Goal: Information Seeking & Learning: Check status

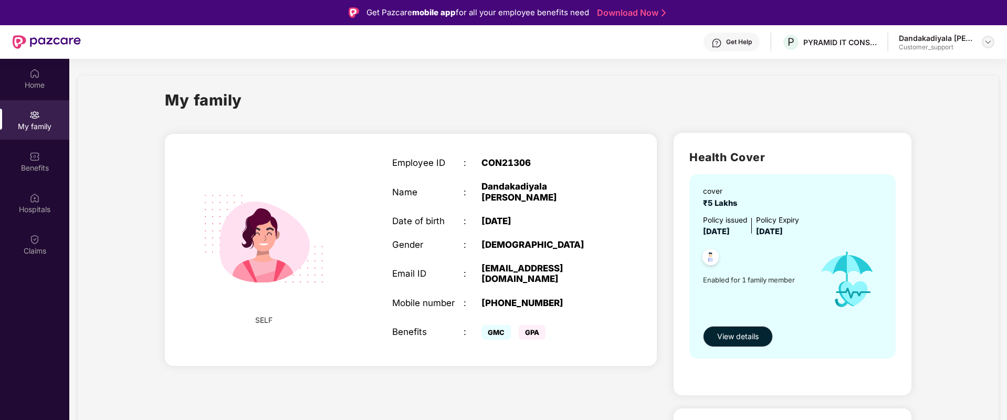
click at [992, 45] on img at bounding box center [988, 42] width 8 height 8
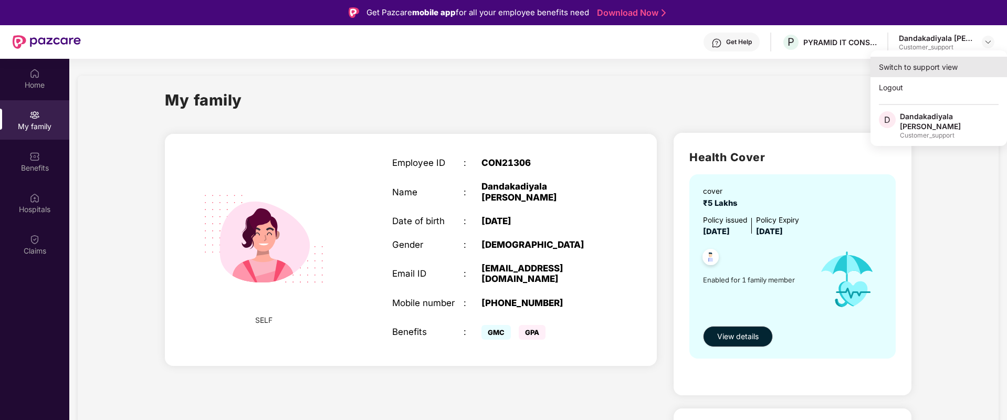
click at [936, 72] on div "Switch to support view" at bounding box center [939, 67] width 137 height 20
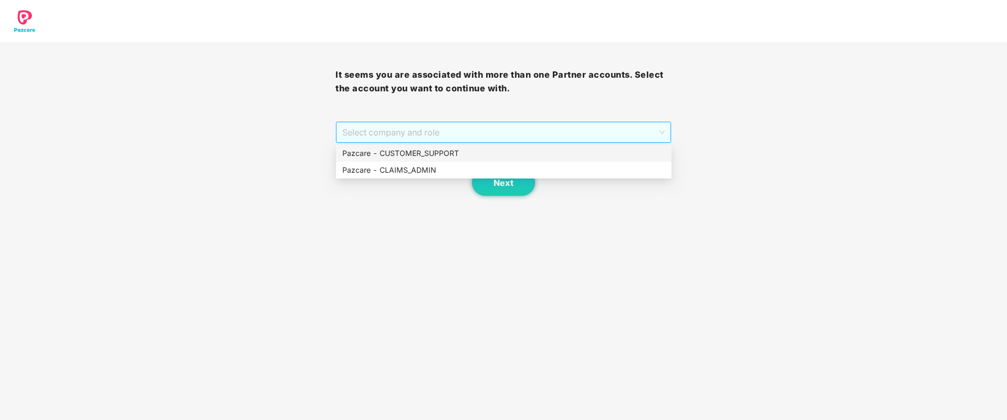
click at [547, 131] on span "Select company and role" at bounding box center [503, 132] width 322 height 20
click at [472, 150] on div "Pazcare - CUSTOMER_SUPPORT" at bounding box center [503, 154] width 323 height 12
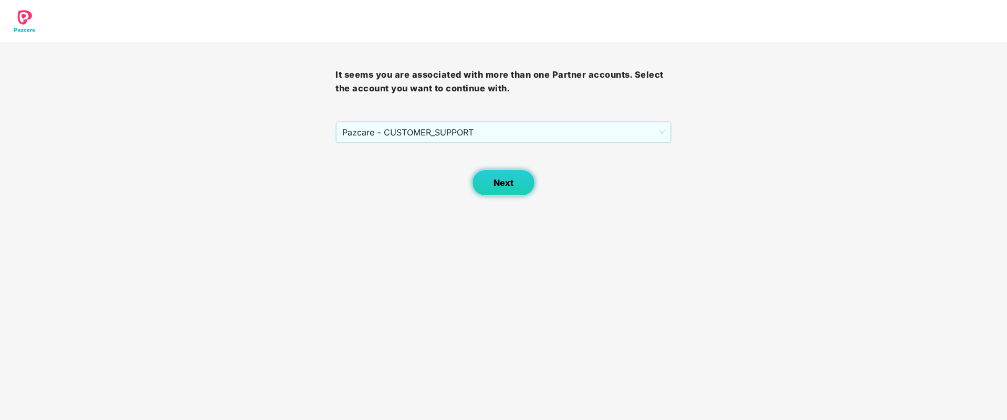
click at [507, 183] on span "Next" at bounding box center [504, 183] width 20 height 10
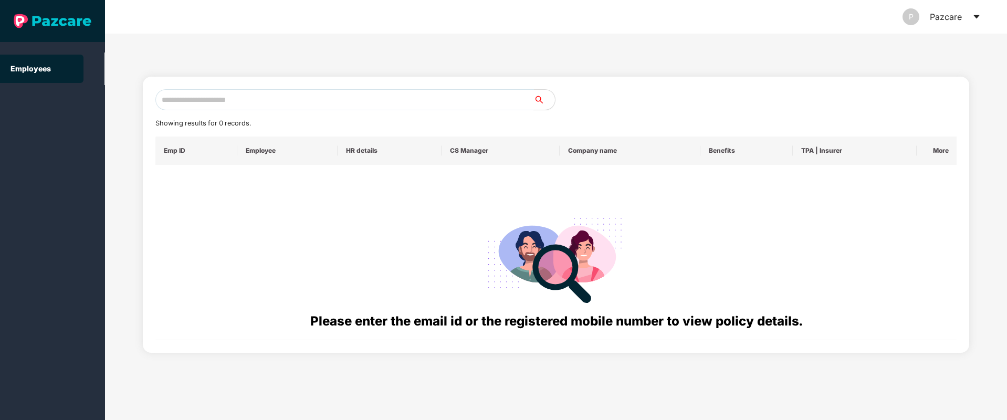
click at [241, 103] on input "text" at bounding box center [344, 99] width 379 height 21
paste input "**********"
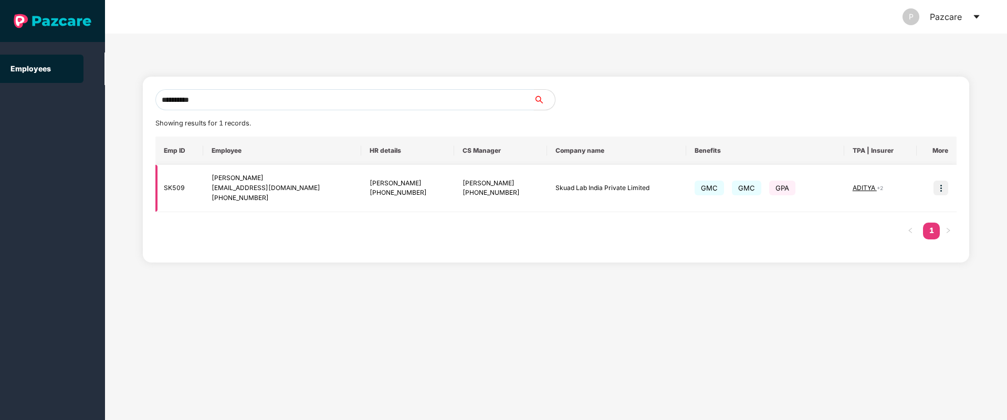
type input "**********"
click at [941, 188] on img at bounding box center [941, 188] width 15 height 15
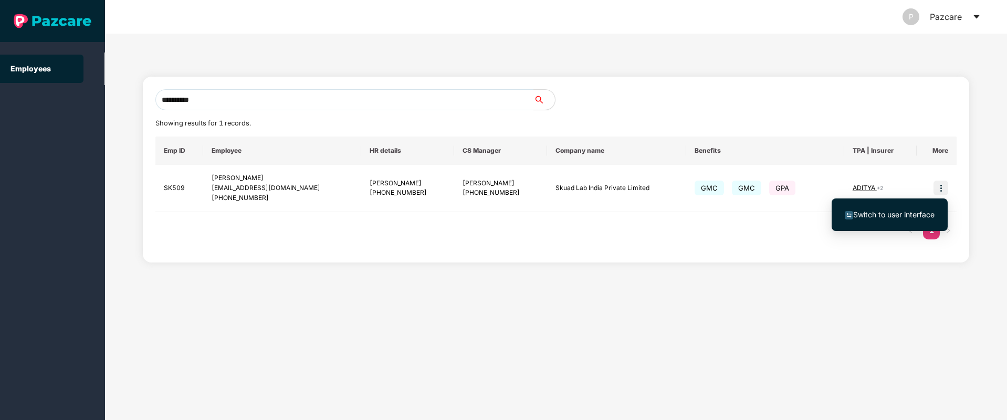
click at [868, 219] on span "Switch to user interface" at bounding box center [890, 215] width 90 height 12
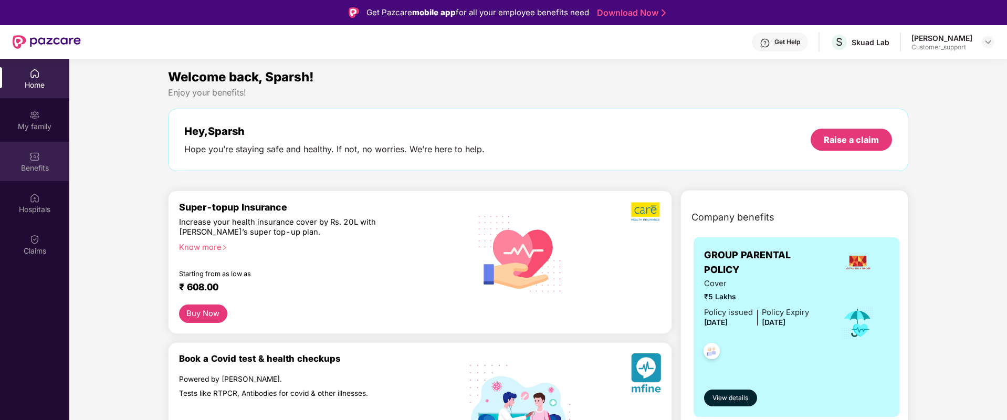
click at [34, 159] on img at bounding box center [34, 156] width 11 height 11
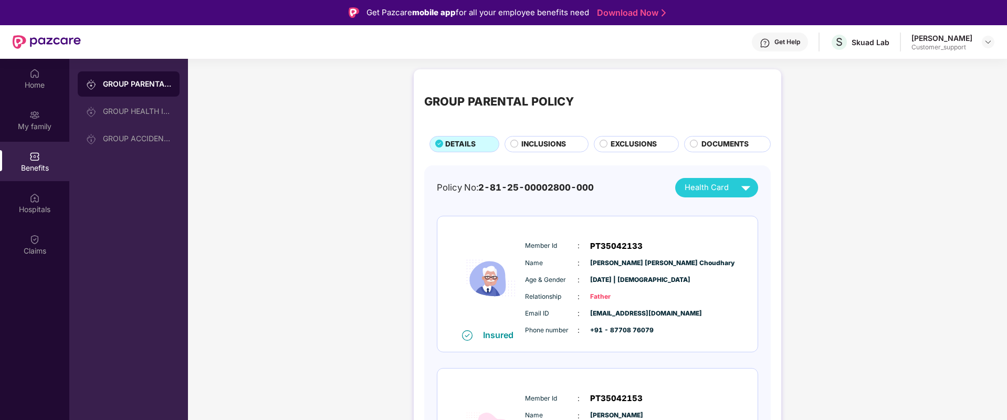
click at [528, 139] on span "INCLUSIONS" at bounding box center [544, 145] width 45 height 12
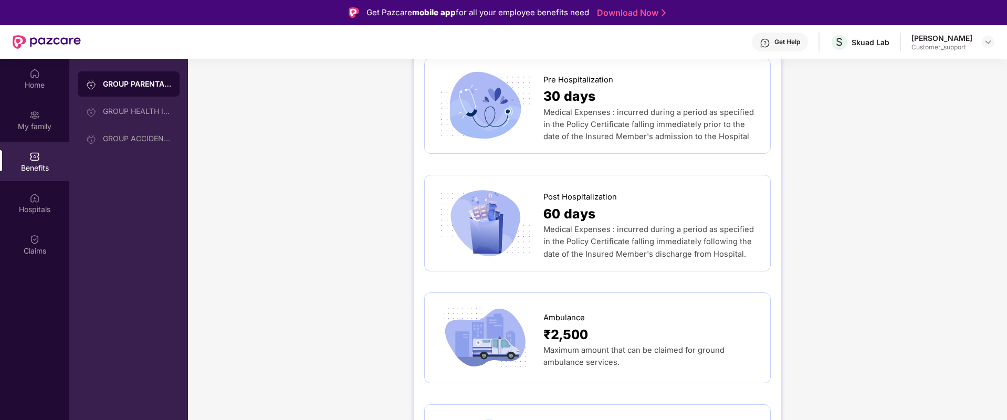
scroll to position [552, 0]
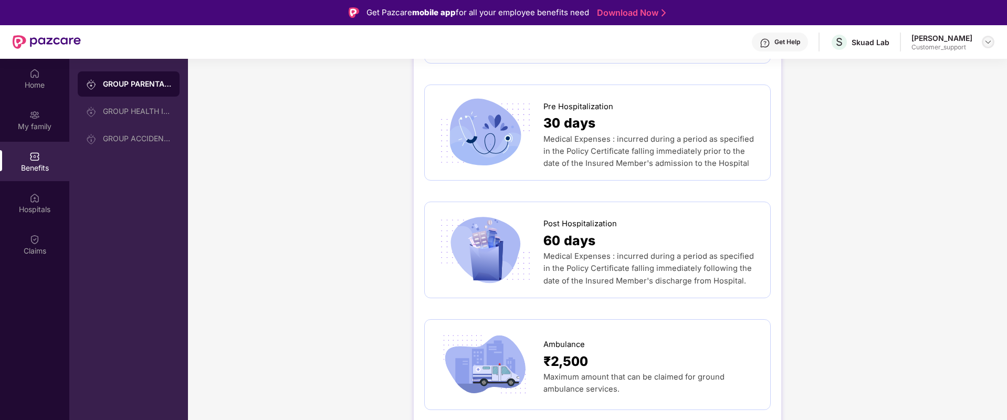
click at [989, 41] on img at bounding box center [988, 42] width 8 height 8
click at [924, 70] on div "Switch to support view" at bounding box center [939, 67] width 137 height 20
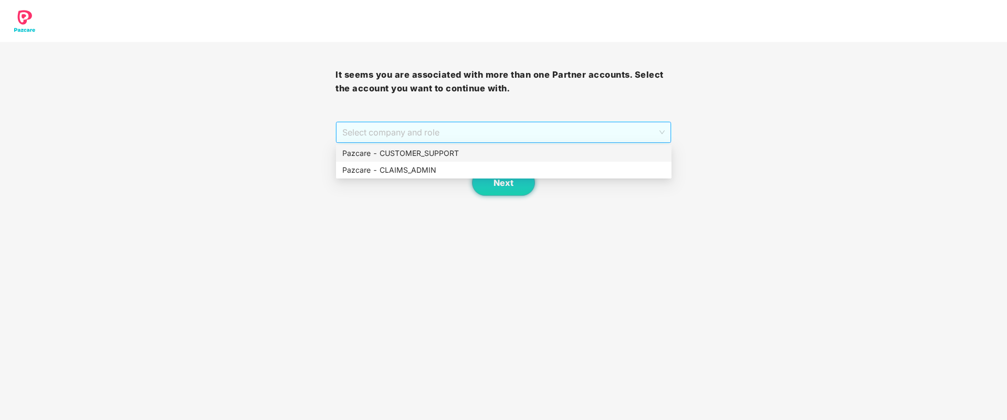
click at [561, 135] on span "Select company and role" at bounding box center [503, 132] width 322 height 20
click at [467, 155] on div "Pazcare - CUSTOMER_SUPPORT" at bounding box center [503, 154] width 323 height 12
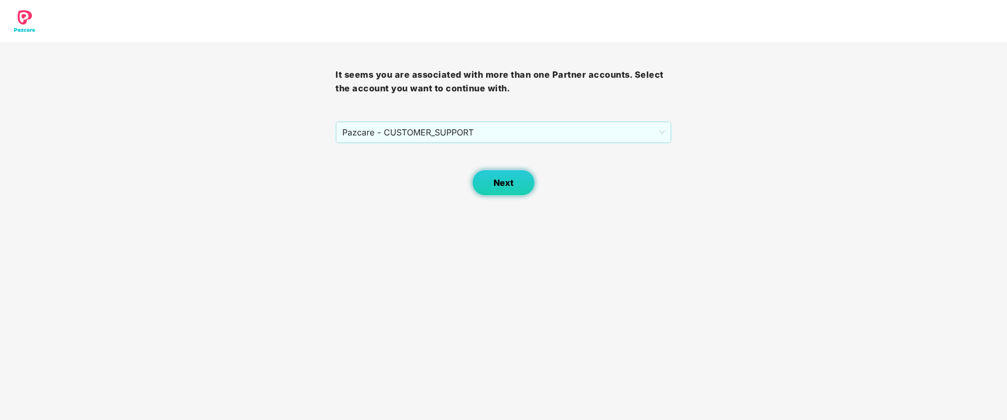
click at [512, 179] on span "Next" at bounding box center [504, 183] width 20 height 10
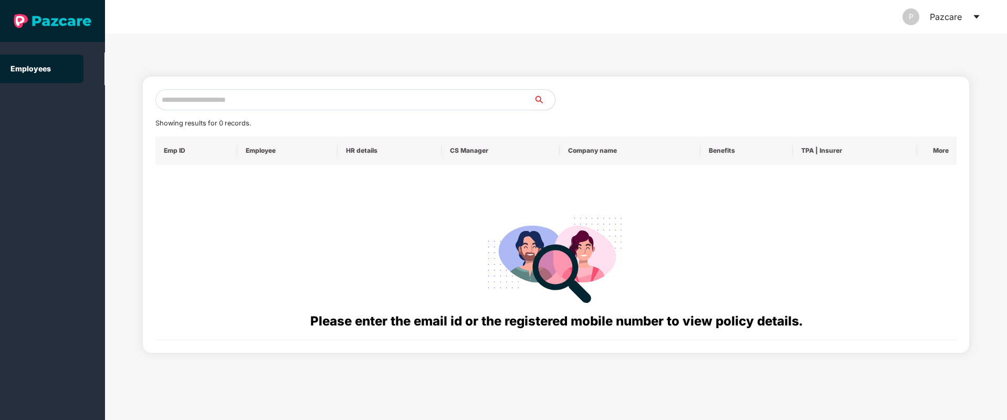
click at [305, 103] on input "text" at bounding box center [344, 99] width 379 height 21
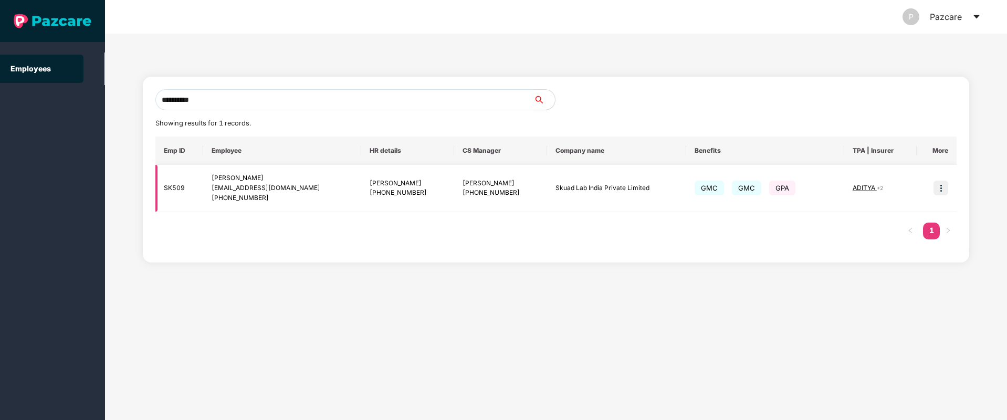
type input "**********"
click at [943, 184] on img at bounding box center [941, 188] width 15 height 15
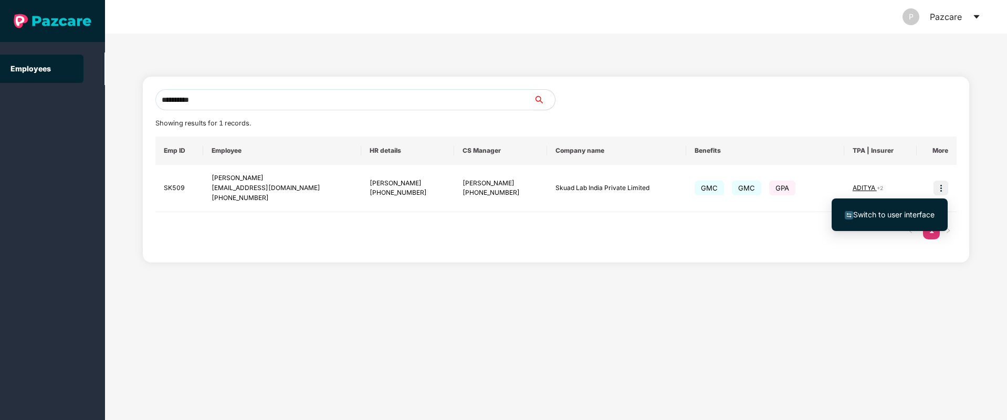
click at [888, 220] on span "Switch to user interface" at bounding box center [890, 215] width 90 height 12
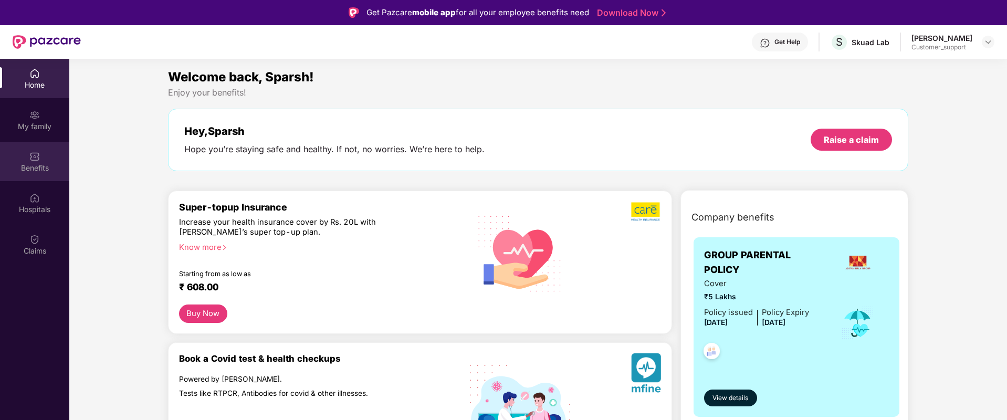
click at [35, 159] on img at bounding box center [34, 156] width 11 height 11
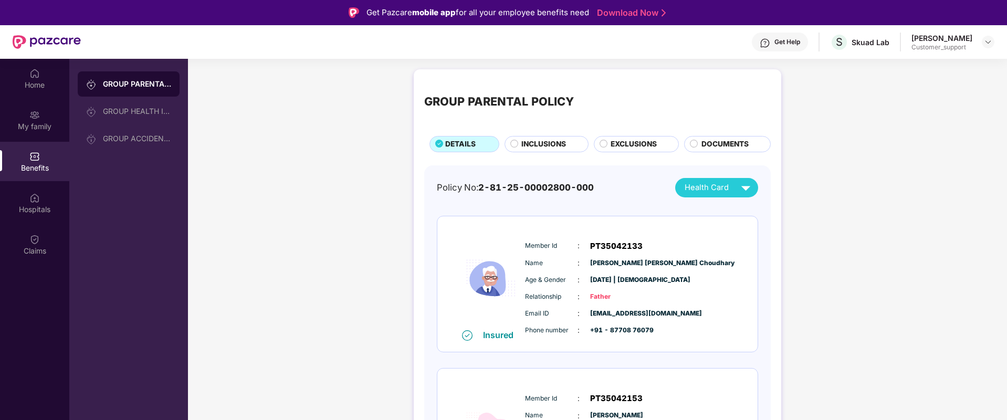
click at [540, 147] on span "INCLUSIONS" at bounding box center [544, 145] width 45 height 12
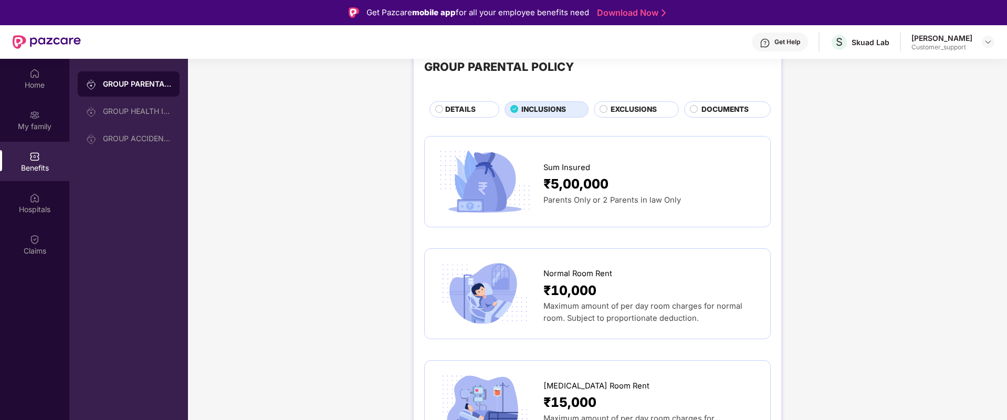
scroll to position [34, 0]
click at [452, 111] on span "DETAILS" at bounding box center [460, 111] width 30 height 12
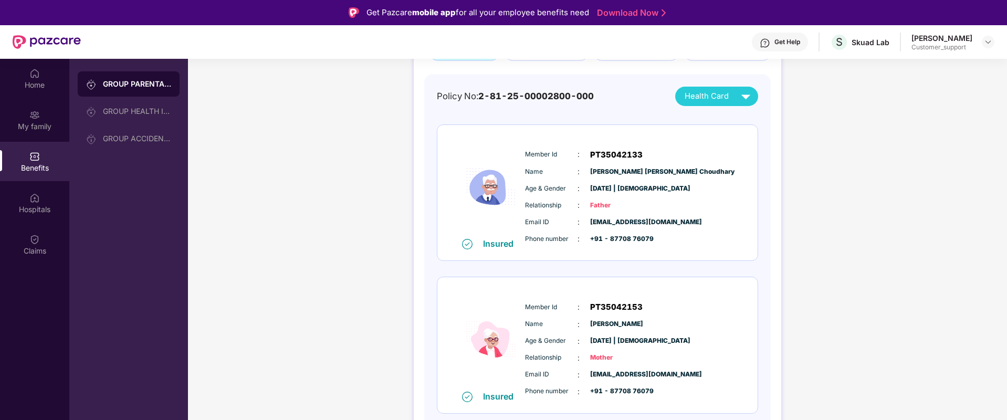
scroll to position [91, 0]
click at [147, 115] on div "GROUP HEALTH INSURANCE" at bounding box center [137, 111] width 68 height 8
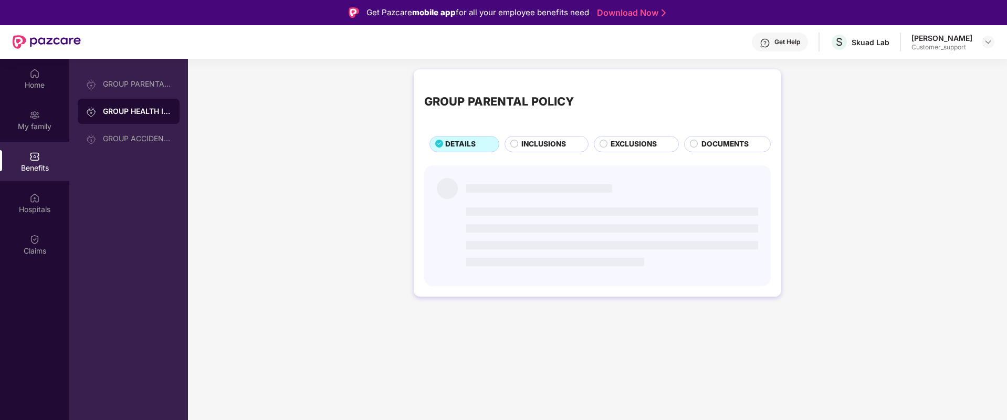
scroll to position [0, 0]
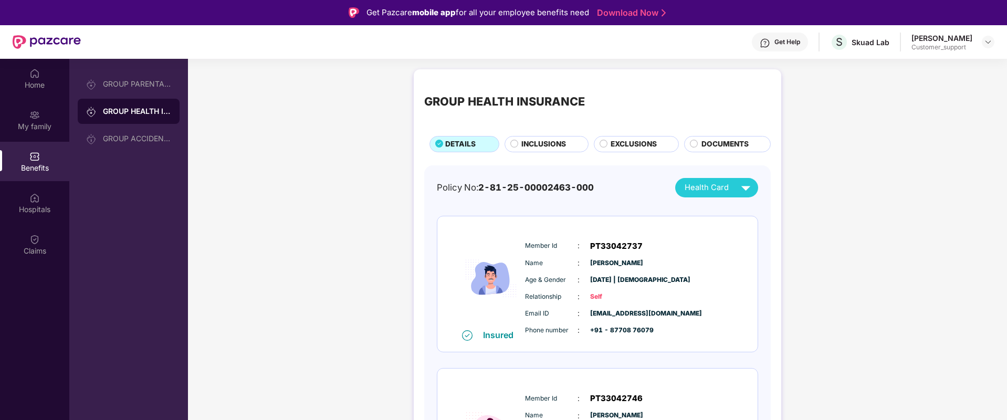
click at [543, 146] on span "INCLUSIONS" at bounding box center [544, 145] width 45 height 12
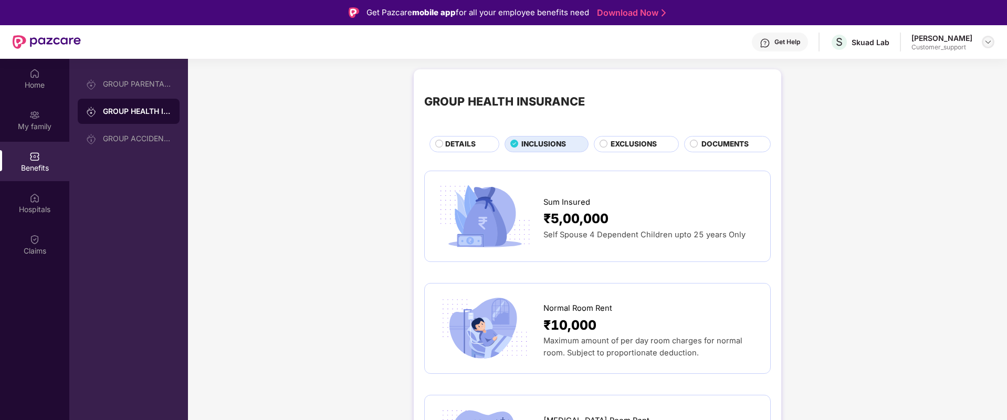
click at [984, 45] on img at bounding box center [988, 42] width 8 height 8
click at [910, 71] on div "Switch to support view" at bounding box center [939, 67] width 137 height 20
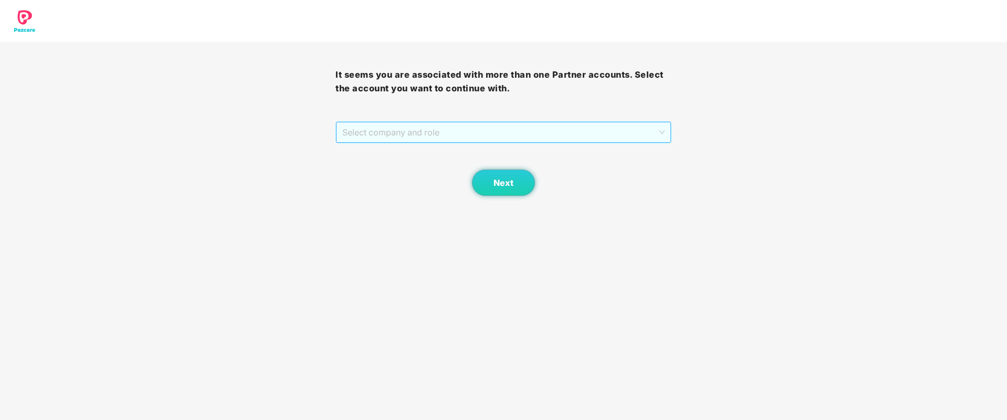
click at [531, 129] on span "Select company and role" at bounding box center [503, 132] width 322 height 20
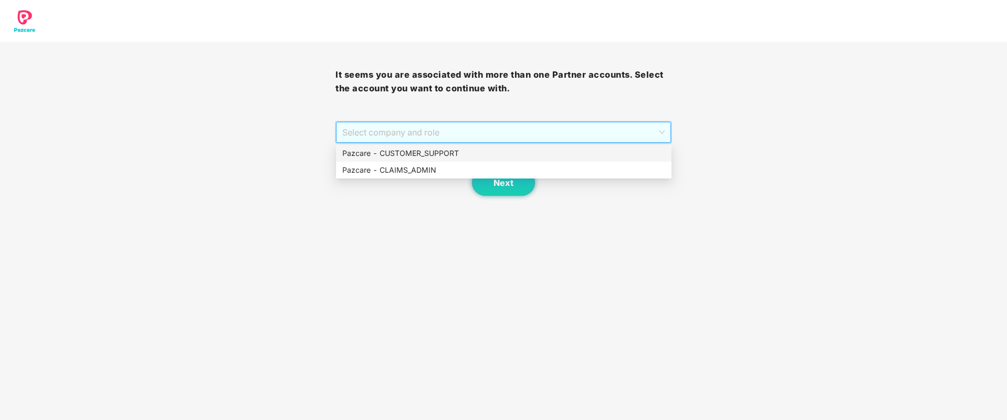
click at [429, 151] on div "Pazcare - CUSTOMER_SUPPORT" at bounding box center [503, 154] width 323 height 12
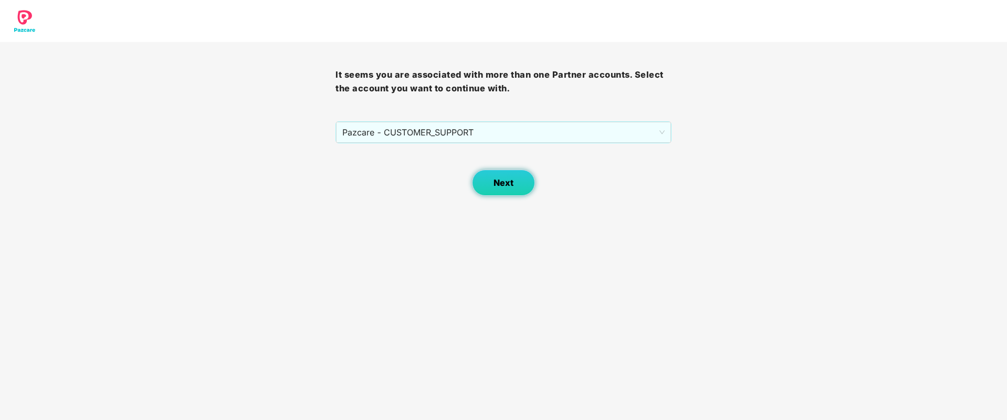
click at [488, 175] on button "Next" at bounding box center [503, 183] width 63 height 26
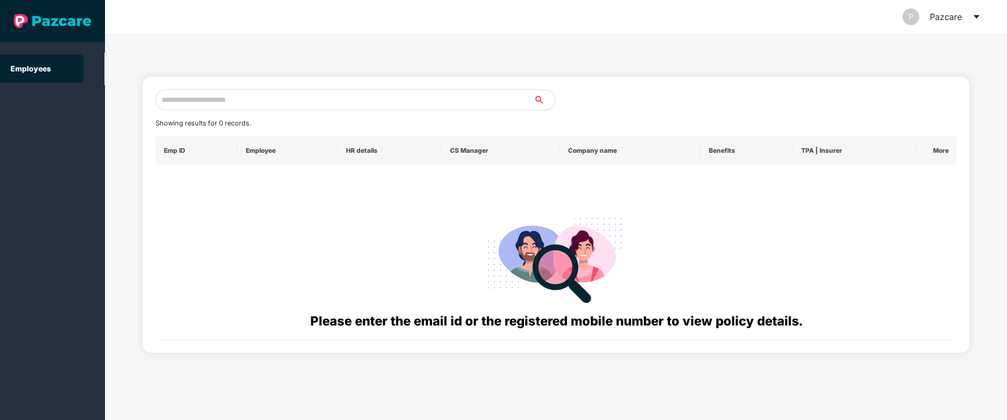
click at [268, 101] on input "text" at bounding box center [344, 99] width 379 height 21
paste input "**********"
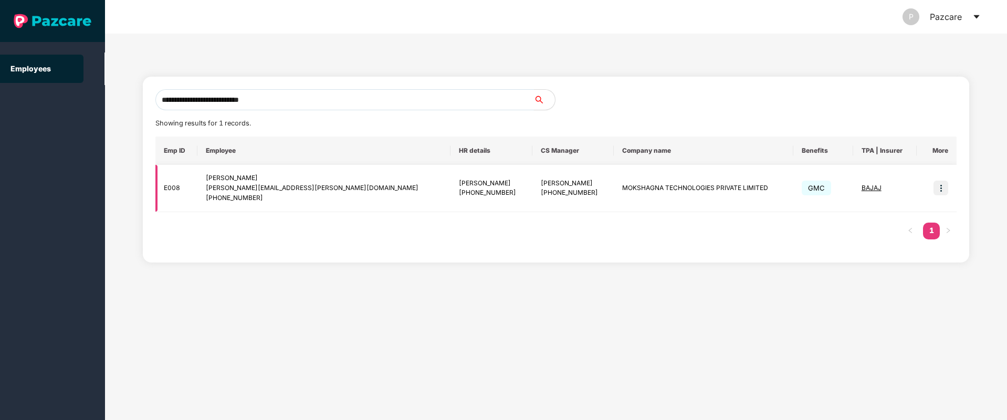
type input "**********"
click at [939, 188] on img at bounding box center [941, 188] width 15 height 15
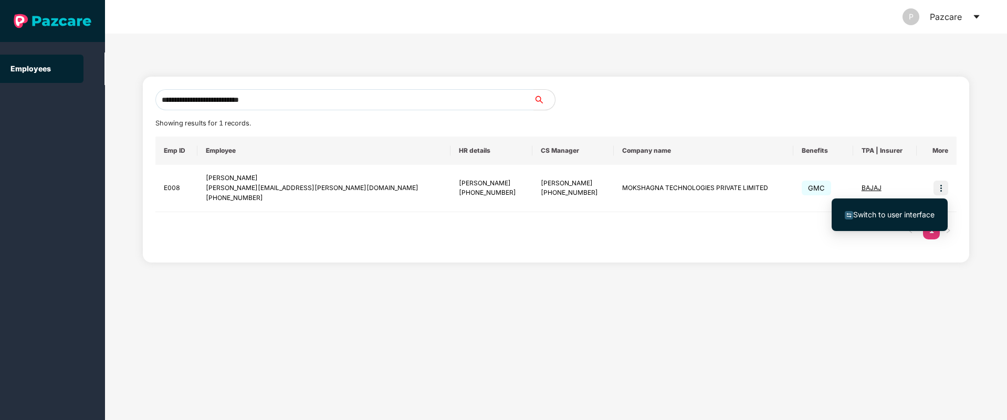
click at [900, 213] on span "Switch to user interface" at bounding box center [893, 214] width 81 height 9
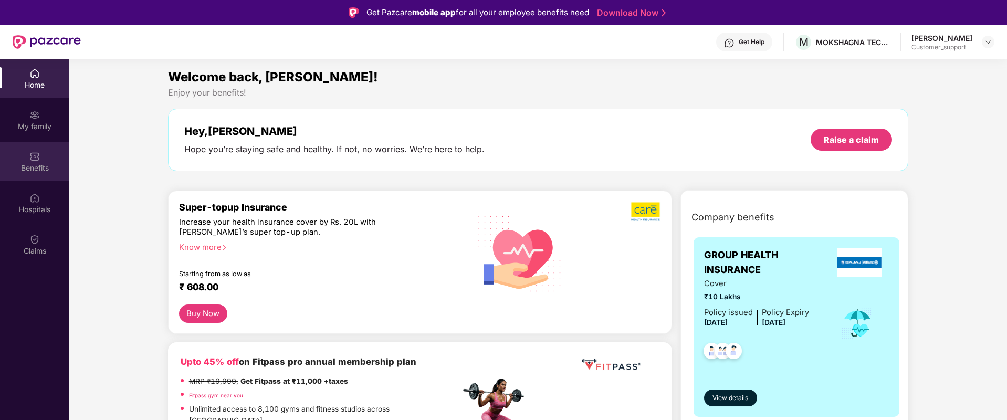
click at [38, 160] on img at bounding box center [34, 156] width 11 height 11
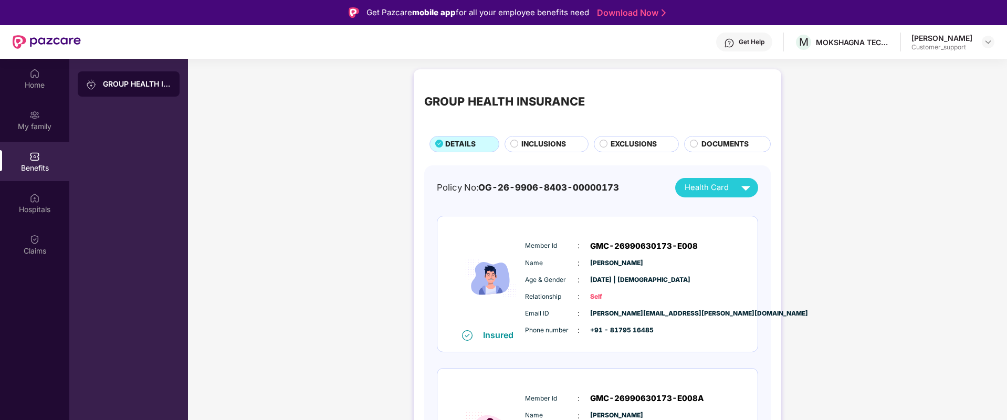
click at [538, 148] on span "INCLUSIONS" at bounding box center [544, 145] width 45 height 12
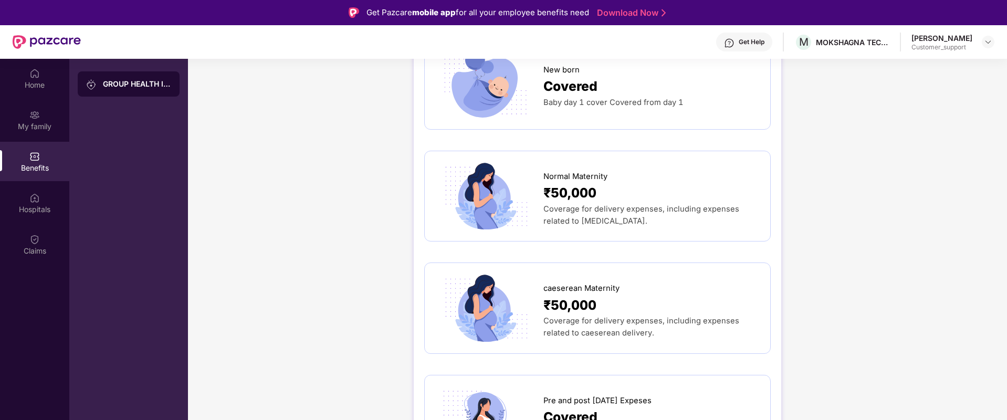
scroll to position [1152, 0]
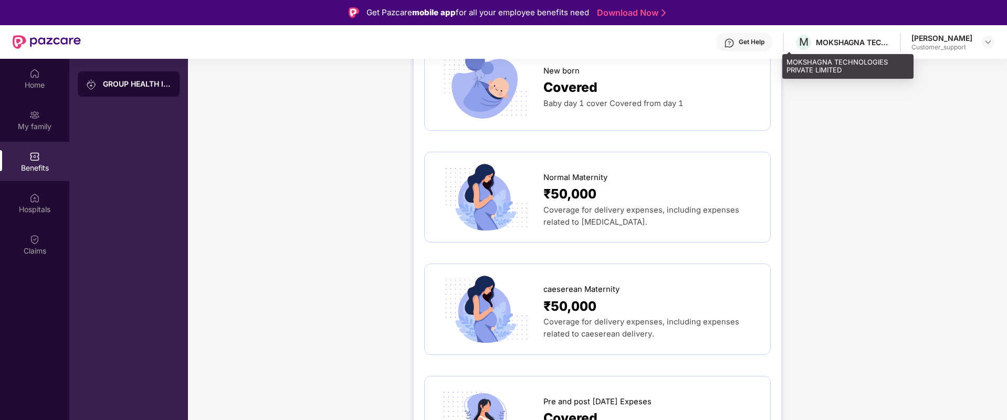
click at [851, 48] on div "M MOKSHAGNA TECHNOLOGIES PRIVATE LIMITED" at bounding box center [842, 42] width 95 height 18
click at [986, 43] on img at bounding box center [988, 42] width 8 height 8
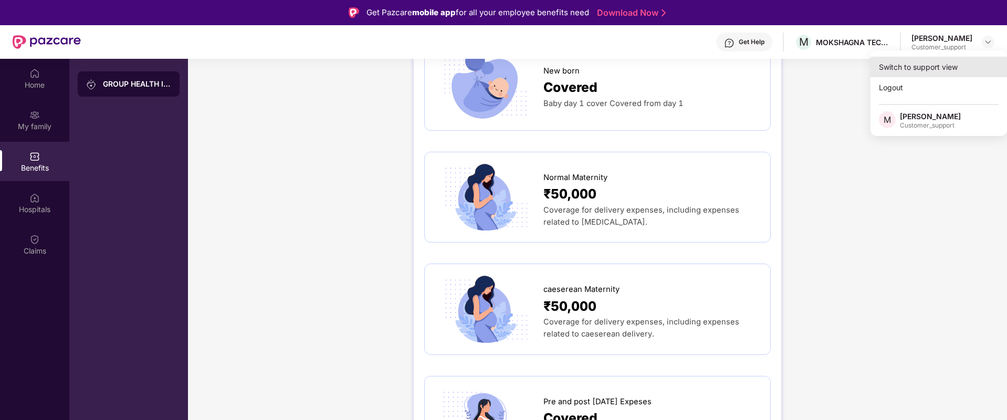
click at [934, 73] on div "Switch to support view" at bounding box center [939, 67] width 137 height 20
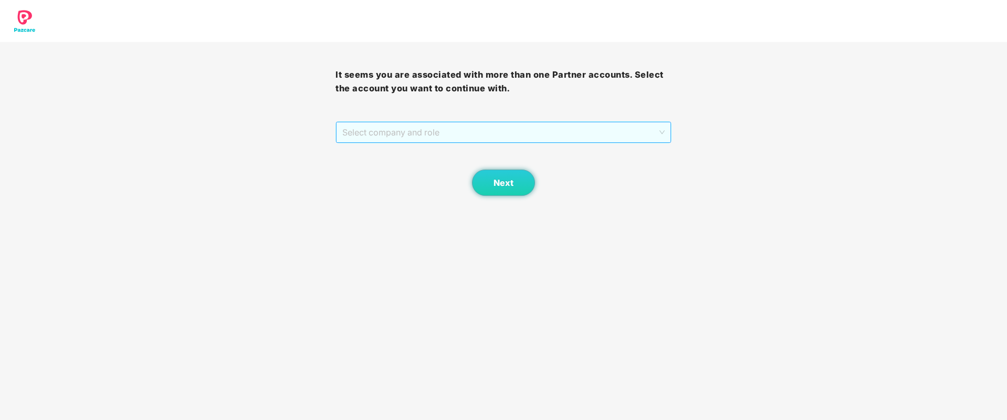
click at [608, 134] on span "Select company and role" at bounding box center [503, 132] width 322 height 20
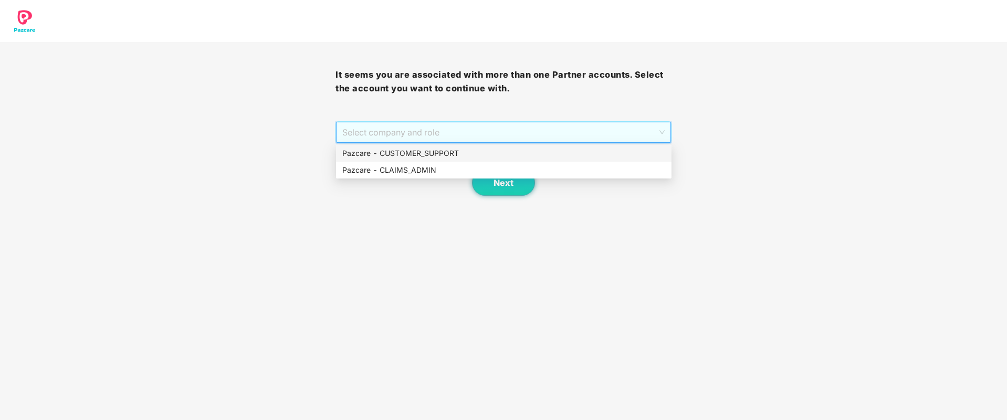
click at [474, 157] on div "Pazcare - CUSTOMER_SUPPORT" at bounding box center [503, 154] width 323 height 12
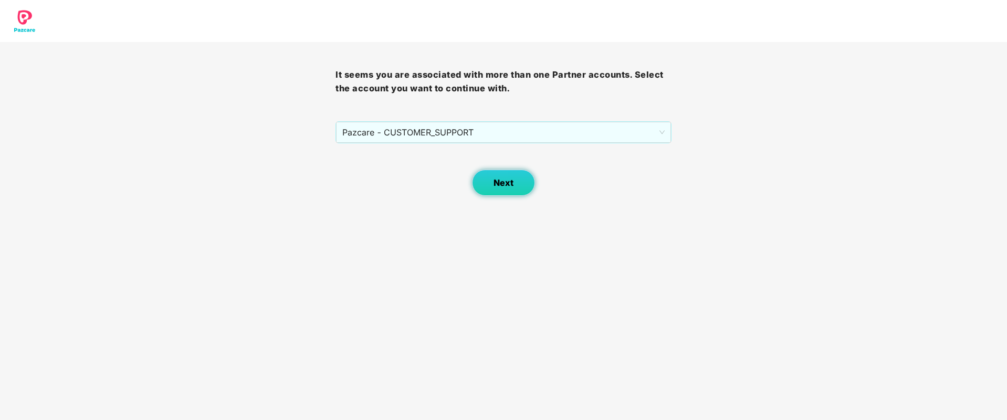
click at [500, 179] on span "Next" at bounding box center [504, 183] width 20 height 10
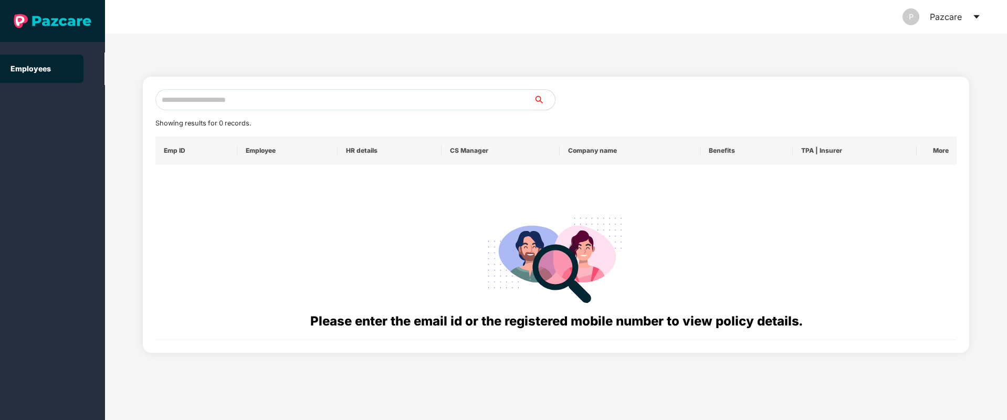
click at [178, 98] on input "text" at bounding box center [344, 99] width 379 height 21
paste input "**********"
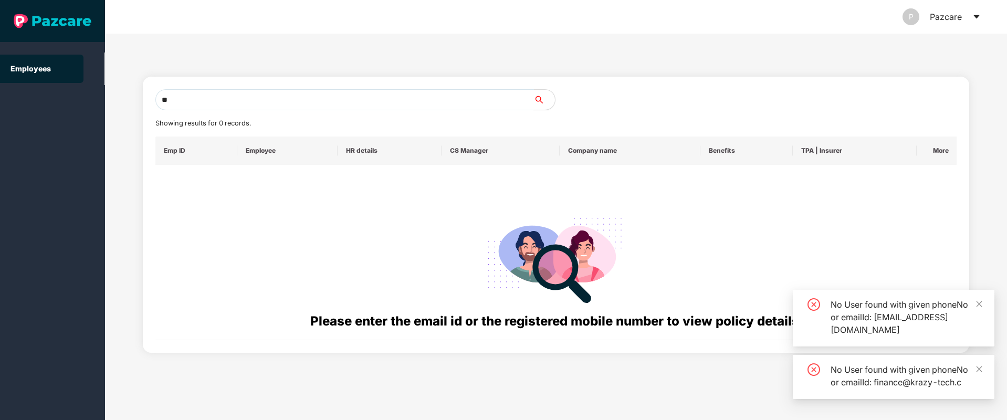
type input "*"
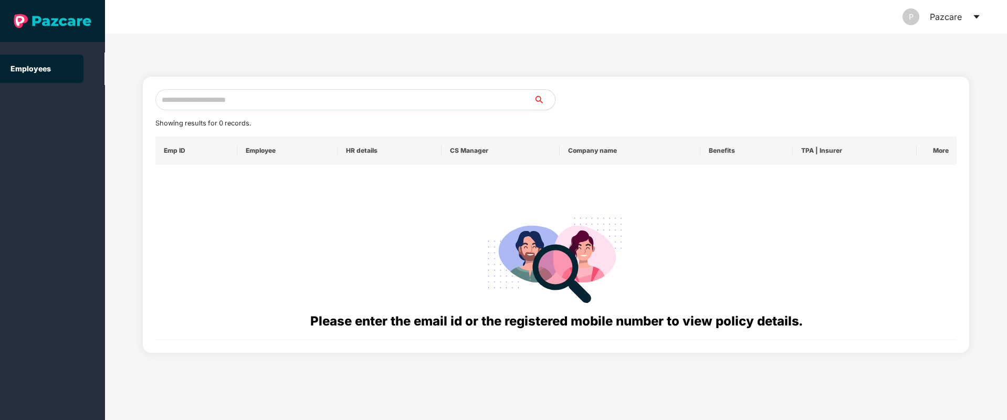
click at [208, 103] on input "text" at bounding box center [344, 99] width 379 height 21
paste input "**********"
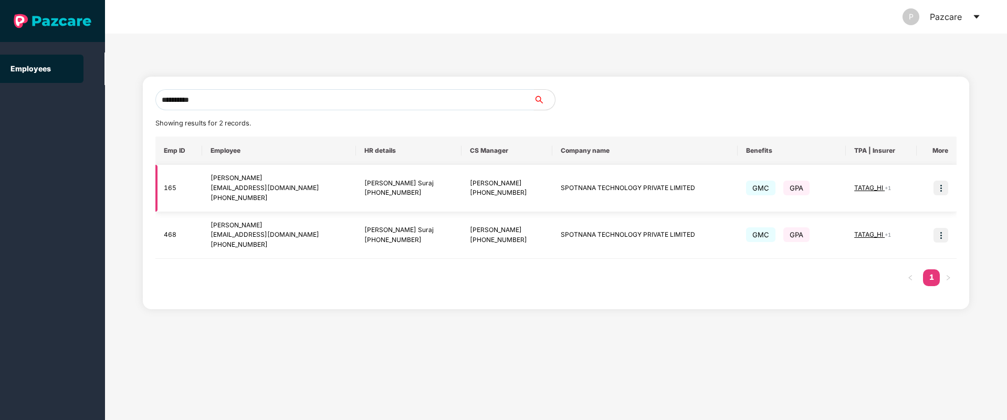
type input "**********"
click at [942, 192] on img at bounding box center [941, 188] width 15 height 15
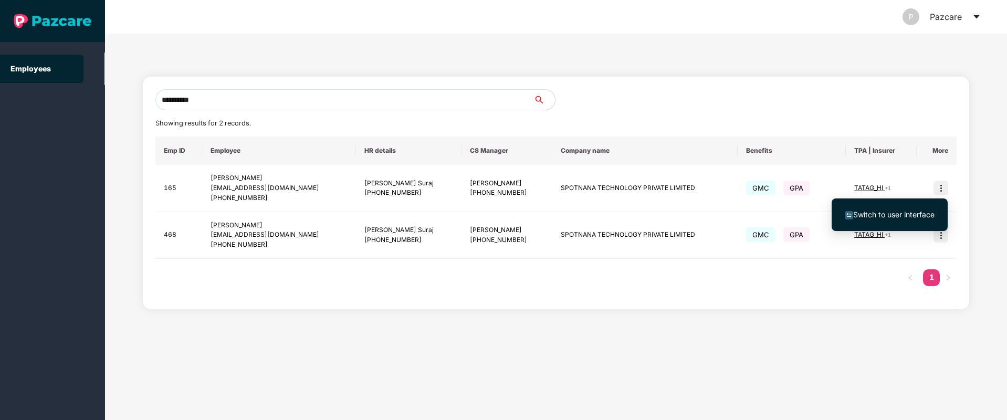
click at [912, 213] on span "Switch to user interface" at bounding box center [893, 214] width 81 height 9
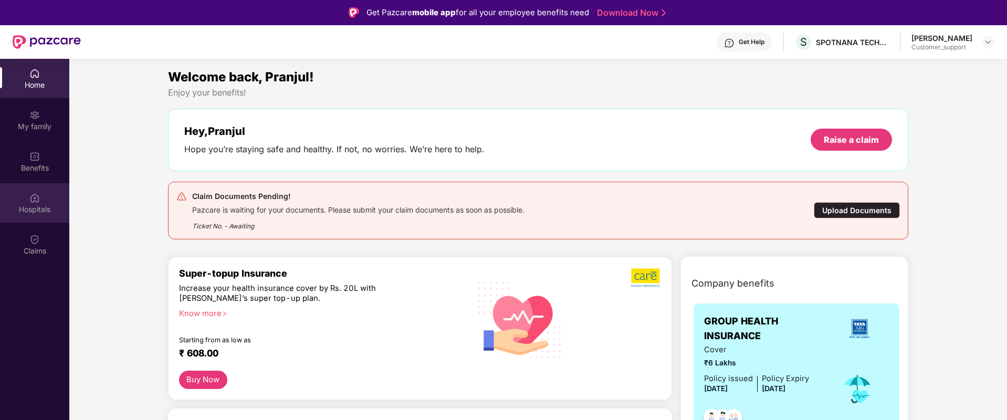
click at [29, 199] on img at bounding box center [34, 198] width 11 height 11
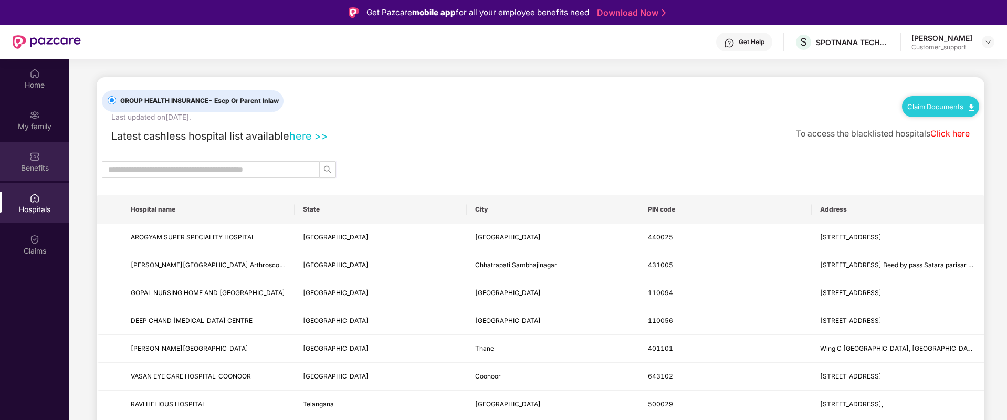
click at [39, 168] on div "Benefits" at bounding box center [34, 168] width 69 height 11
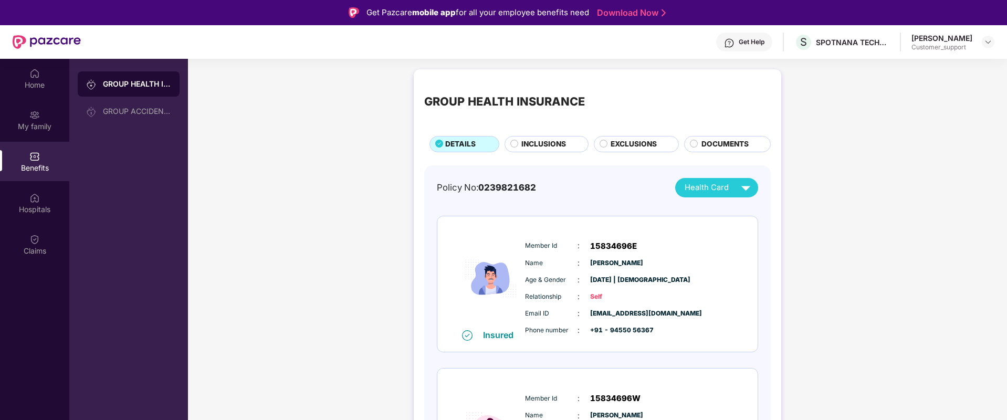
click at [537, 140] on span "INCLUSIONS" at bounding box center [544, 145] width 45 height 12
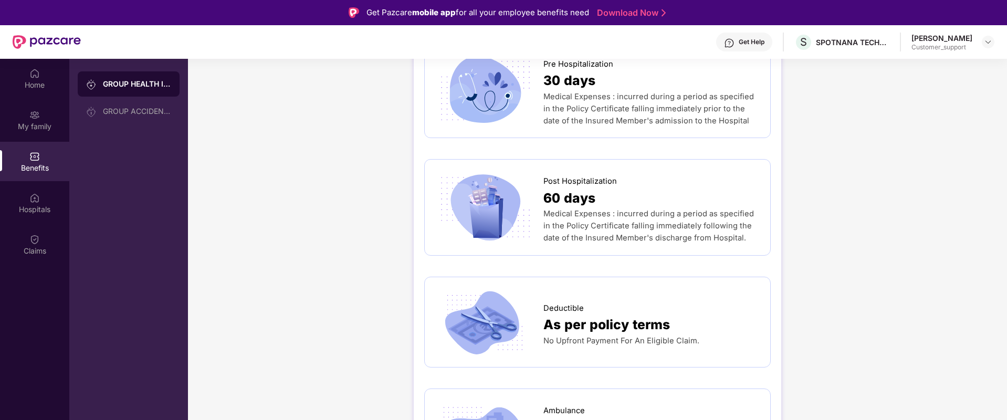
scroll to position [751, 0]
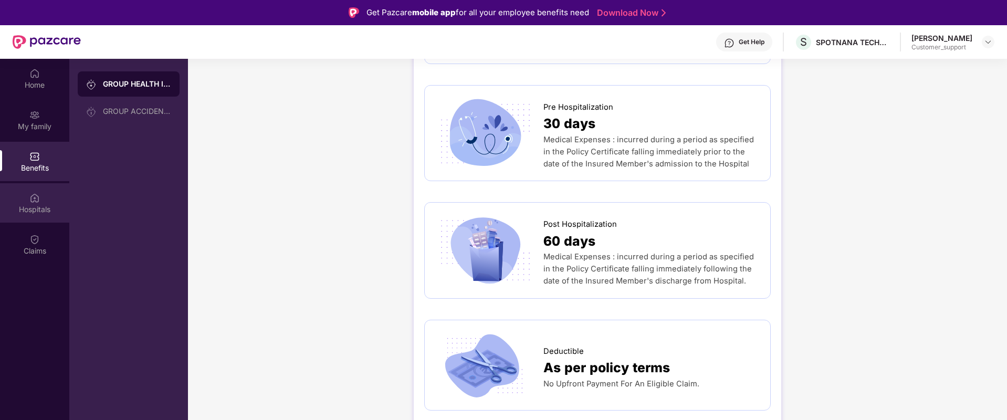
click at [37, 211] on div "Hospitals" at bounding box center [34, 209] width 69 height 11
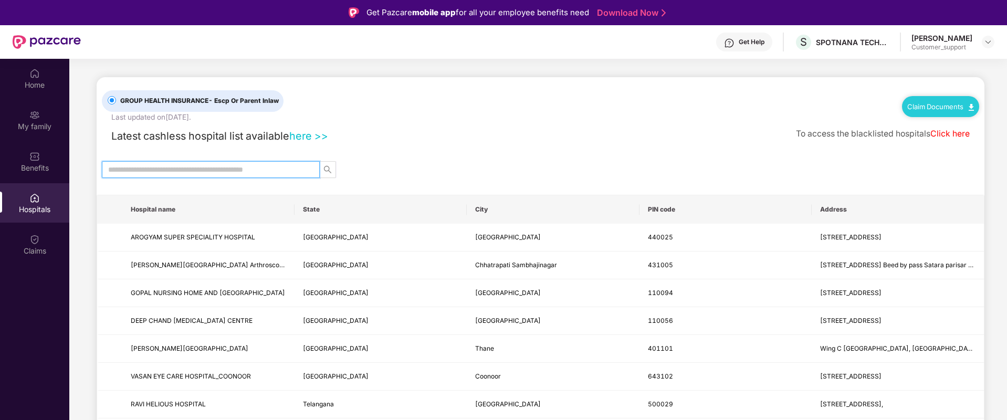
click at [231, 170] on input "text" at bounding box center [206, 170] width 197 height 12
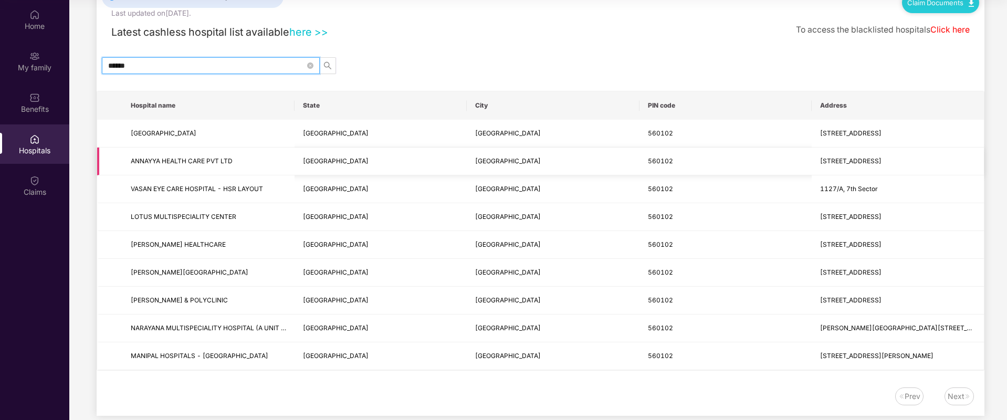
scroll to position [46, 0]
type input "******"
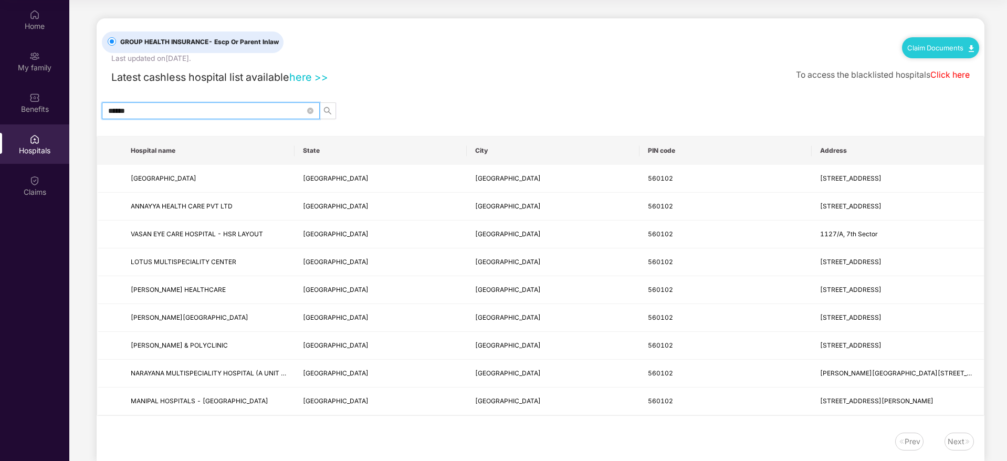
scroll to position [0, 0]
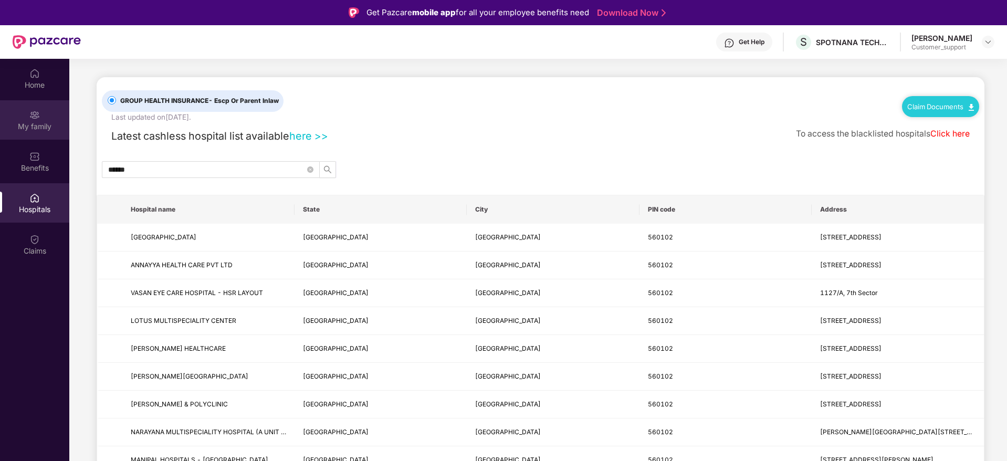
click at [34, 123] on div "My family" at bounding box center [34, 126] width 69 height 11
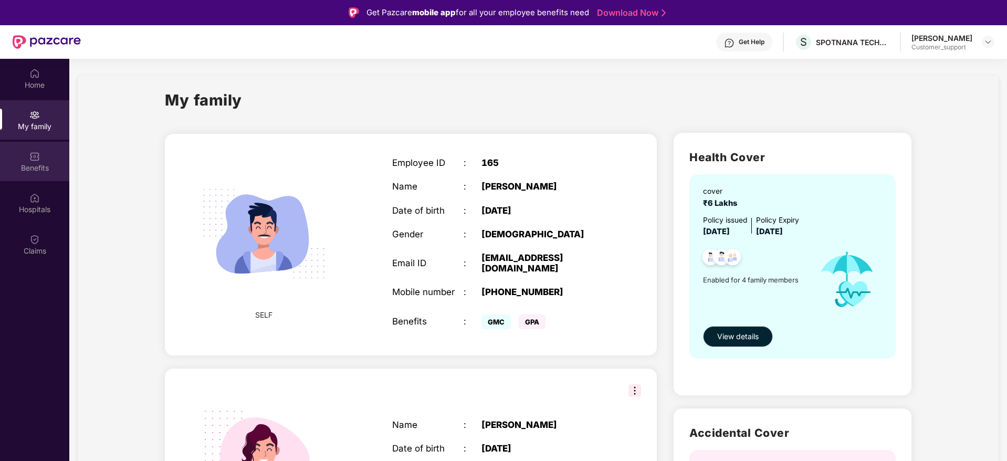
click at [45, 166] on div "Benefits" at bounding box center [34, 168] width 69 height 11
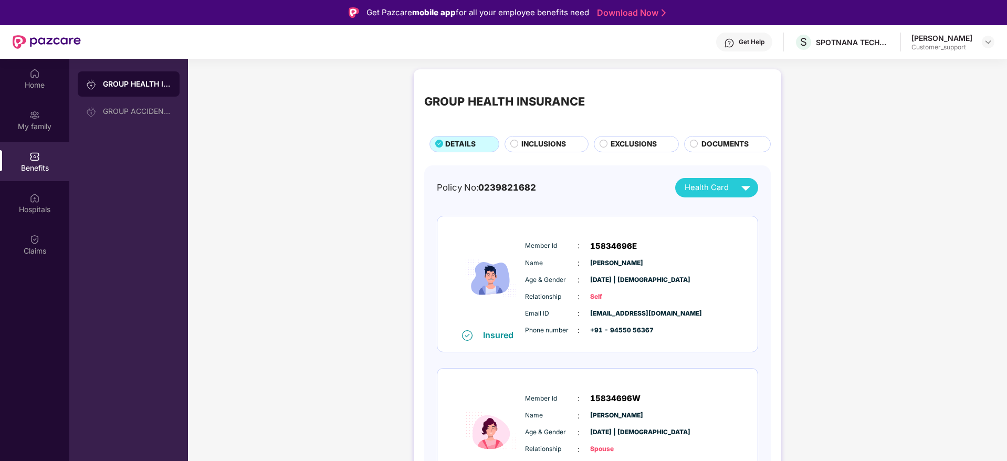
click at [538, 144] on span "INCLUSIONS" at bounding box center [544, 145] width 45 height 12
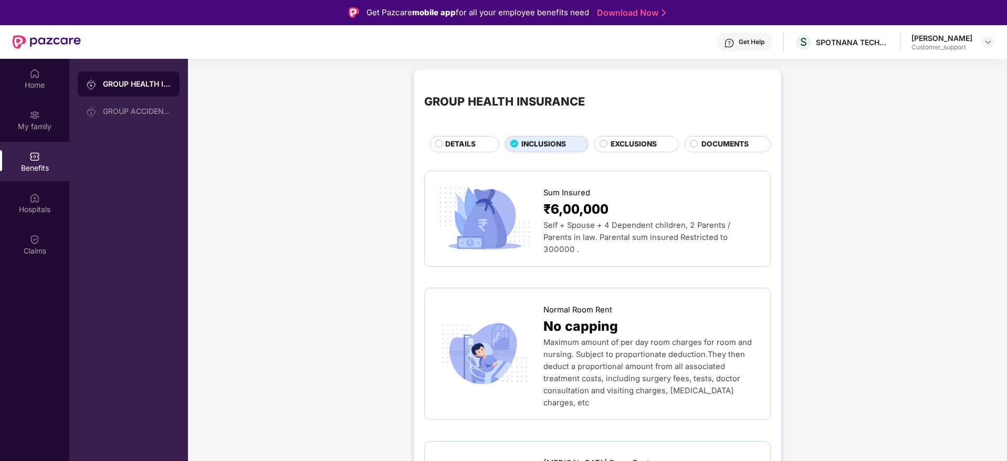
click at [466, 148] on span "DETAILS" at bounding box center [460, 145] width 30 height 12
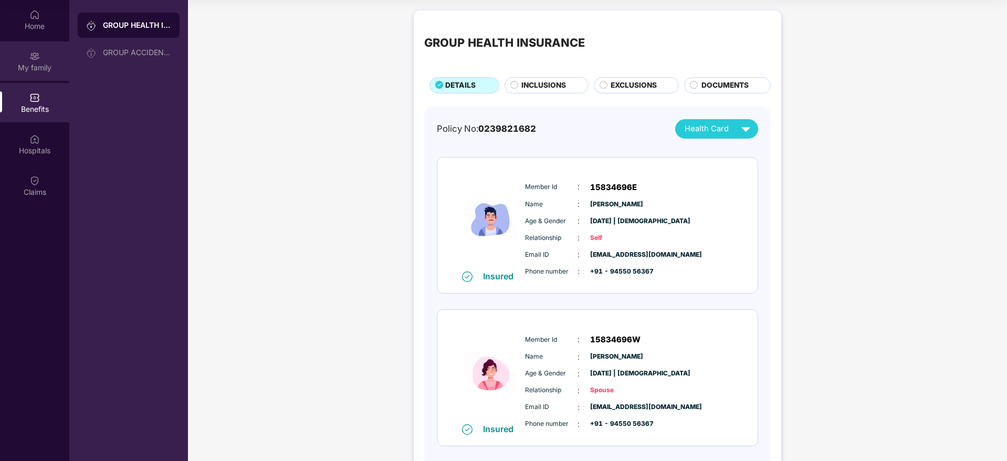
click at [29, 64] on div "My family" at bounding box center [34, 67] width 69 height 11
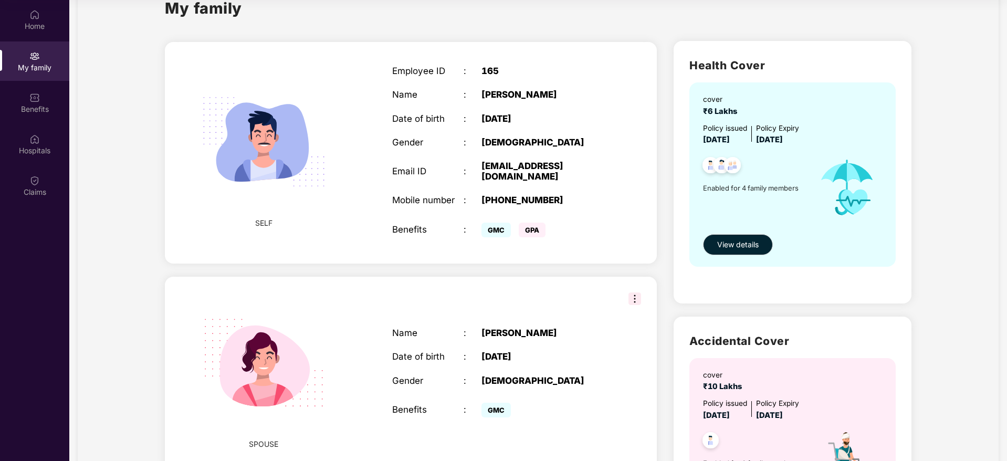
scroll to position [34, 0]
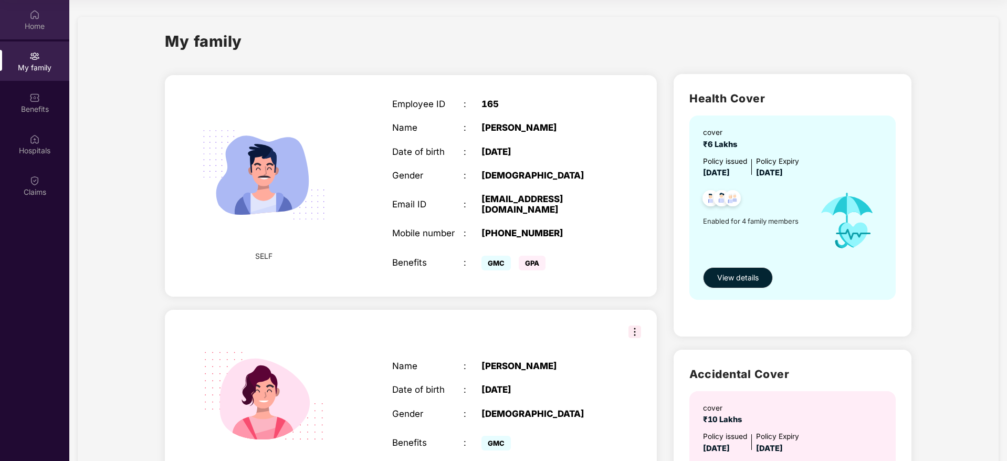
click at [39, 25] on div "Home" at bounding box center [34, 26] width 69 height 11
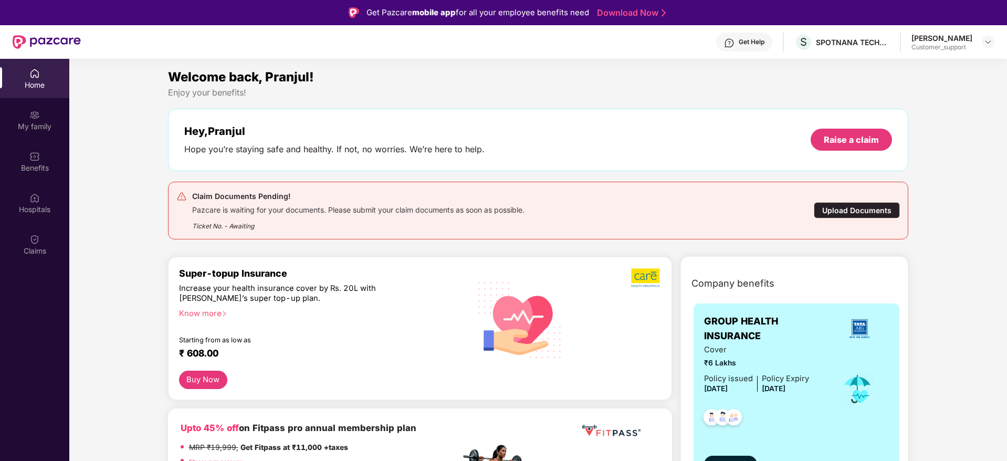
click at [756, 41] on div "Get Help" at bounding box center [752, 42] width 26 height 8
click at [35, 122] on div "My family" at bounding box center [34, 126] width 69 height 11
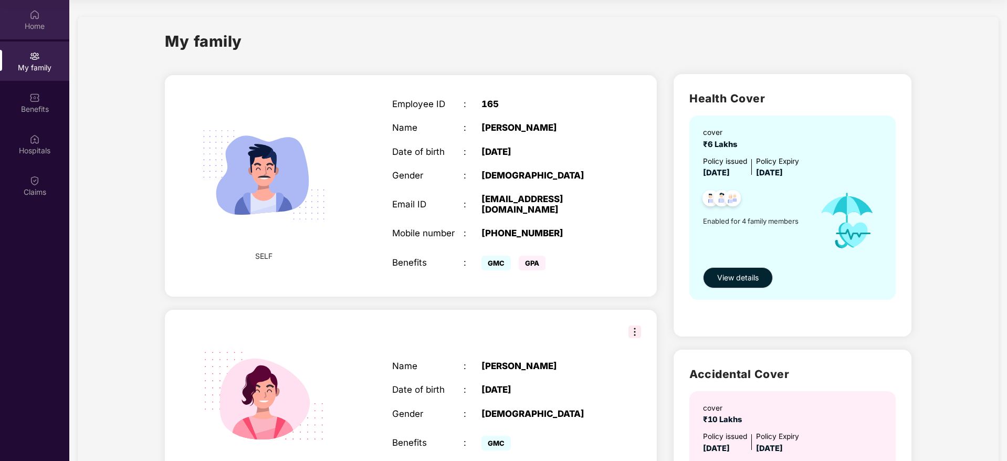
click at [38, 18] on img at bounding box center [34, 14] width 11 height 11
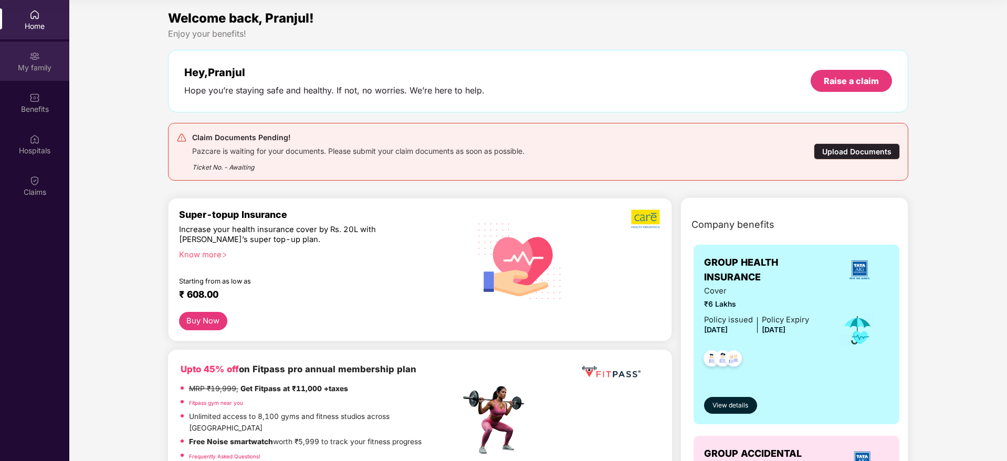
click at [43, 71] on div "My family" at bounding box center [34, 67] width 69 height 11
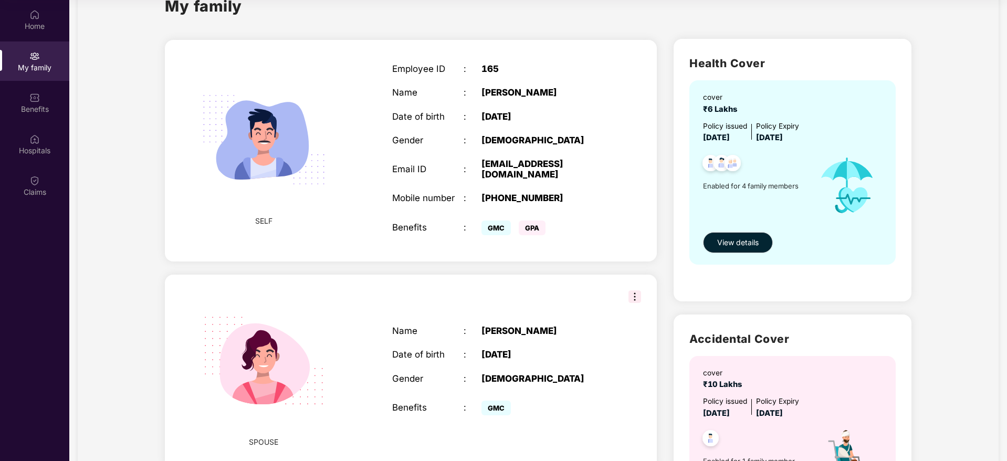
scroll to position [34, 0]
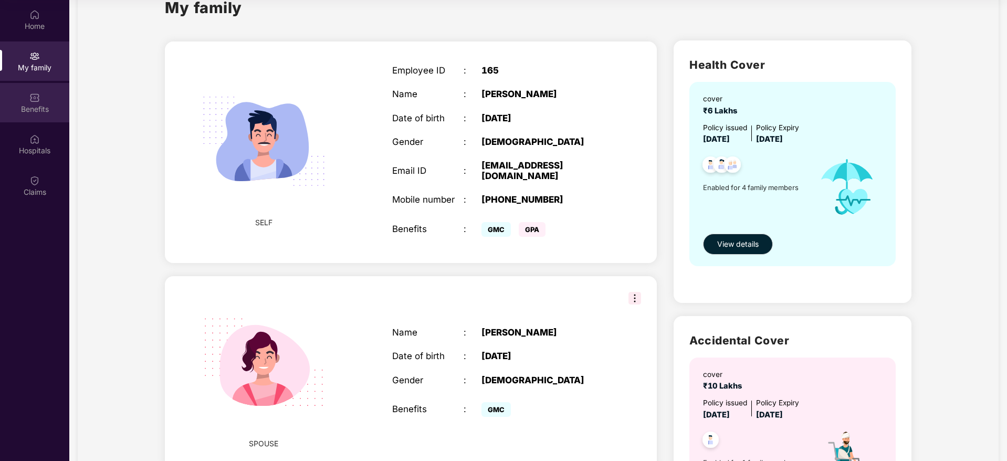
click at [42, 108] on div "Benefits" at bounding box center [34, 109] width 69 height 11
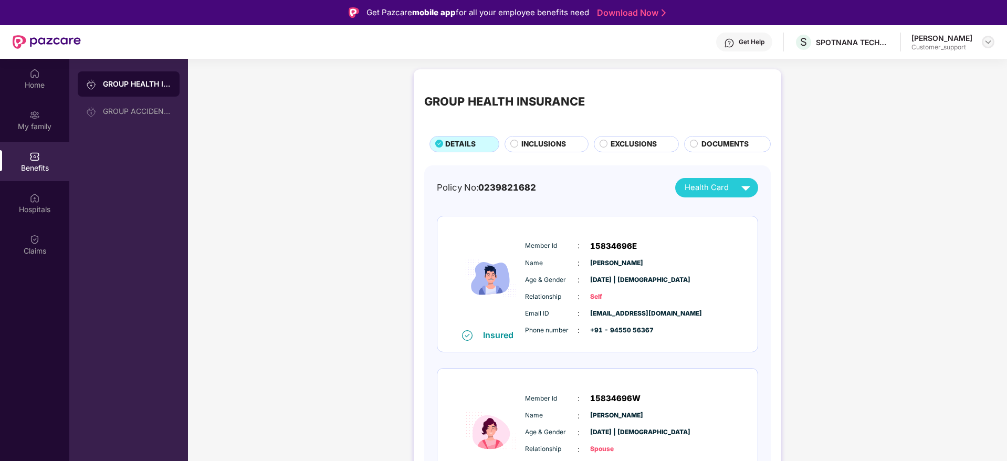
click at [987, 42] on img at bounding box center [988, 42] width 8 height 8
click at [957, 72] on div "Switch to support view" at bounding box center [939, 67] width 137 height 20
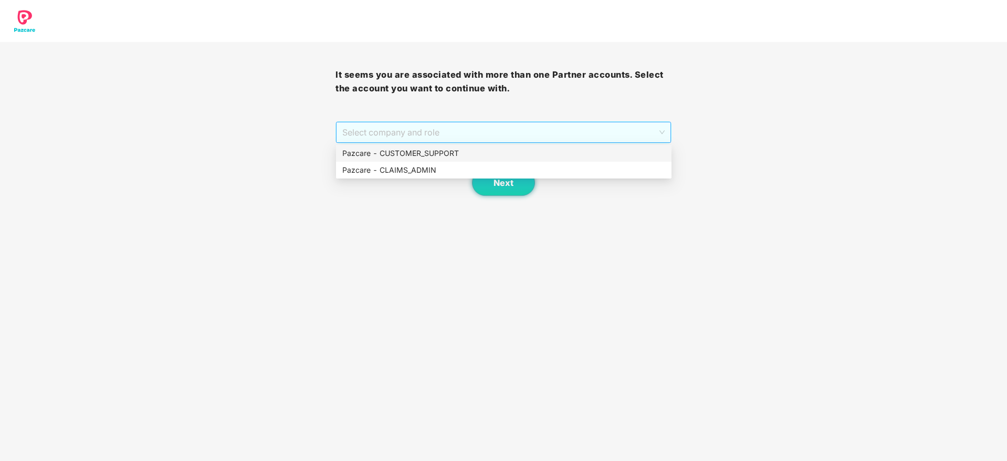
click at [596, 135] on span "Select company and role" at bounding box center [503, 132] width 322 height 20
click at [518, 151] on div "Pazcare - CUSTOMER_SUPPORT" at bounding box center [503, 154] width 323 height 12
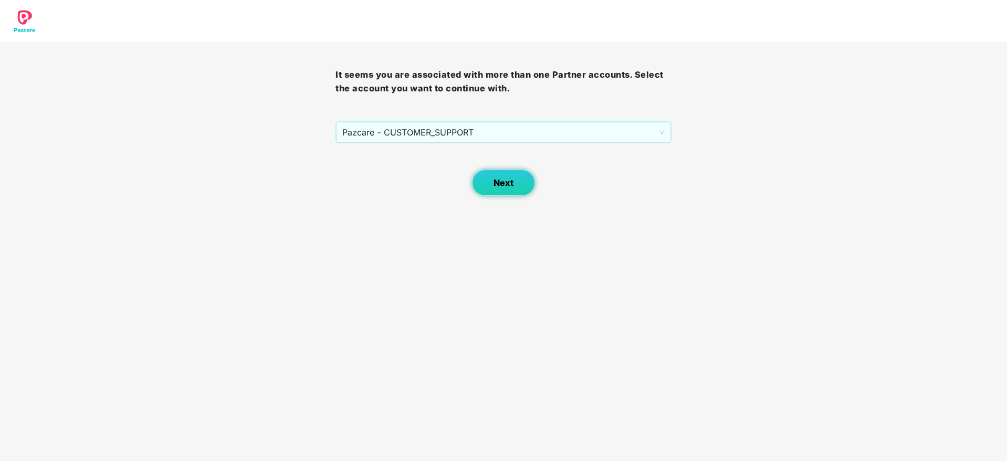
click at [497, 186] on span "Next" at bounding box center [504, 183] width 20 height 10
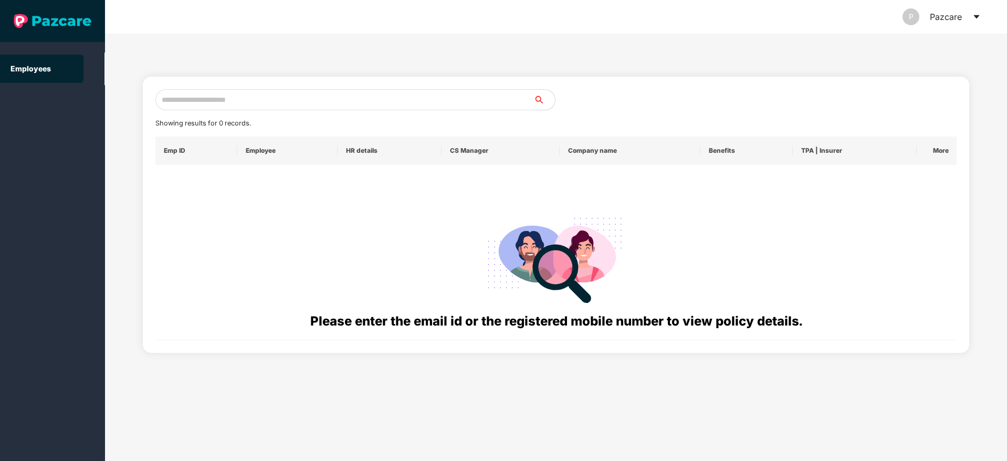
click at [169, 102] on input "text" at bounding box center [344, 99] width 379 height 21
paste input "**********"
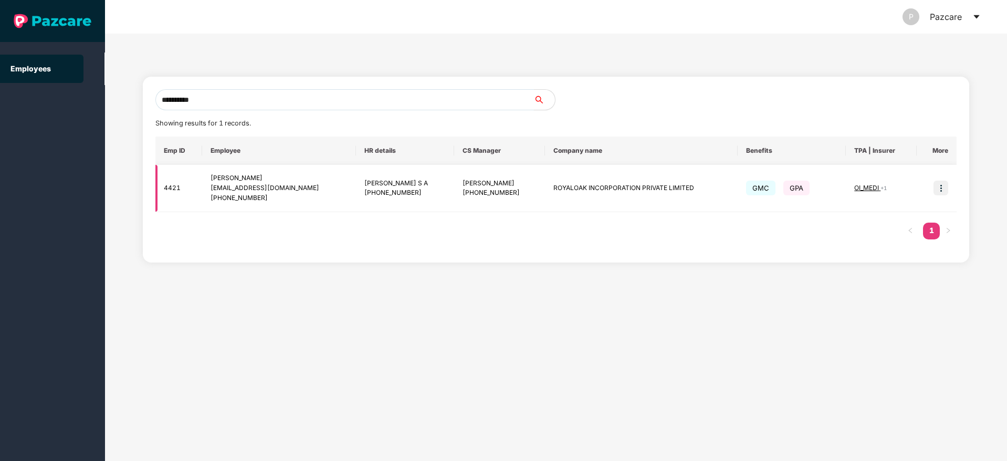
type input "**********"
click at [943, 192] on img at bounding box center [941, 188] width 15 height 15
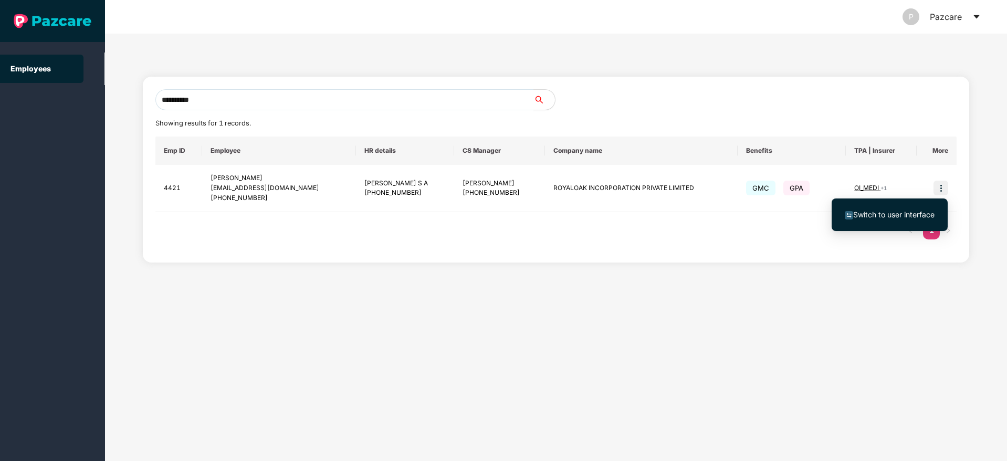
click at [901, 214] on span "Switch to user interface" at bounding box center [893, 214] width 81 height 9
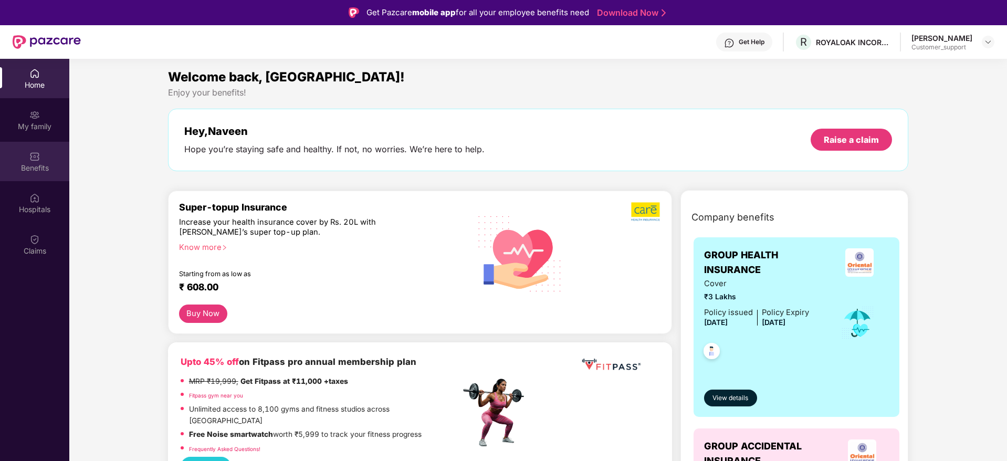
click at [36, 152] on img at bounding box center [34, 156] width 11 height 11
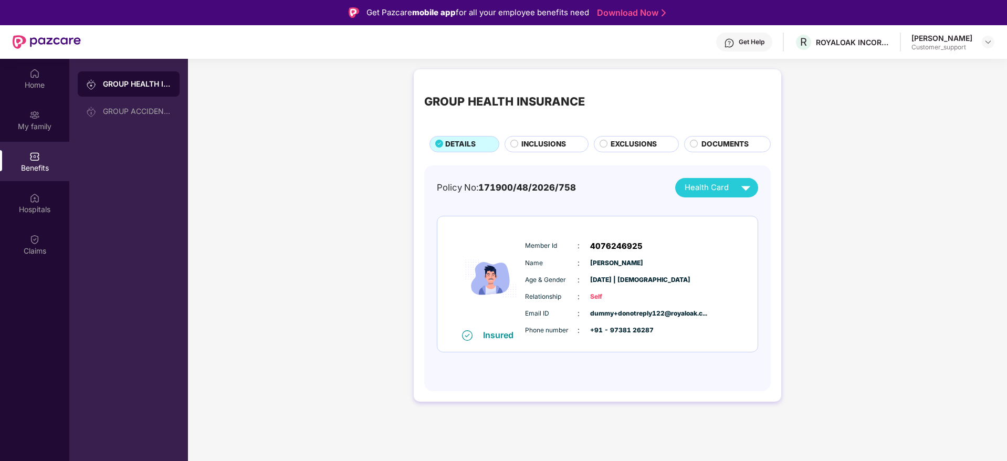
click at [550, 143] on span "INCLUSIONS" at bounding box center [544, 145] width 45 height 12
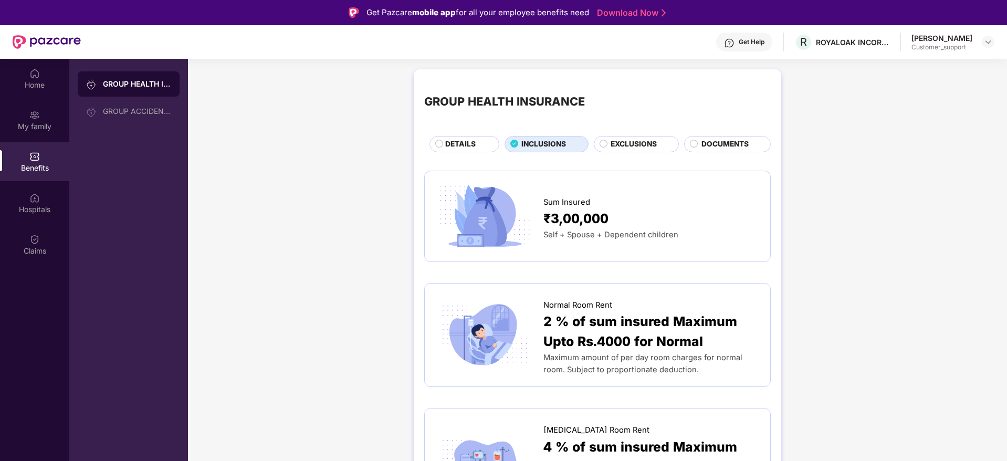
click at [628, 145] on span "EXCLUSIONS" at bounding box center [634, 145] width 46 height 12
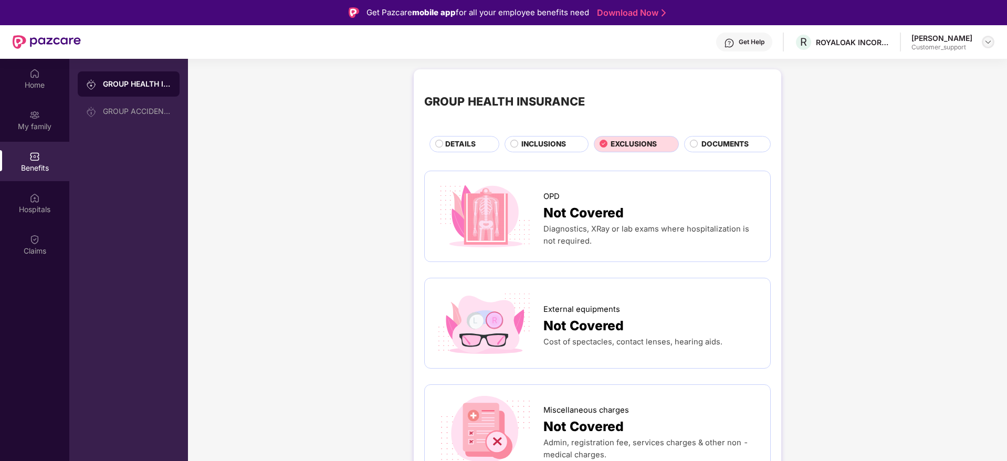
click at [986, 40] on img at bounding box center [988, 42] width 8 height 8
click at [954, 70] on div "Switch to support view" at bounding box center [939, 67] width 137 height 20
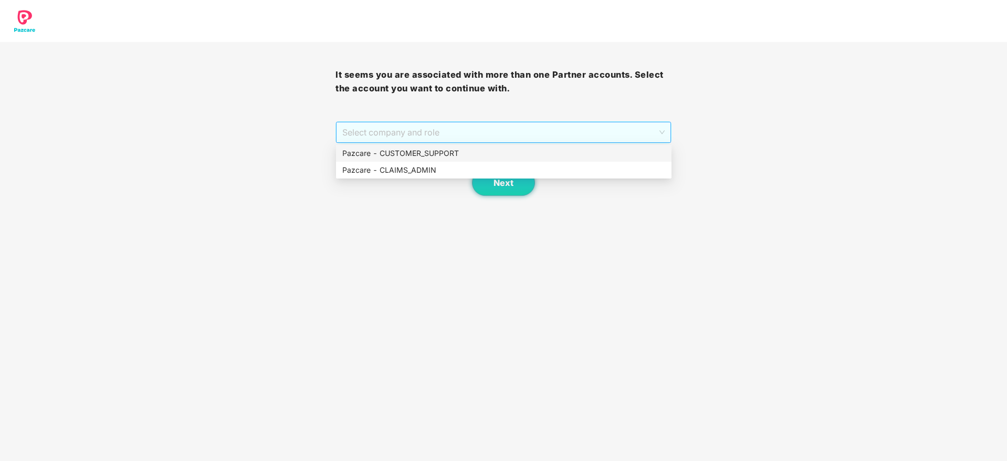
click at [630, 124] on span "Select company and role" at bounding box center [503, 132] width 322 height 20
click at [523, 153] on div "Pazcare - CUSTOMER_SUPPORT" at bounding box center [503, 154] width 323 height 12
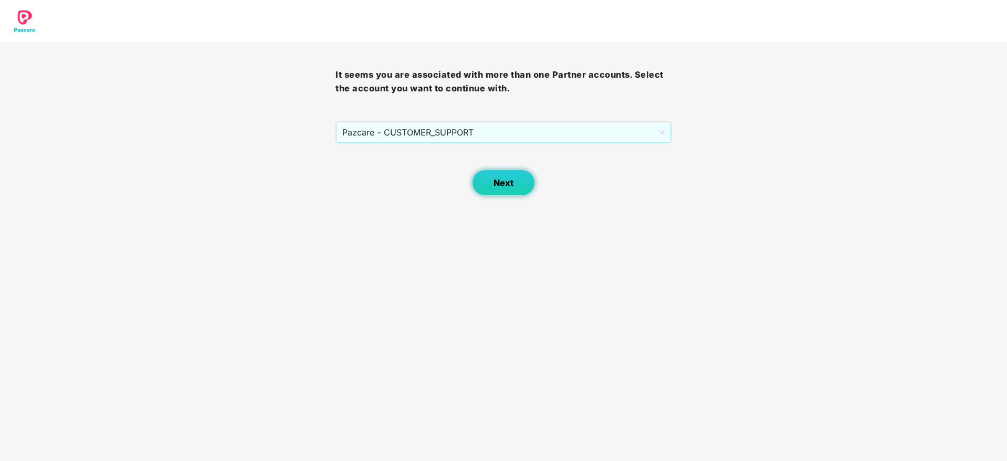
click at [496, 189] on button "Next" at bounding box center [503, 183] width 63 height 26
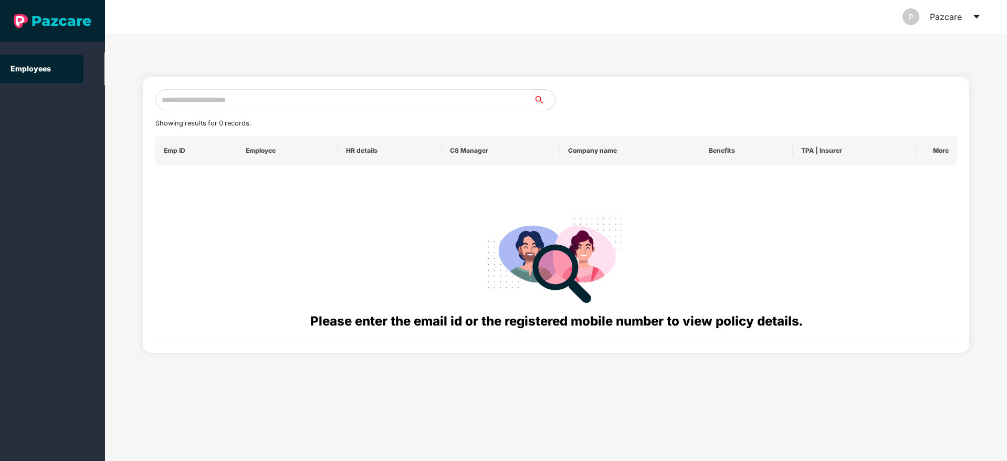
click at [227, 106] on input "text" at bounding box center [344, 99] width 379 height 21
paste input "**********"
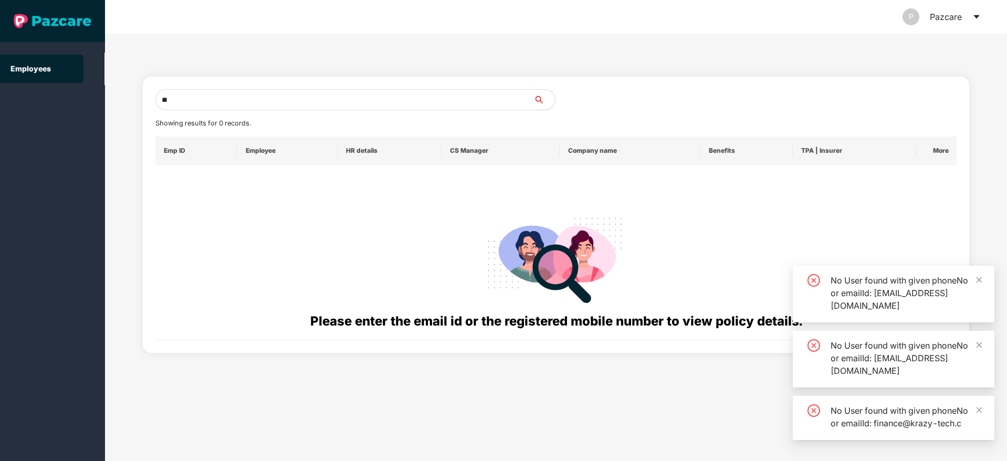
type input "*"
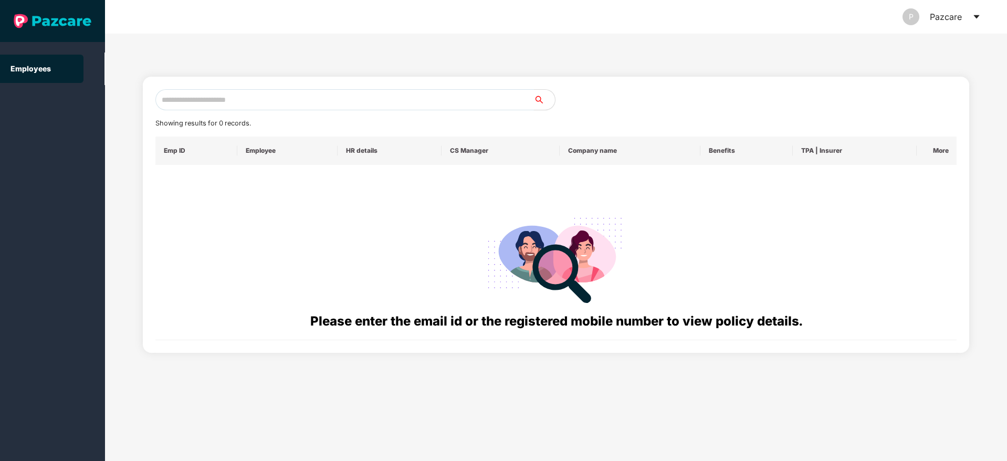
click at [193, 103] on input "text" at bounding box center [344, 99] width 379 height 21
paste input "**********"
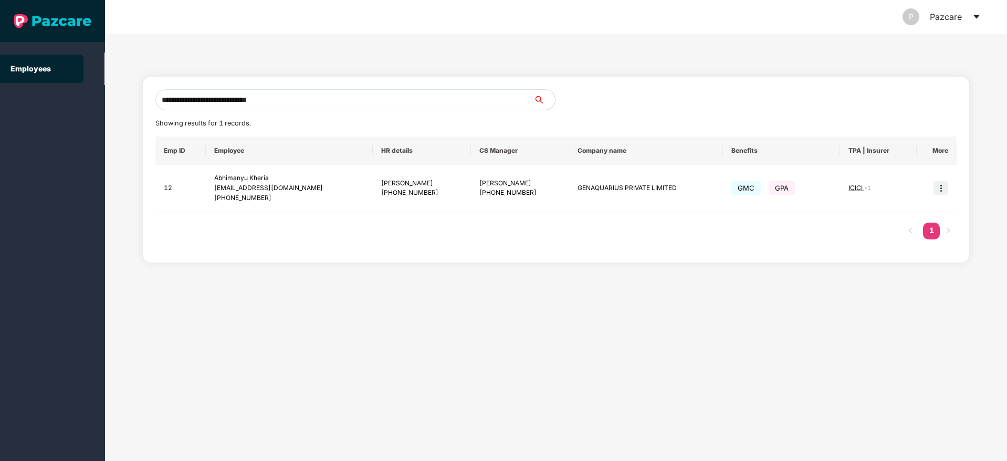
click at [293, 100] on input "**********" at bounding box center [344, 99] width 379 height 21
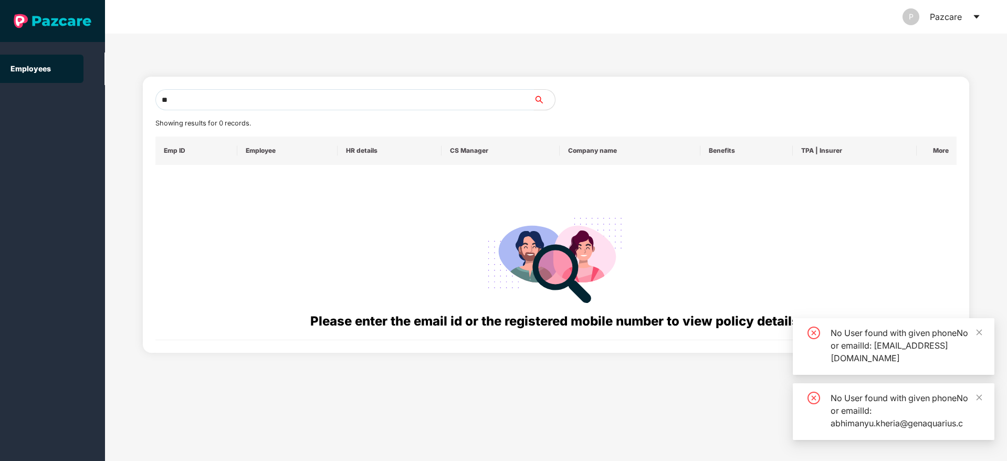
type input "*"
paste input "**********"
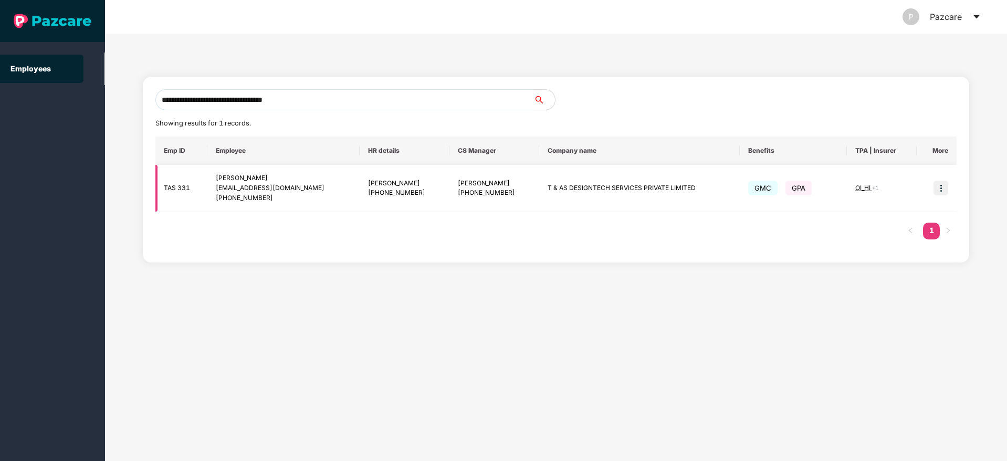
type input "**********"
click at [943, 195] on td at bounding box center [937, 188] width 40 height 47
click at [941, 191] on img at bounding box center [941, 188] width 15 height 15
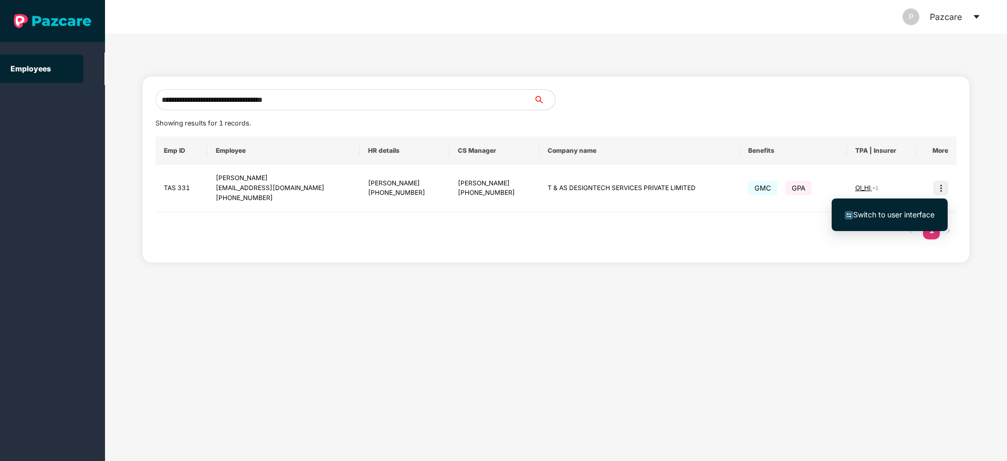
click at [912, 218] on span "Switch to user interface" at bounding box center [893, 214] width 81 height 9
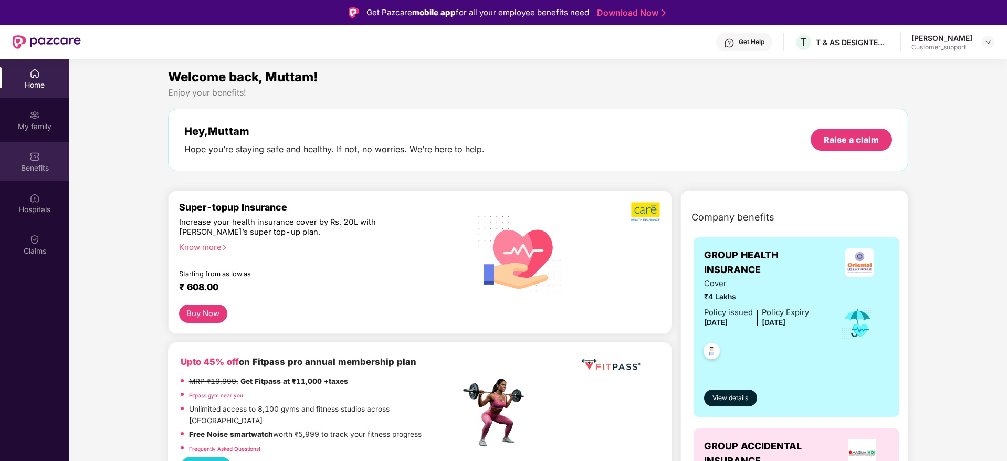
click at [32, 155] on img at bounding box center [34, 156] width 11 height 11
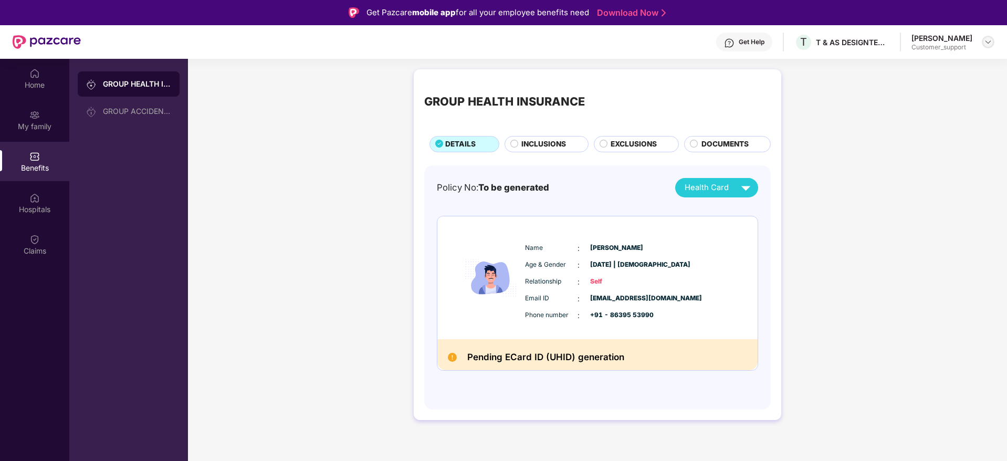
click at [990, 40] on img at bounding box center [988, 42] width 8 height 8
click at [925, 69] on div "Switch to support view" at bounding box center [939, 67] width 137 height 20
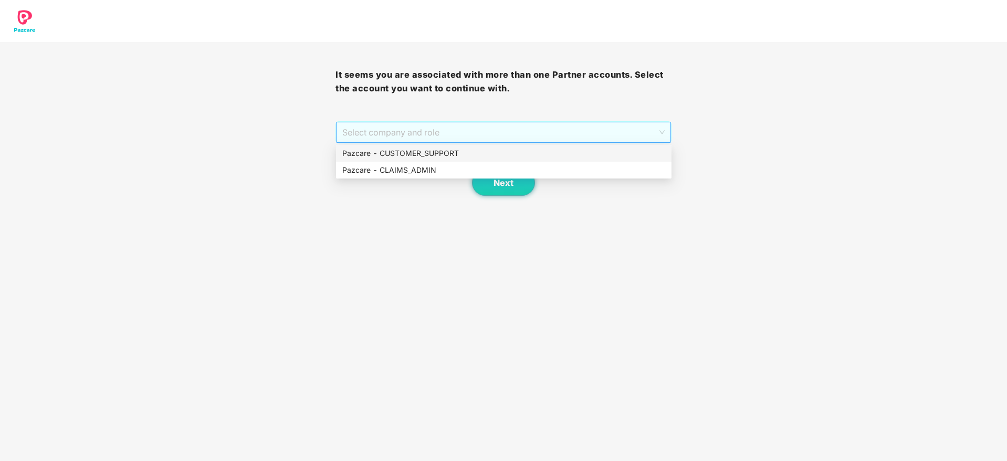
click at [524, 131] on span "Select company and role" at bounding box center [503, 132] width 322 height 20
click at [462, 152] on div "Pazcare - CUSTOMER_SUPPORT" at bounding box center [503, 154] width 323 height 12
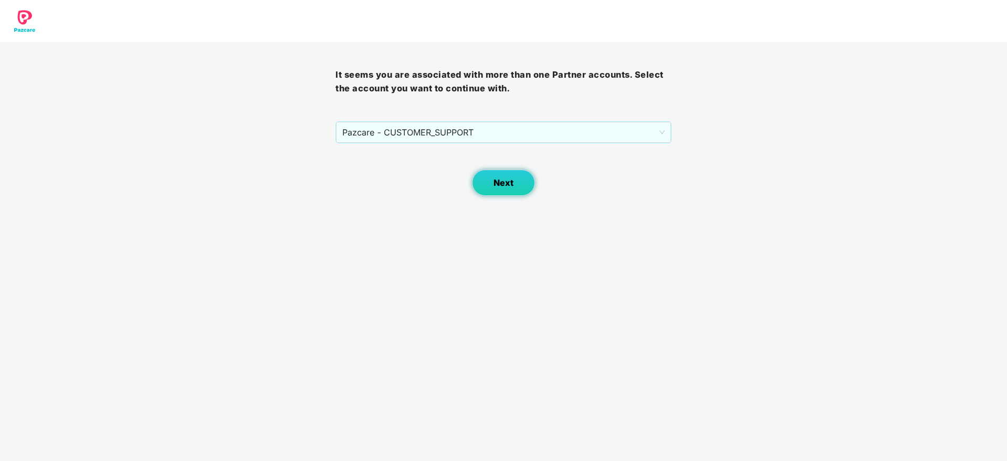
click at [493, 185] on button "Next" at bounding box center [503, 183] width 63 height 26
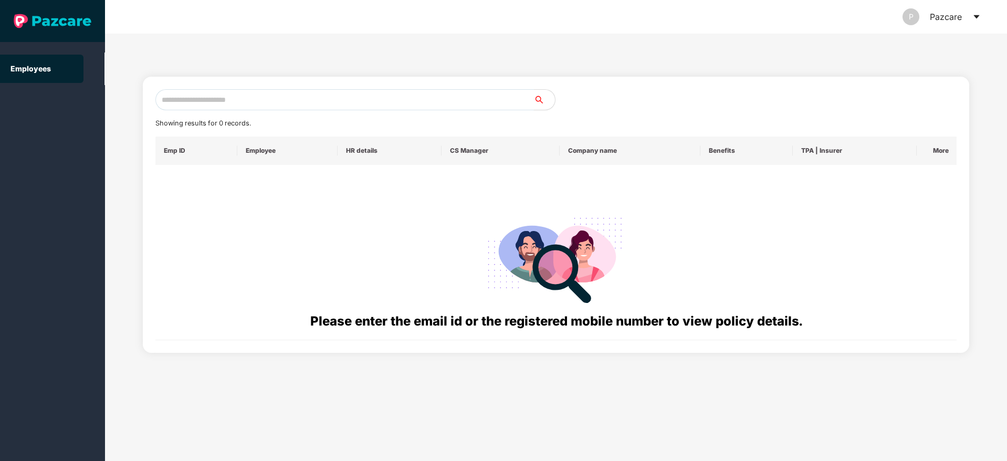
click at [185, 106] on input "text" at bounding box center [344, 99] width 379 height 21
paste input "**********"
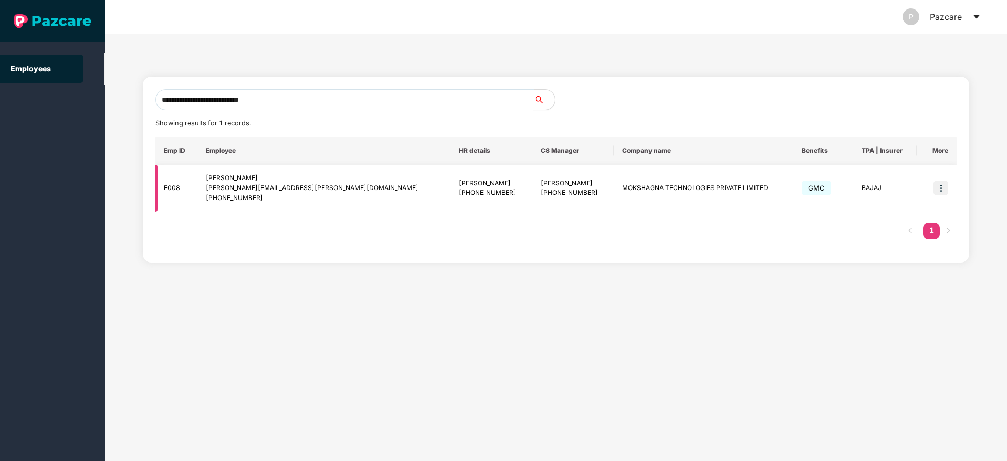
type input "**********"
click at [944, 190] on img at bounding box center [941, 188] width 15 height 15
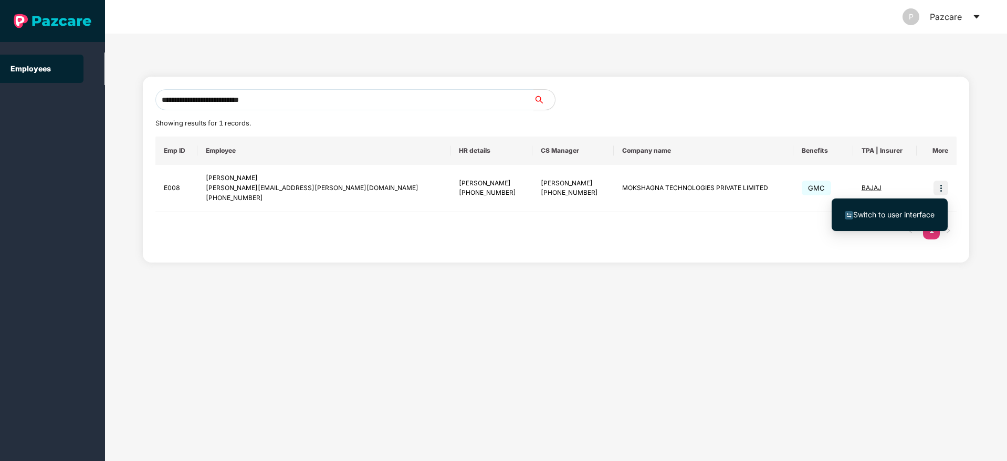
click at [886, 222] on li "Switch to user interface" at bounding box center [890, 215] width 116 height 22
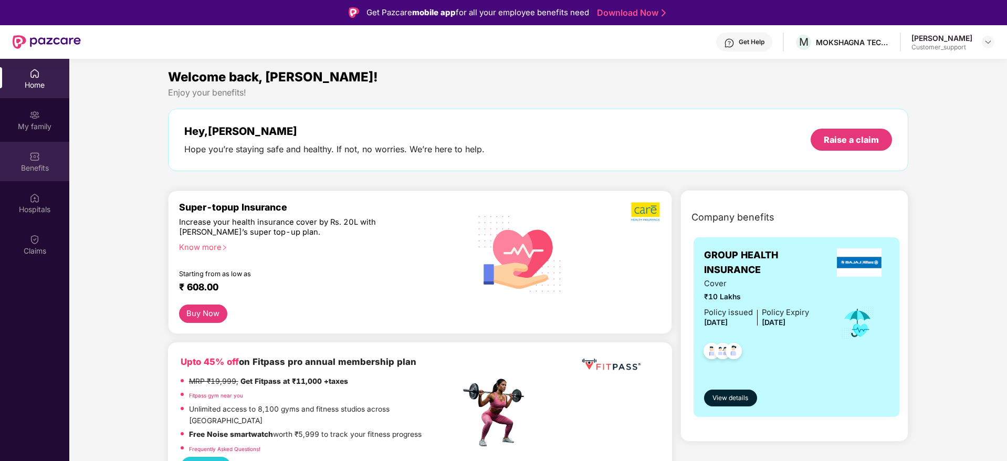
click at [41, 166] on div "Benefits" at bounding box center [34, 168] width 69 height 11
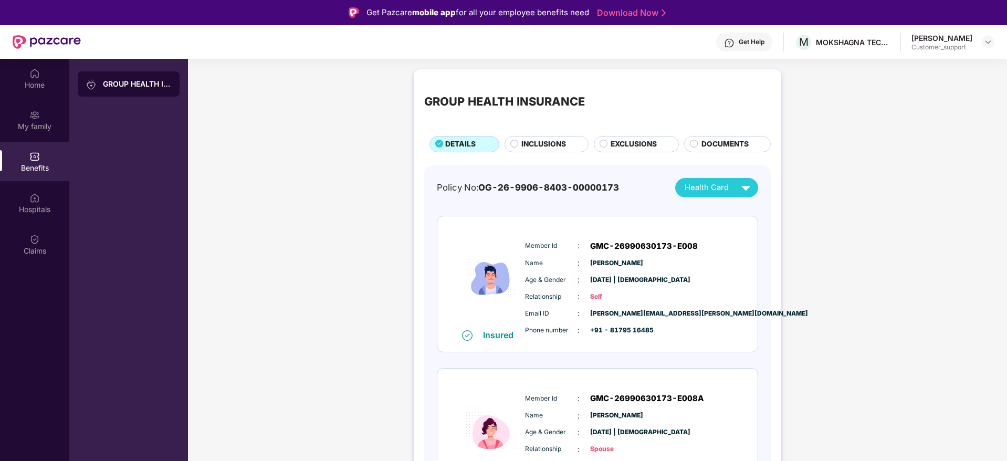
click at [546, 147] on span "INCLUSIONS" at bounding box center [544, 145] width 45 height 12
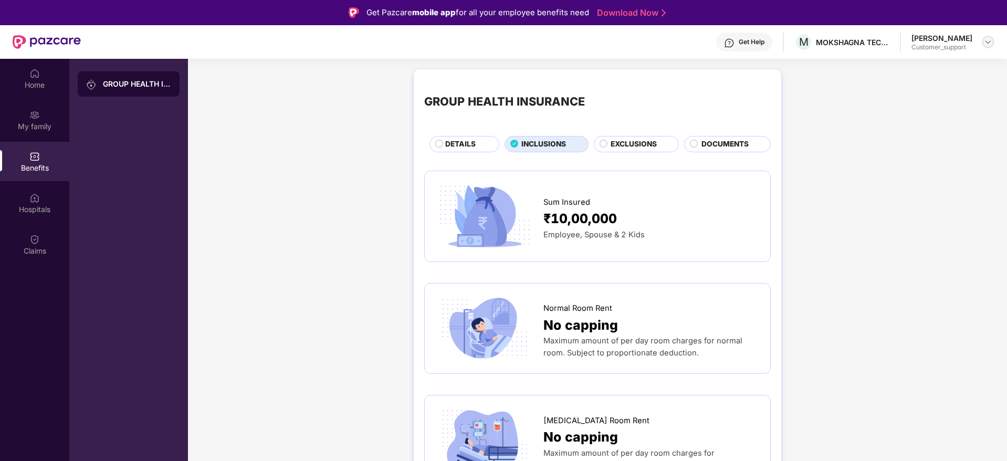
click at [988, 43] on img at bounding box center [988, 42] width 8 height 8
click at [932, 65] on div "Switch to support view" at bounding box center [939, 67] width 137 height 20
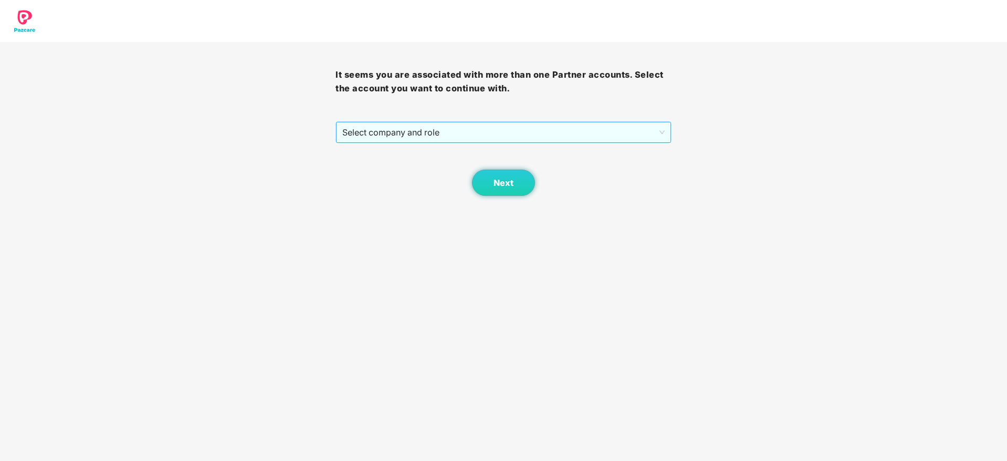
click at [591, 133] on span "Select company and role" at bounding box center [503, 132] width 322 height 20
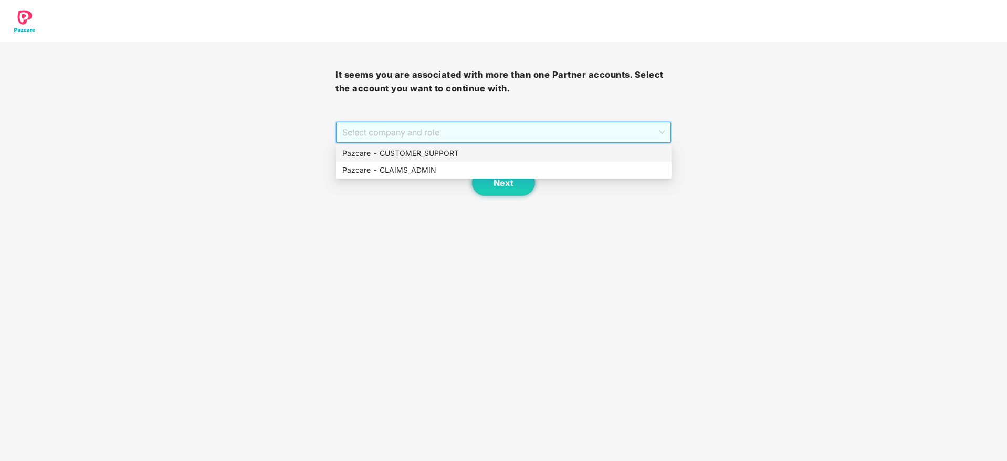
click at [478, 158] on div "Pazcare - CUSTOMER_SUPPORT" at bounding box center [503, 154] width 323 height 12
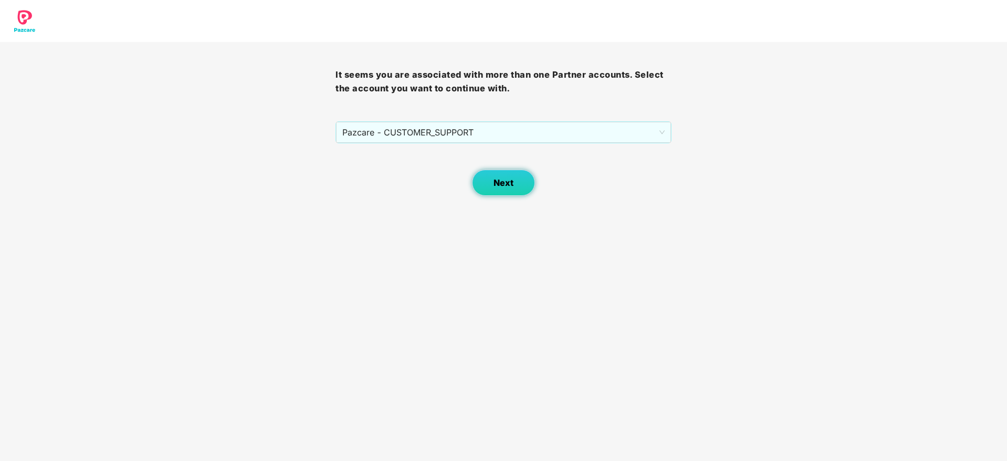
click at [495, 180] on span "Next" at bounding box center [504, 183] width 20 height 10
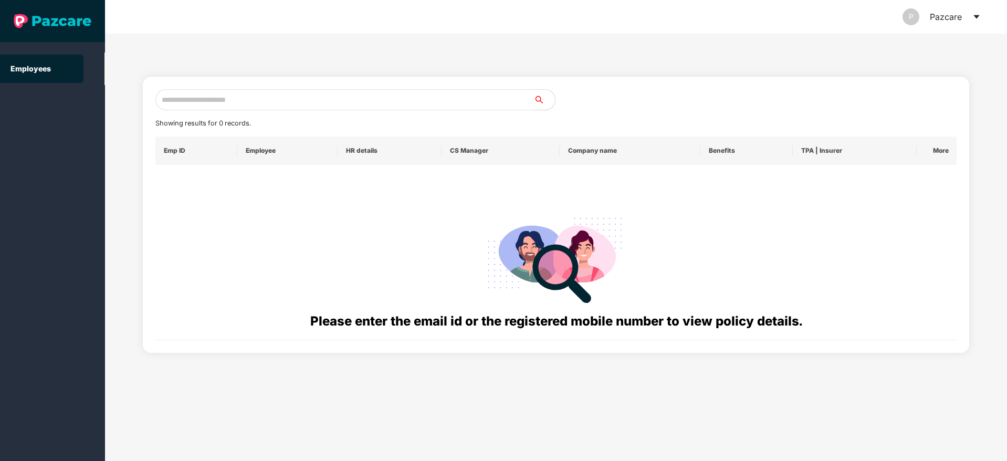
click at [178, 98] on input "text" at bounding box center [344, 99] width 379 height 21
paste input "**********"
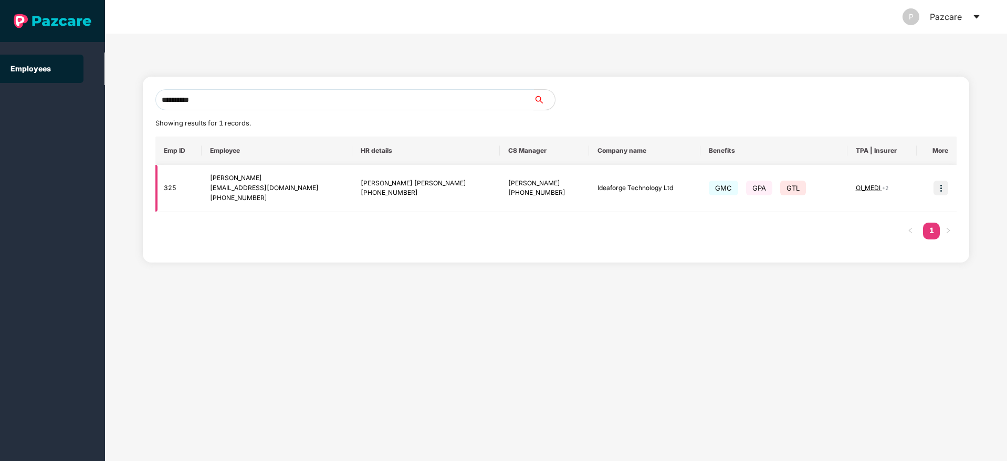
type input "**********"
click at [941, 183] on img at bounding box center [941, 188] width 15 height 15
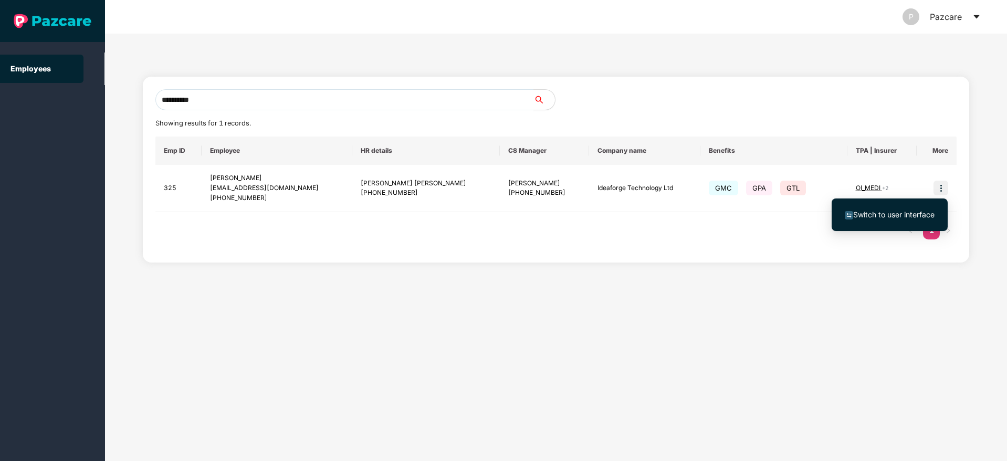
click at [902, 219] on span "Switch to user interface" at bounding box center [890, 215] width 90 height 12
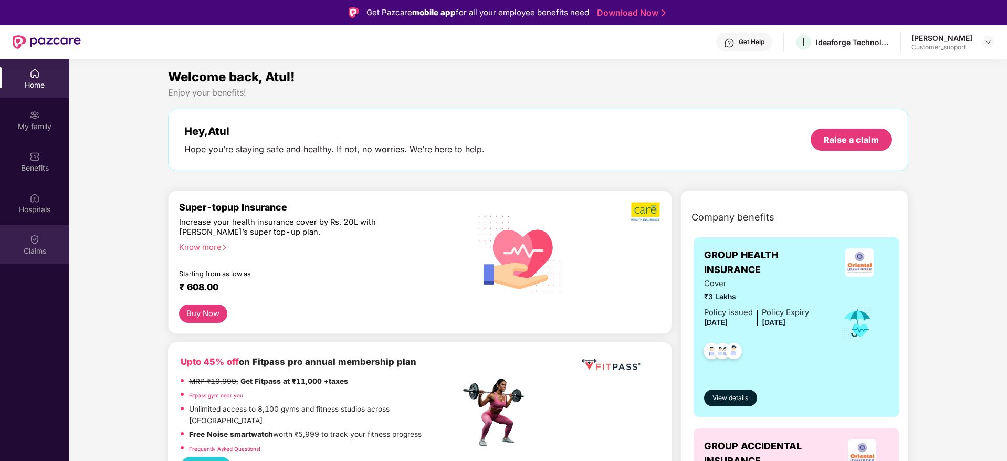
click at [31, 242] on img at bounding box center [34, 239] width 11 height 11
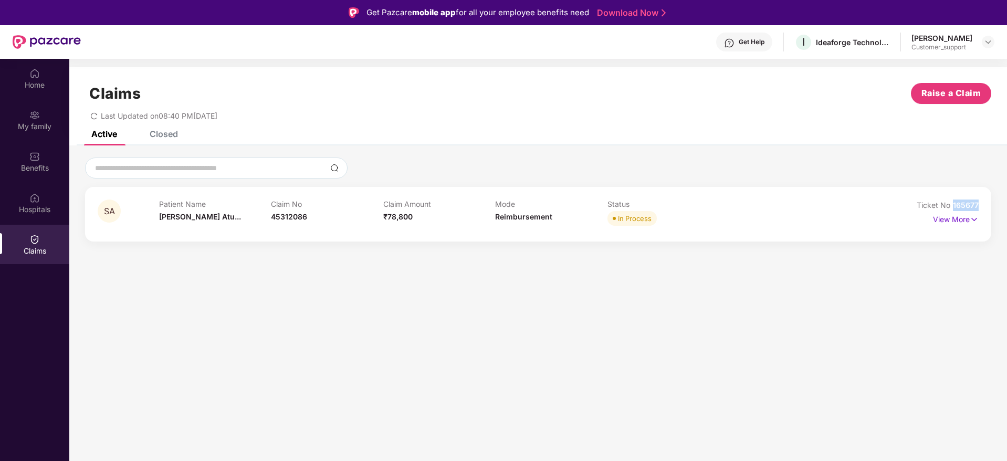
drag, startPoint x: 983, startPoint y: 208, endPoint x: 952, endPoint y: 205, distance: 31.1
click at [952, 205] on div "SA Patient Name [PERSON_NAME]... Claim No 45312086 Claim Amount ₹78,800 Mode Re…" at bounding box center [538, 214] width 906 height 55
copy span "165677"
click at [986, 39] on img at bounding box center [988, 42] width 8 height 8
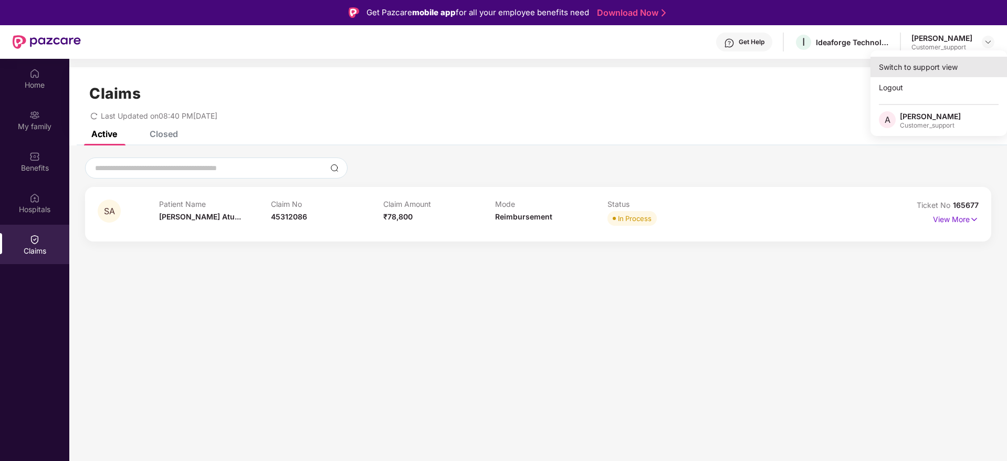
click at [934, 69] on div "Switch to support view" at bounding box center [939, 67] width 137 height 20
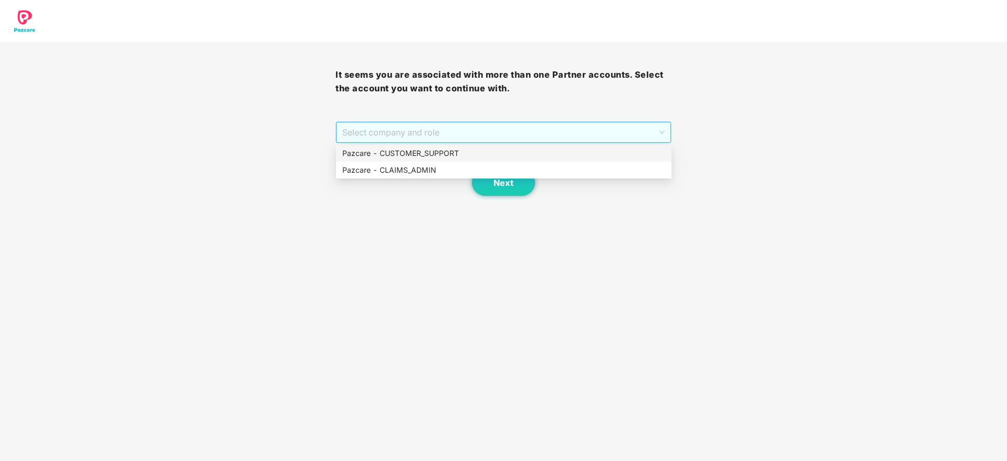
click at [544, 132] on span "Select company and role" at bounding box center [503, 132] width 322 height 20
click at [463, 153] on div "Pazcare - CUSTOMER_SUPPORT" at bounding box center [503, 154] width 323 height 12
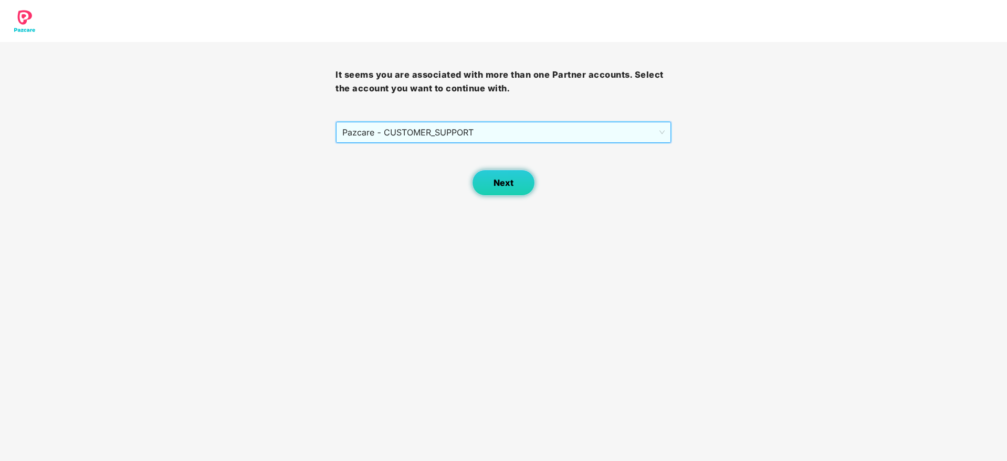
click at [492, 185] on button "Next" at bounding box center [503, 183] width 63 height 26
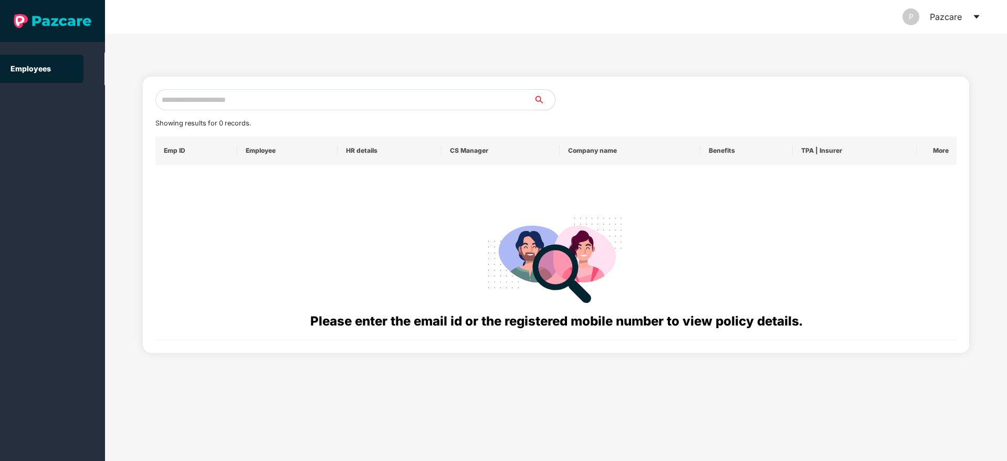
click at [266, 97] on input "text" at bounding box center [344, 99] width 379 height 21
paste input "**********"
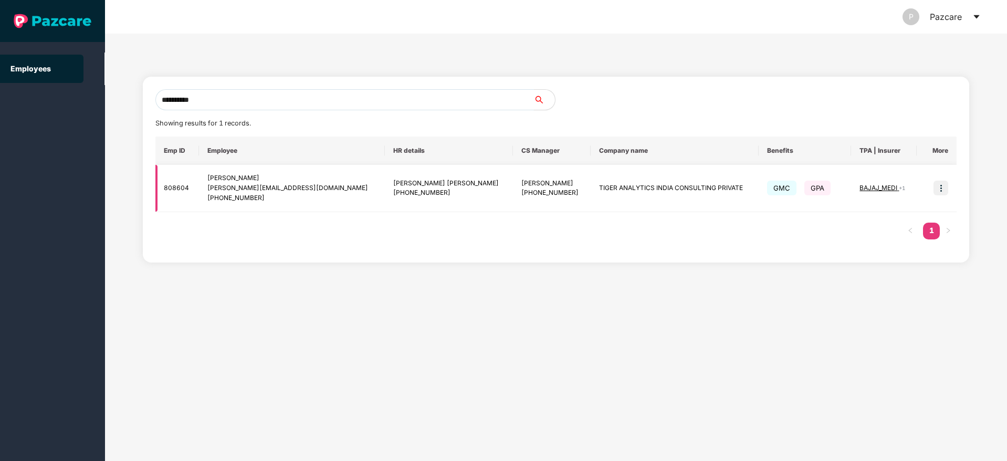
type input "**********"
click at [949, 183] on td at bounding box center [937, 188] width 40 height 47
click at [941, 187] on img at bounding box center [941, 188] width 15 height 15
click at [943, 189] on img at bounding box center [941, 188] width 15 height 15
click at [942, 187] on img at bounding box center [941, 188] width 15 height 15
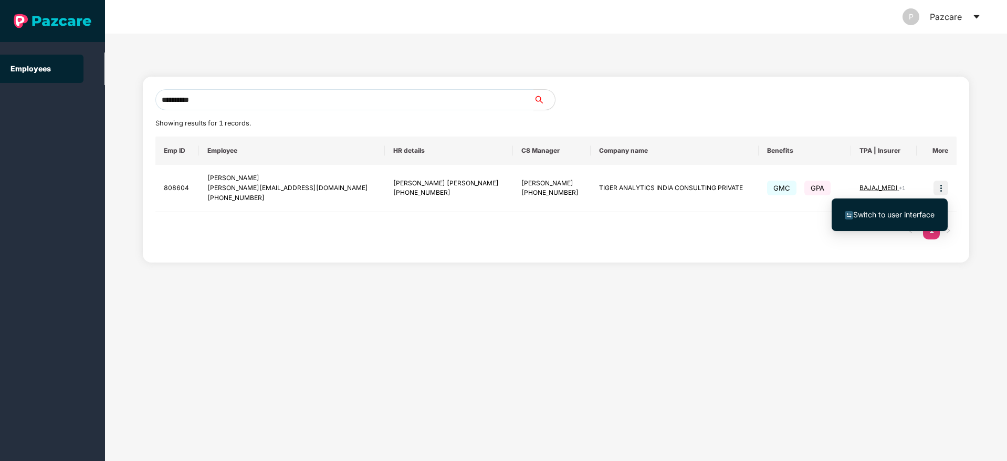
click at [900, 212] on span "Switch to user interface" at bounding box center [893, 214] width 81 height 9
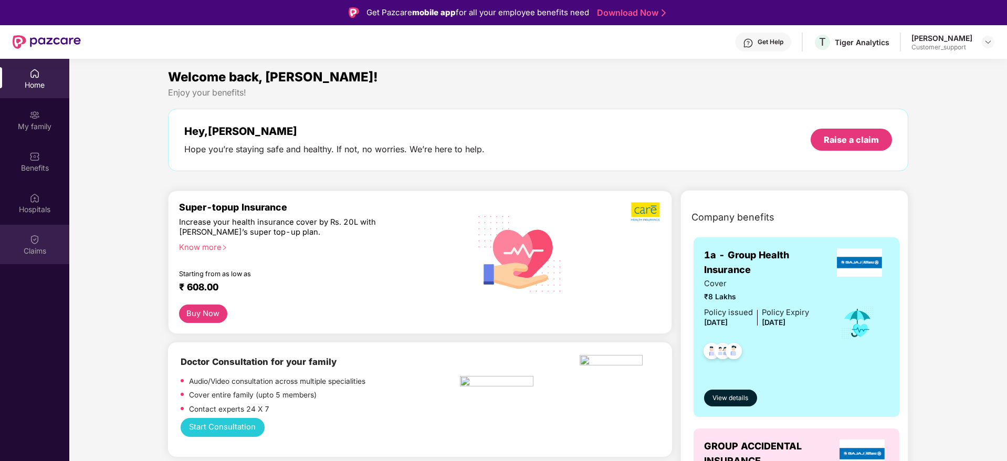
click at [36, 239] on img at bounding box center [34, 239] width 11 height 11
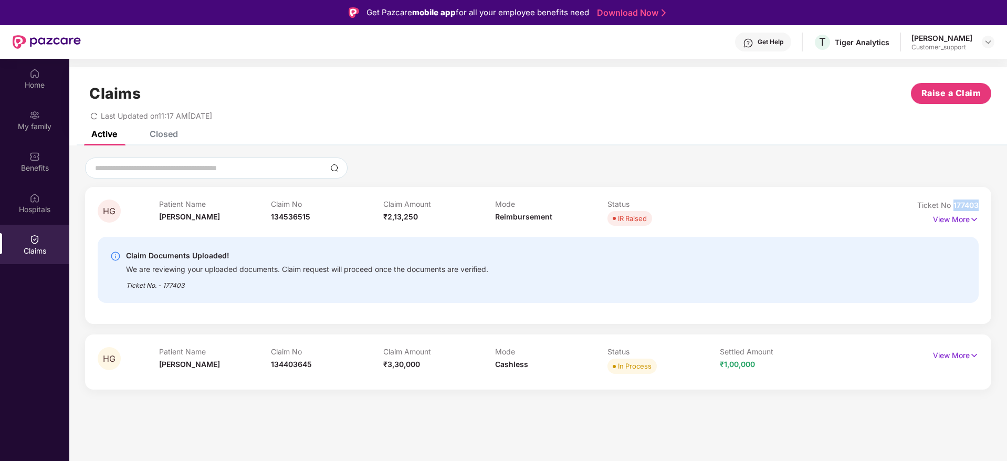
drag, startPoint x: 979, startPoint y: 208, endPoint x: 953, endPoint y: 208, distance: 26.8
click at [953, 208] on div "HG Patient Name [PERSON_NAME] Claim No 134536515 Claim Amount ₹2,13,250 Mode Re…" at bounding box center [538, 255] width 906 height 137
copy span "177403"
click at [988, 47] on div at bounding box center [988, 42] width 13 height 13
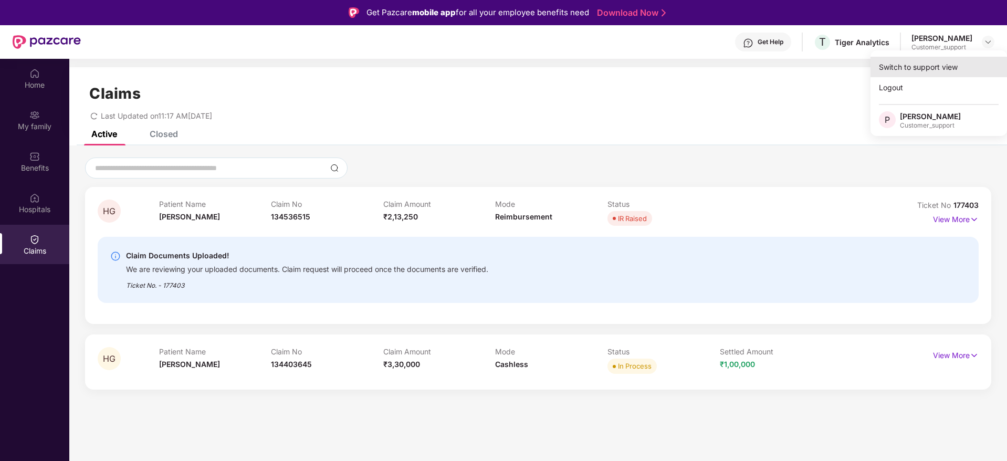
click at [944, 67] on div "Switch to support view" at bounding box center [939, 67] width 137 height 20
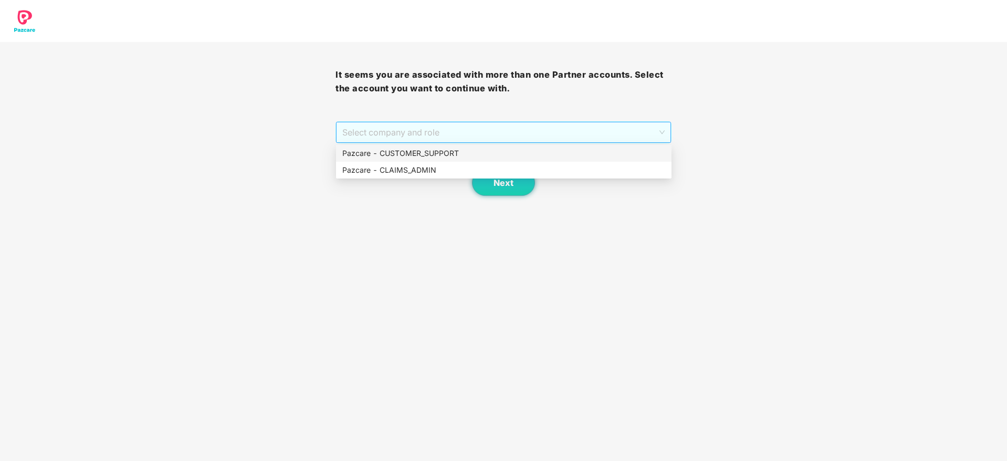
click at [556, 130] on span "Select company and role" at bounding box center [503, 132] width 322 height 20
click at [491, 157] on div "Pazcare - CUSTOMER_SUPPORT" at bounding box center [503, 154] width 323 height 12
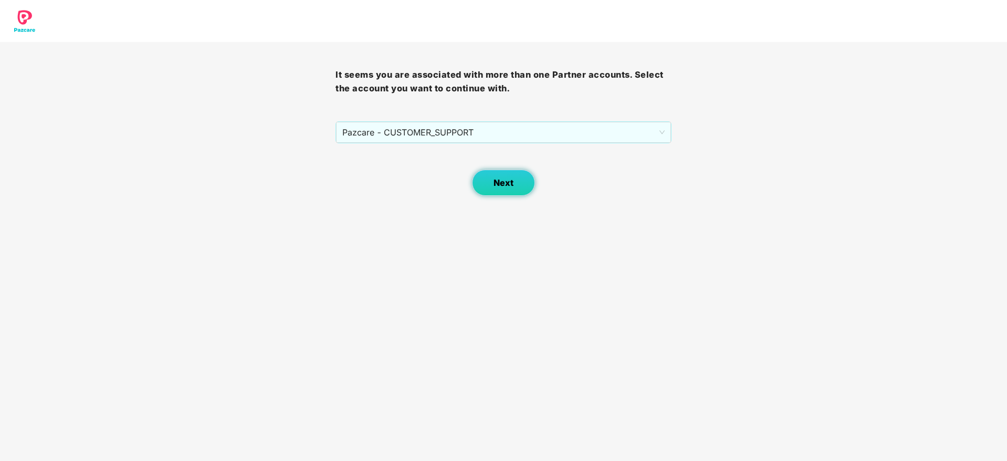
click at [489, 183] on button "Next" at bounding box center [503, 183] width 63 height 26
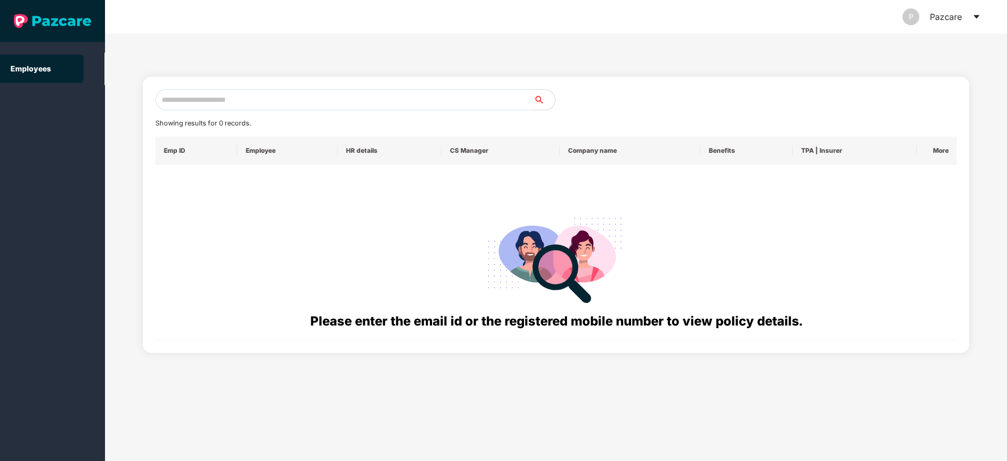
click at [233, 105] on input "text" at bounding box center [344, 99] width 379 height 21
paste input "**********"
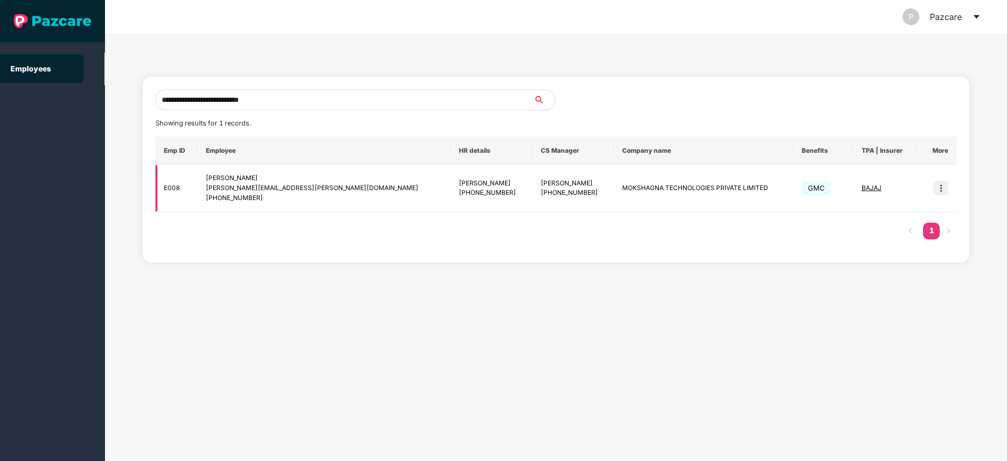
type input "**********"
click at [942, 190] on img at bounding box center [941, 188] width 15 height 15
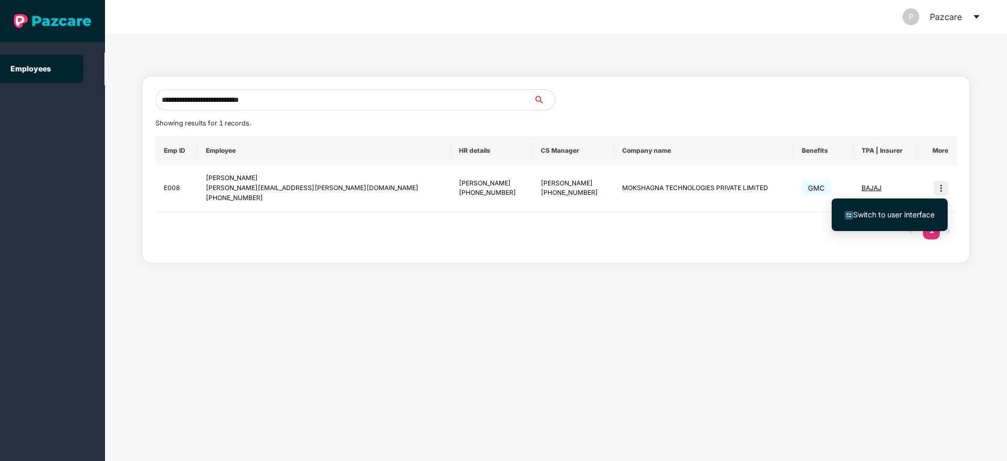
click at [909, 220] on span "Switch to user interface" at bounding box center [890, 215] width 90 height 12
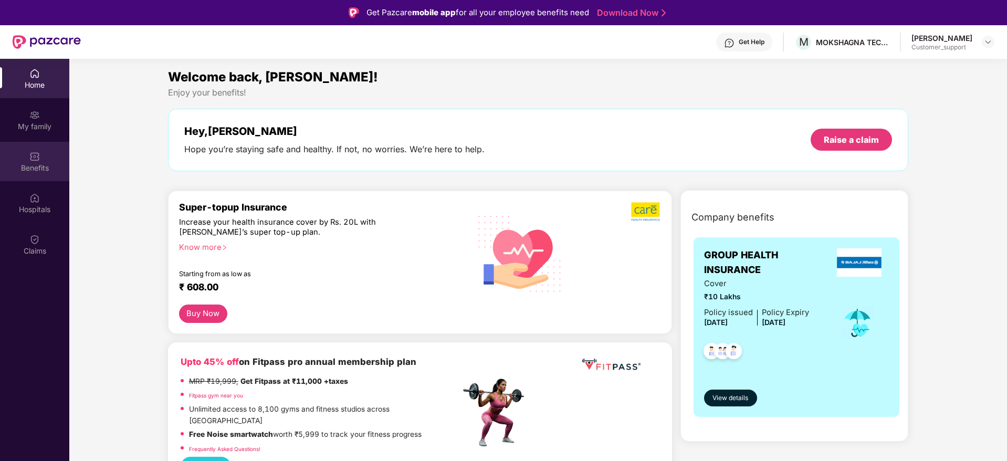
click at [36, 160] on img at bounding box center [34, 156] width 11 height 11
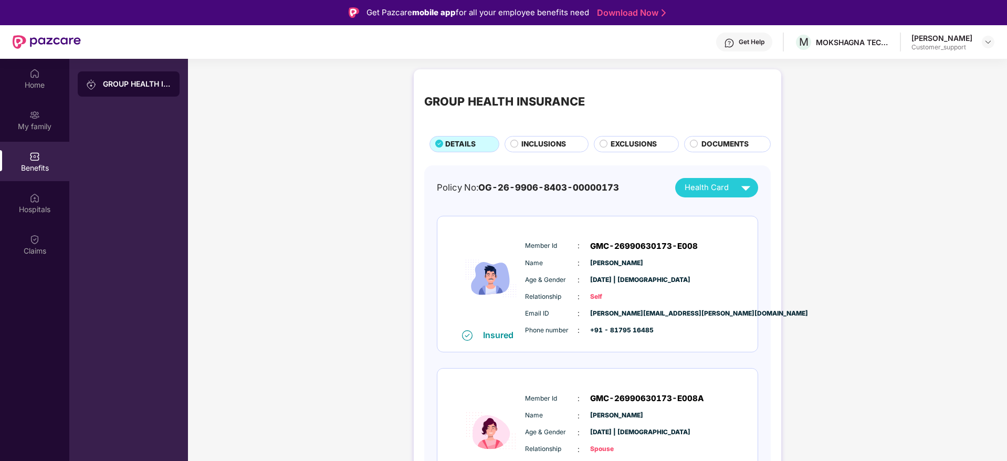
click at [534, 143] on span "INCLUSIONS" at bounding box center [544, 145] width 45 height 12
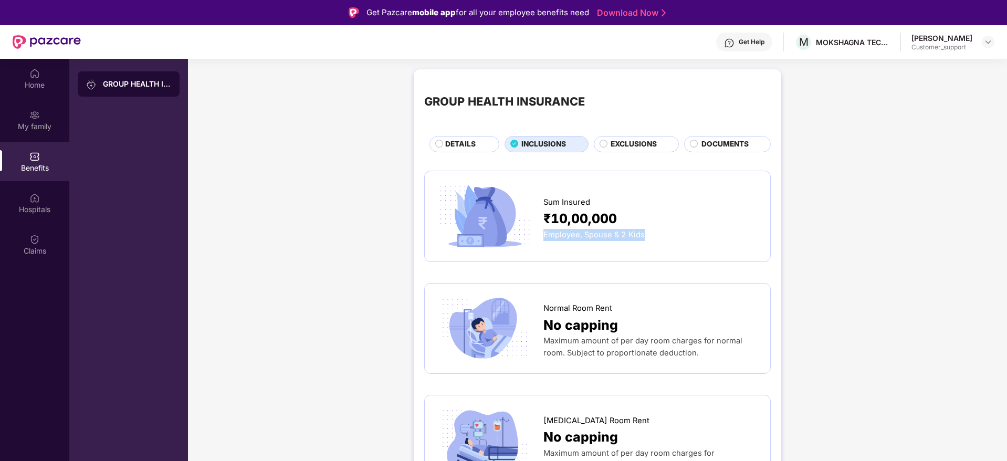
drag, startPoint x: 648, startPoint y: 232, endPoint x: 544, endPoint y: 236, distance: 104.1
click at [544, 236] on div "Employee, Spouse & 2 Kids" at bounding box center [652, 235] width 216 height 12
copy span "Employee, Spouse & 2 Kids"
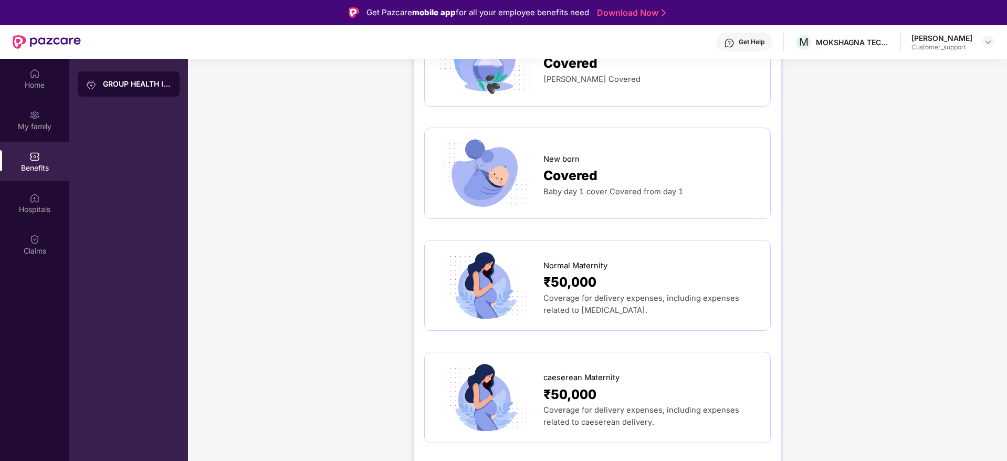
scroll to position [1065, 0]
drag, startPoint x: 625, startPoint y: 376, endPoint x: 584, endPoint y: 378, distance: 41.0
click at [584, 378] on div "caeserean Maternity" at bounding box center [652, 374] width 216 height 17
copy span "Maternity"
click at [25, 85] on div "Home" at bounding box center [34, 85] width 69 height 11
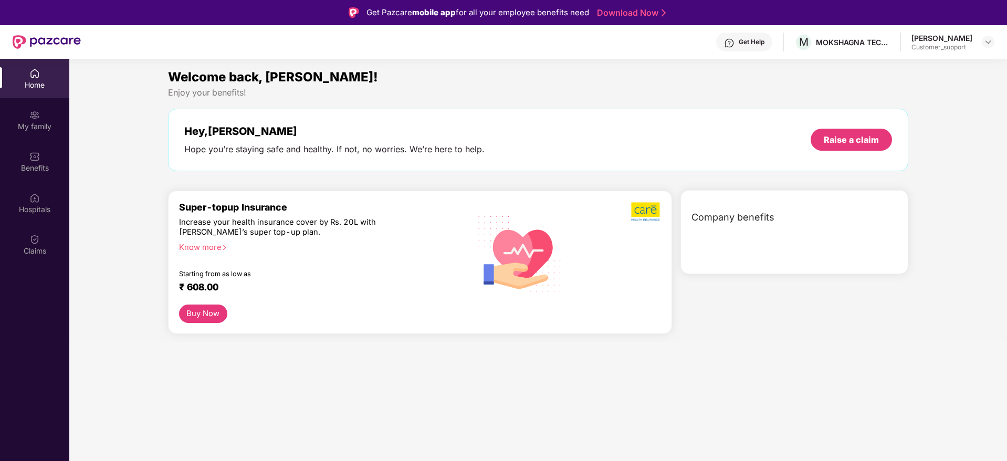
scroll to position [0, 0]
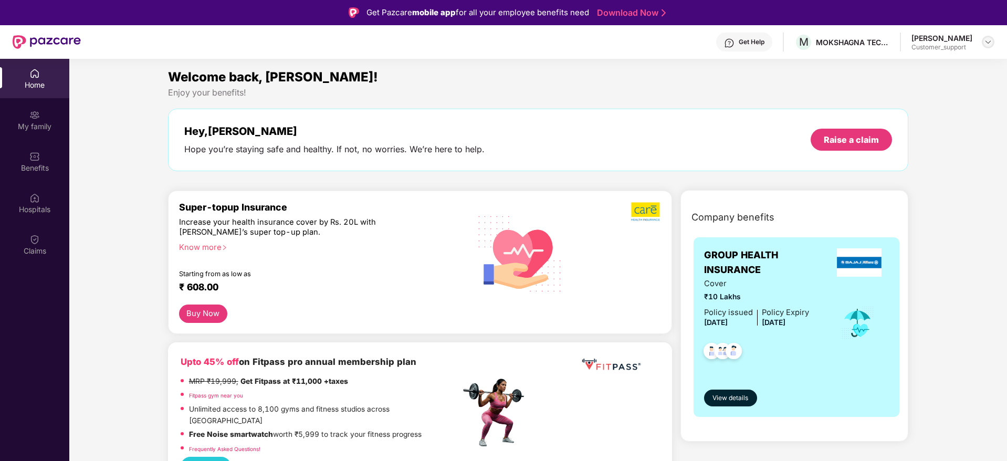
click at [989, 43] on img at bounding box center [988, 42] width 8 height 8
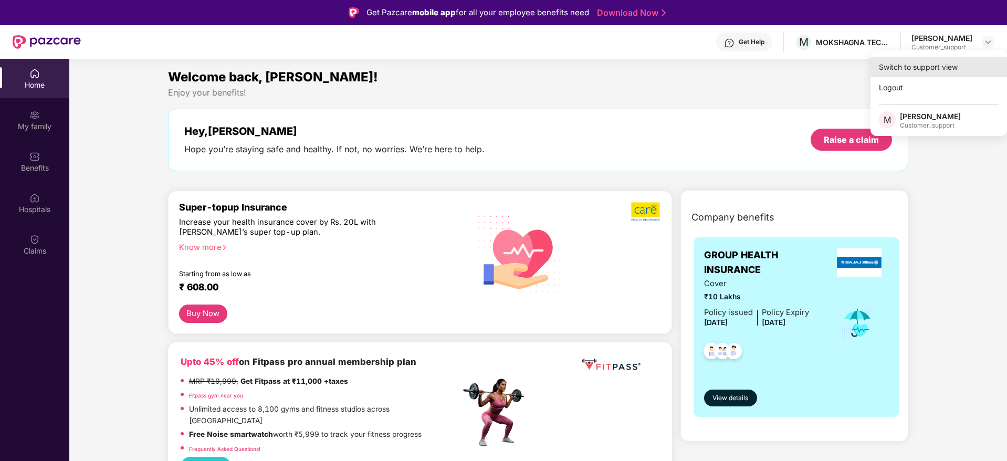
click at [914, 65] on div "Switch to support view" at bounding box center [939, 67] width 137 height 20
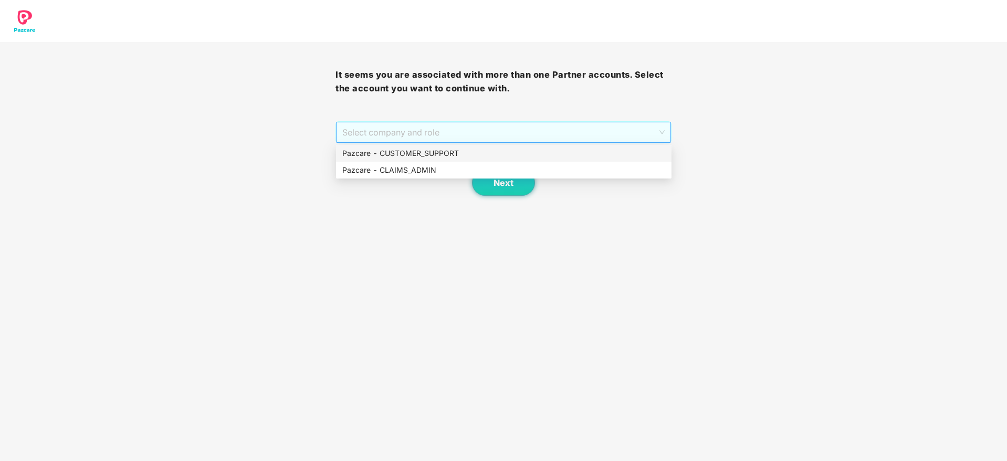
click at [557, 131] on span "Select company and role" at bounding box center [503, 132] width 322 height 20
click at [481, 159] on div "Pazcare - CUSTOMER_SUPPORT" at bounding box center [504, 153] width 336 height 17
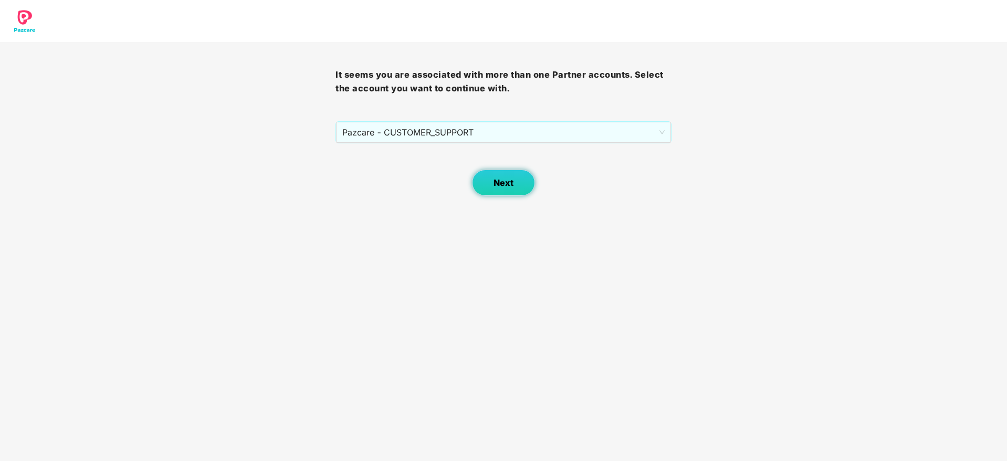
click at [515, 182] on button "Next" at bounding box center [503, 183] width 63 height 26
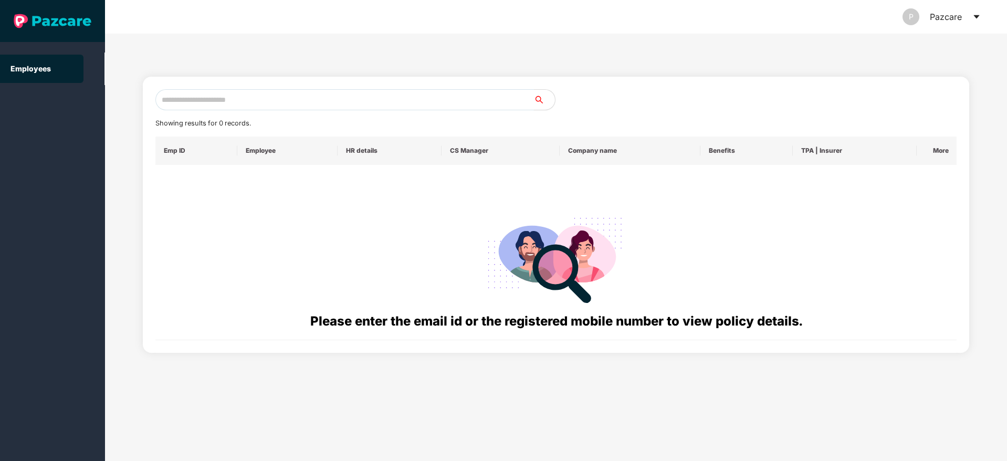
click at [195, 98] on input "text" at bounding box center [344, 99] width 379 height 21
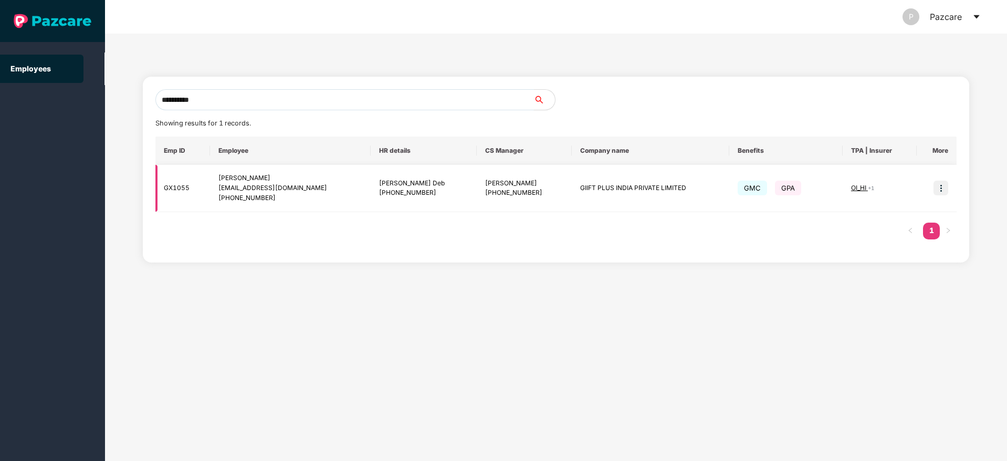
type input "**********"
click at [942, 190] on img at bounding box center [941, 188] width 15 height 15
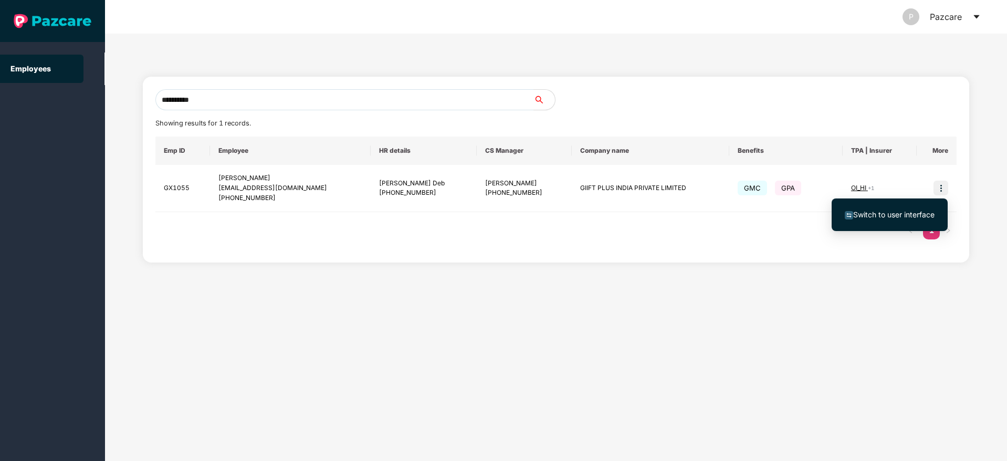
click at [902, 215] on span "Switch to user interface" at bounding box center [893, 214] width 81 height 9
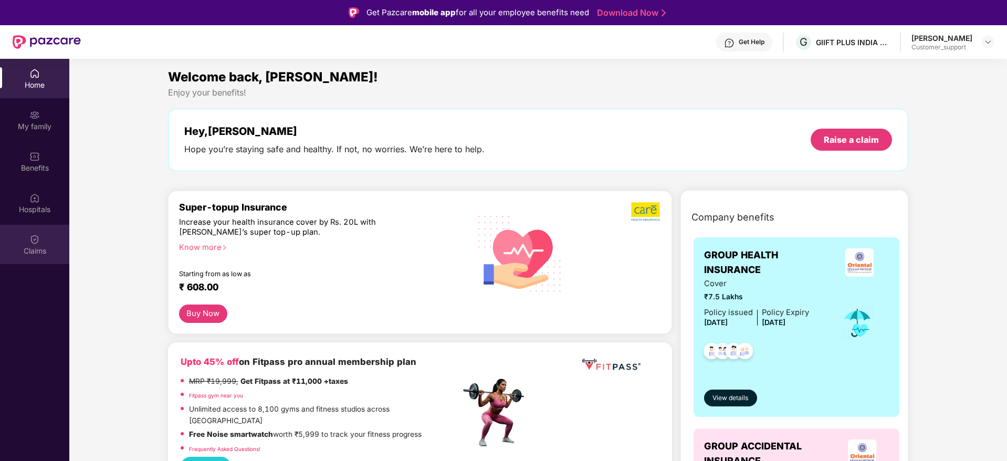
click at [33, 243] on img at bounding box center [34, 239] width 11 height 11
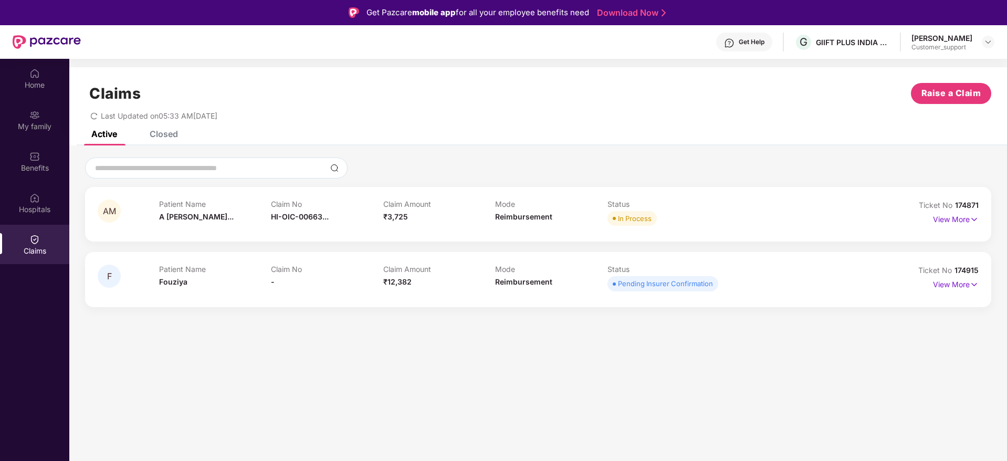
click at [159, 142] on div "Closed" at bounding box center [156, 133] width 44 height 23
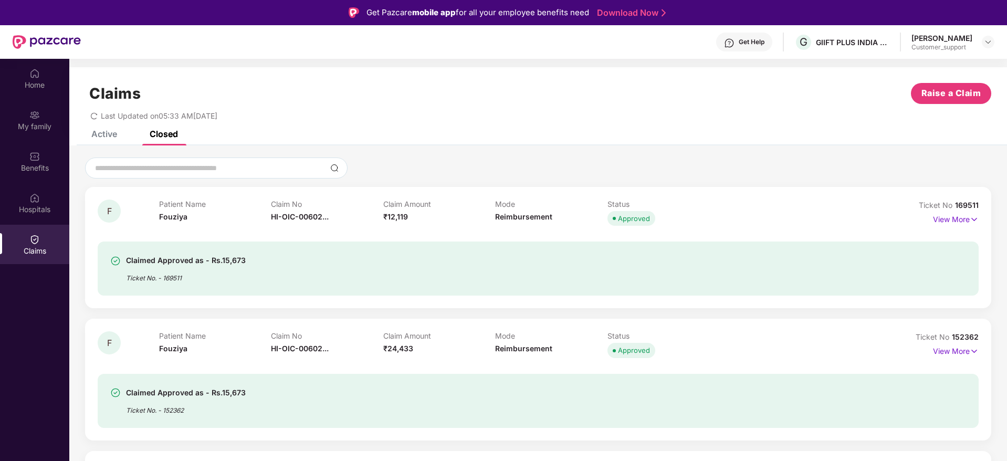
click at [95, 134] on div "Active" at bounding box center [104, 134] width 26 height 11
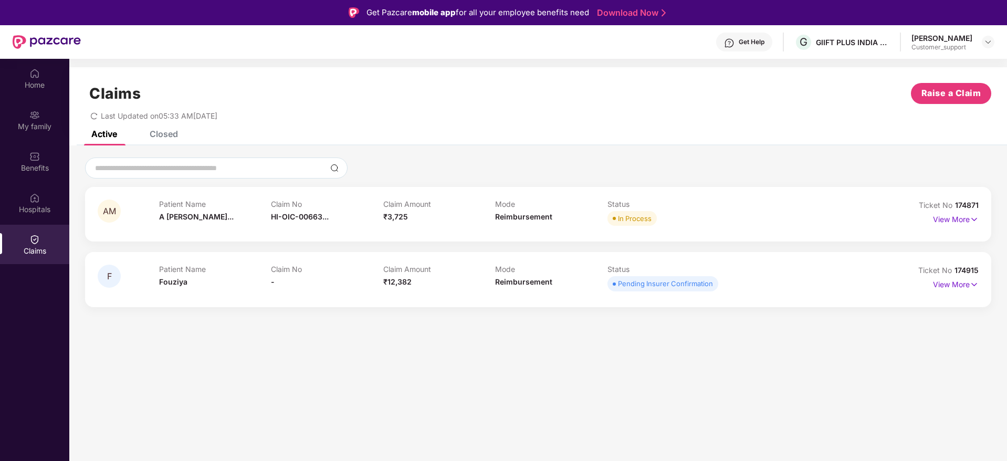
click at [168, 133] on div "Closed" at bounding box center [164, 134] width 28 height 11
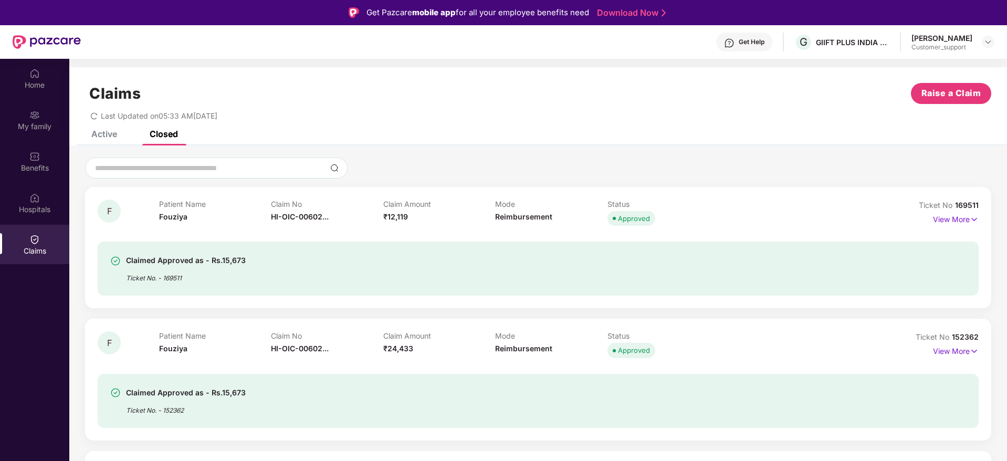
scroll to position [59, 0]
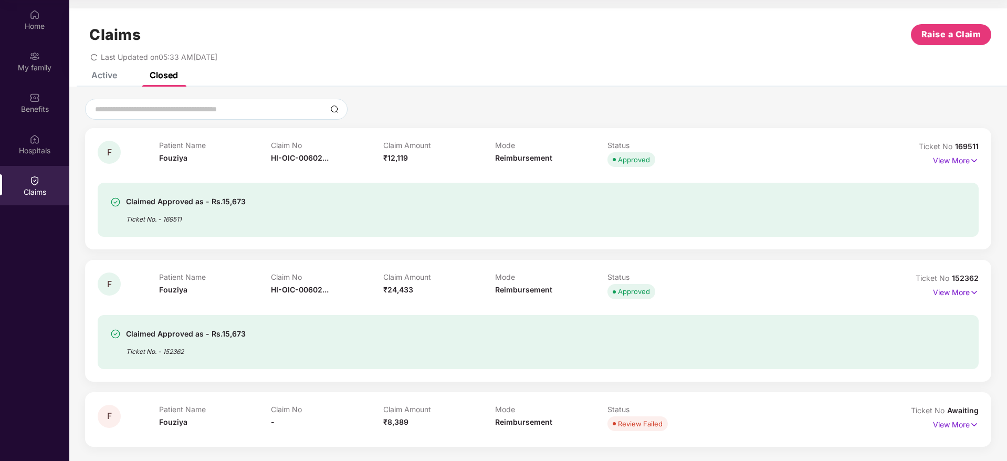
click at [103, 77] on div "Active" at bounding box center [104, 75] width 26 height 11
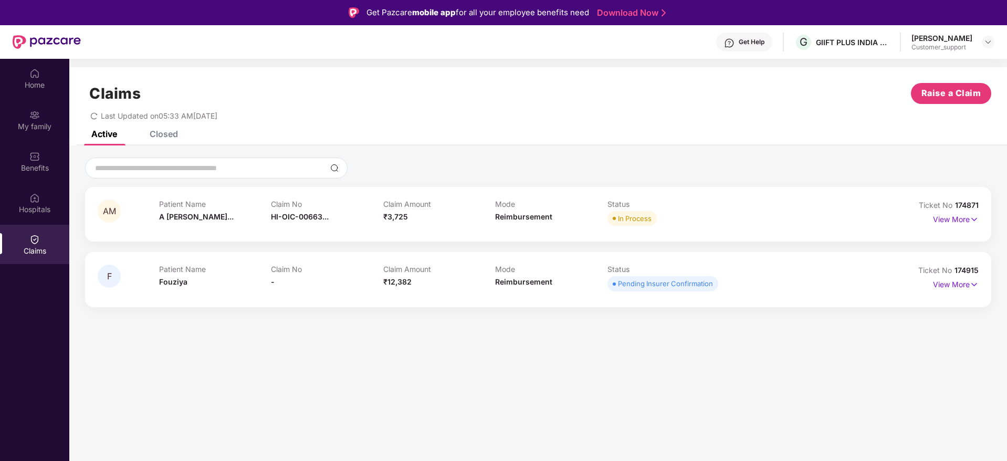
scroll to position [2, 0]
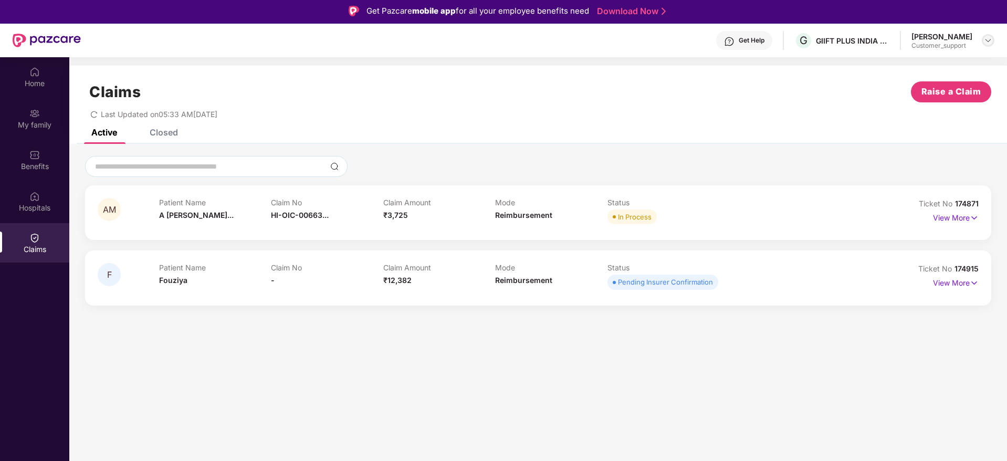
click at [988, 44] on img at bounding box center [988, 40] width 8 height 8
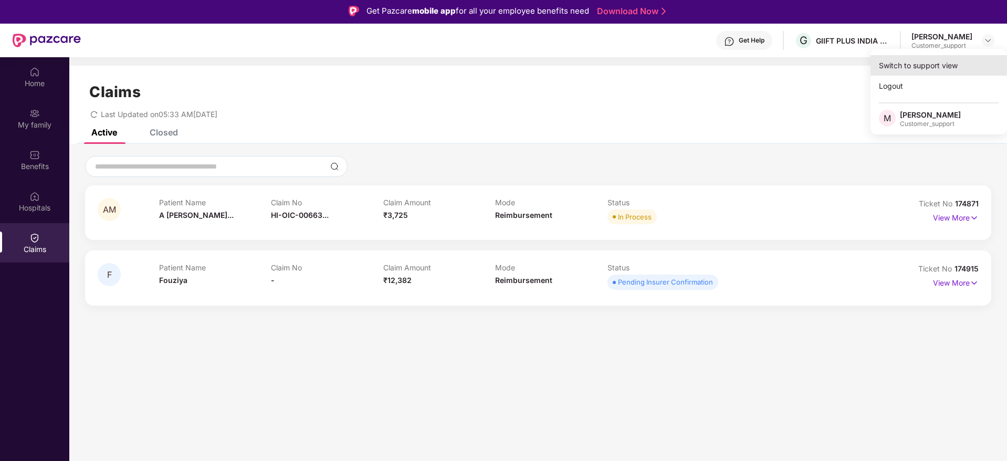
click at [935, 71] on div "Switch to support view" at bounding box center [939, 65] width 137 height 20
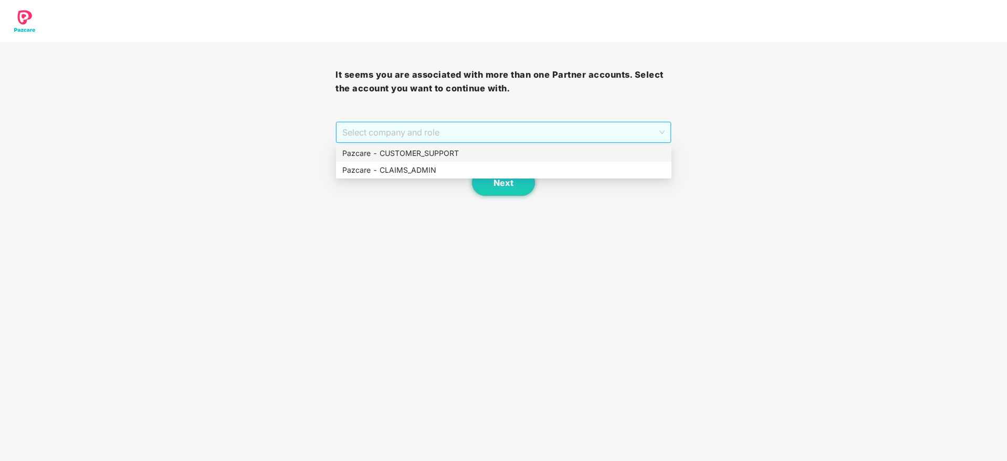
click at [579, 138] on span "Select company and role" at bounding box center [503, 132] width 322 height 20
click at [522, 149] on div "Pazcare - CUSTOMER_SUPPORT" at bounding box center [503, 154] width 323 height 12
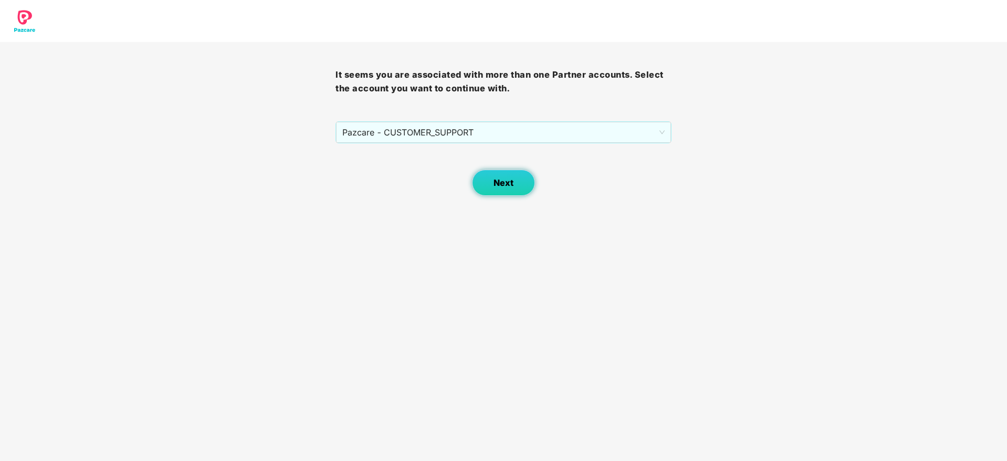
click at [503, 183] on span "Next" at bounding box center [504, 183] width 20 height 10
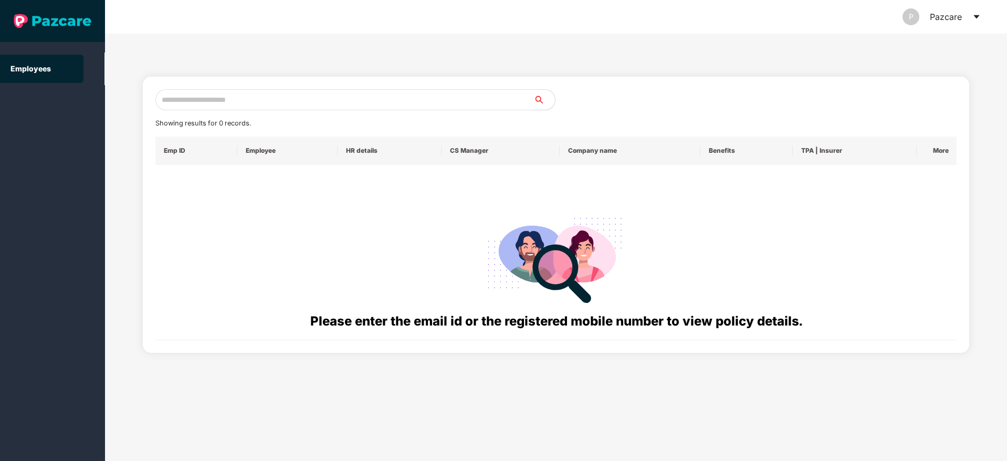
click at [249, 99] on input "text" at bounding box center [344, 99] width 379 height 21
paste input "**********"
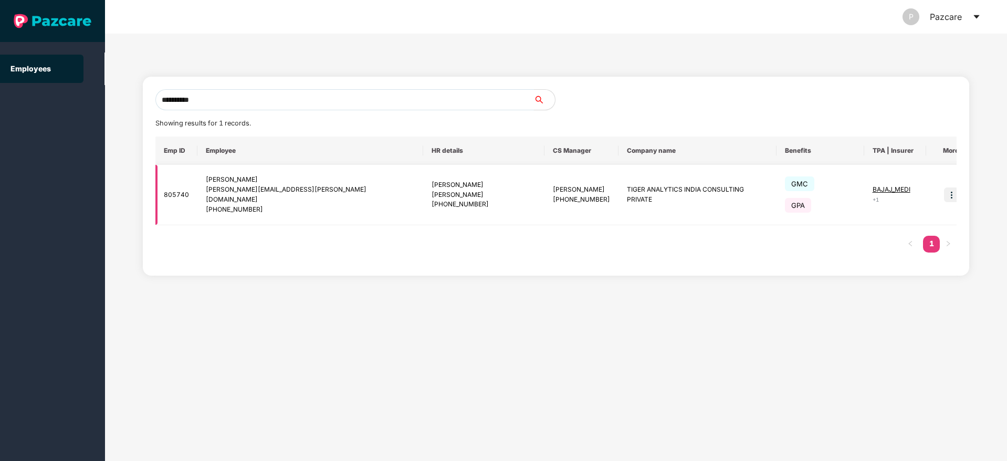
type input "**********"
click at [944, 190] on img at bounding box center [951, 194] width 15 height 15
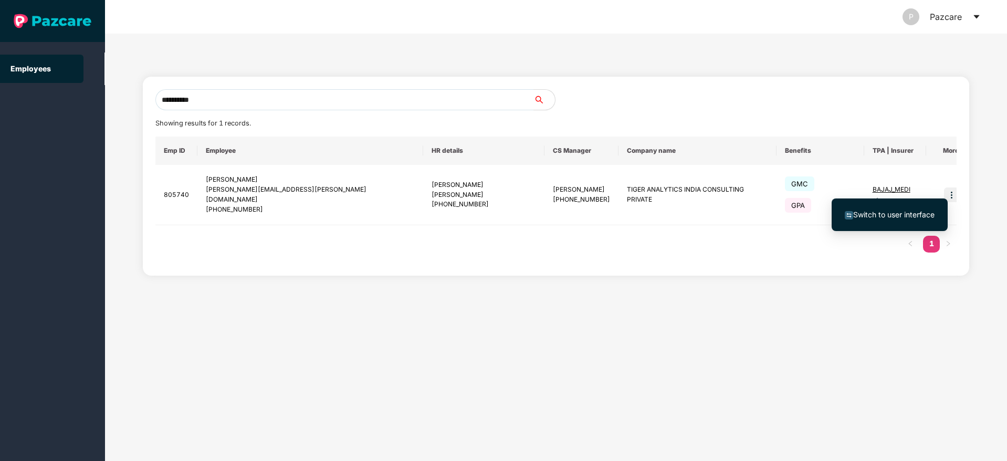
click at [891, 211] on span "Switch to user interface" at bounding box center [893, 214] width 81 height 9
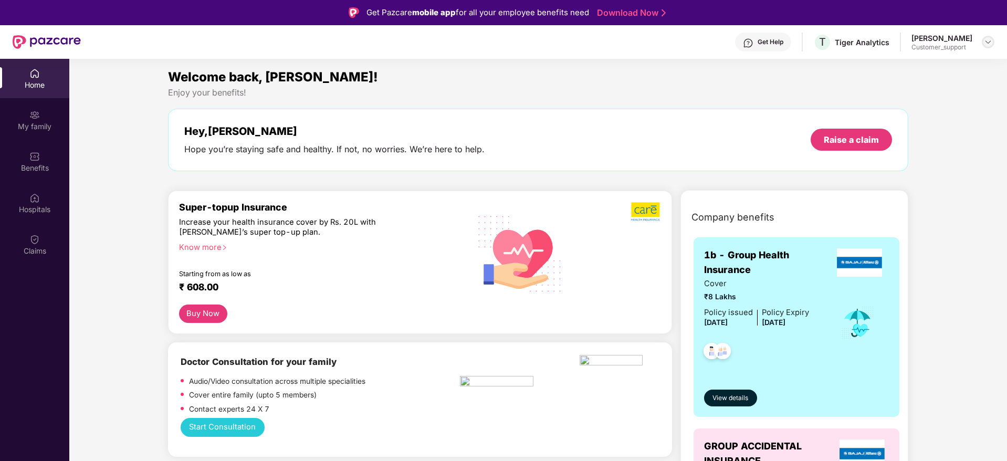
click at [988, 42] on img at bounding box center [988, 42] width 8 height 8
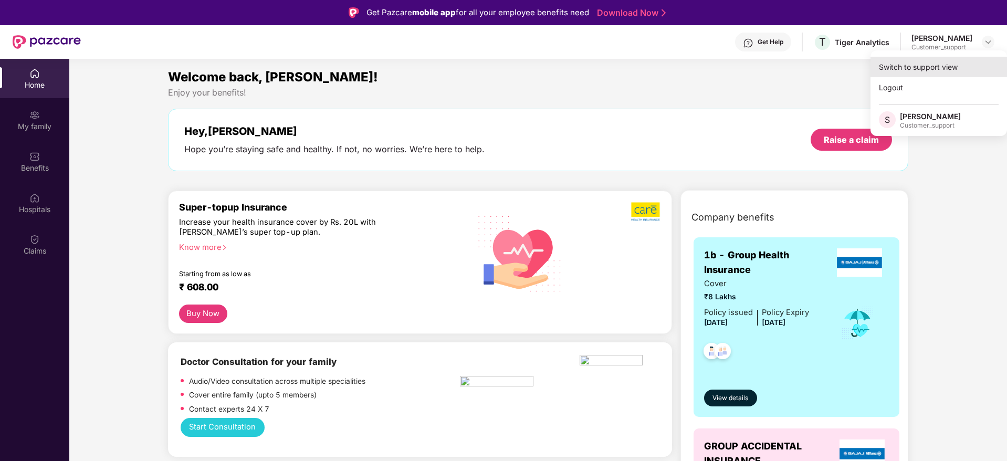
click at [947, 69] on div "Switch to support view" at bounding box center [939, 67] width 137 height 20
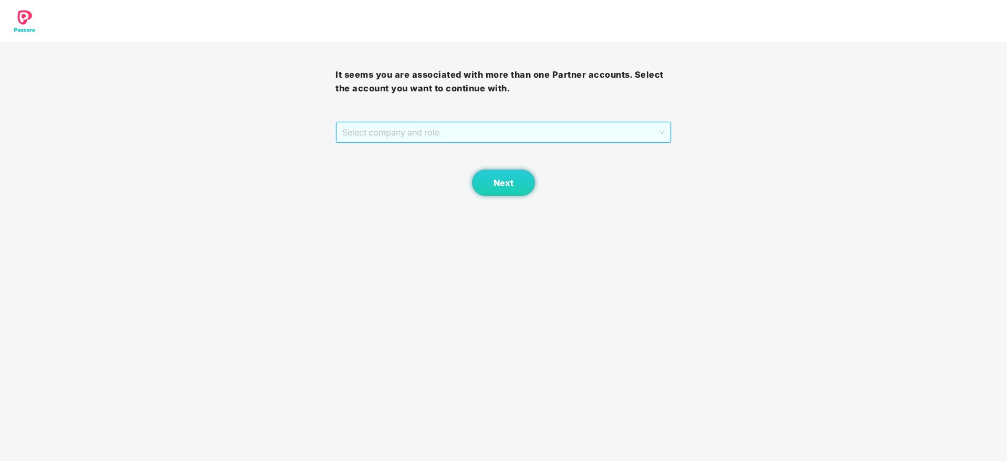
click at [576, 123] on span "Select company and role" at bounding box center [503, 132] width 322 height 20
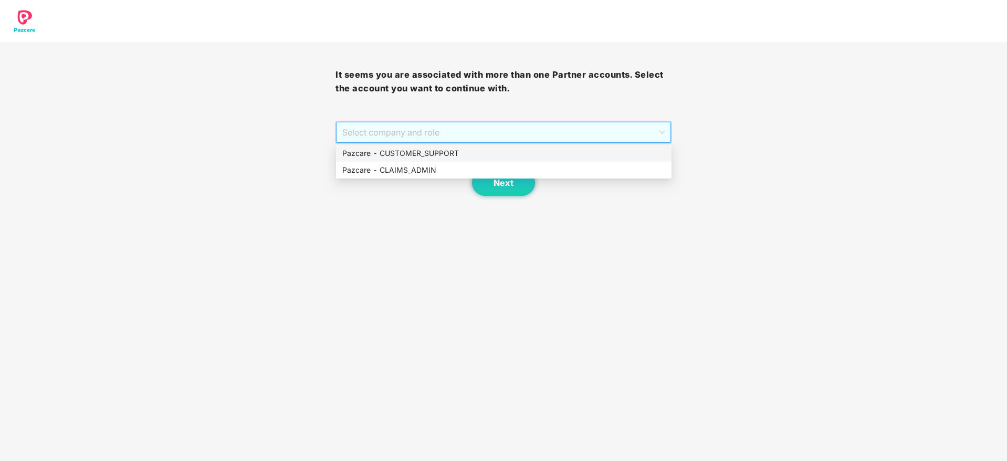
click at [486, 148] on div "Pazcare - CUSTOMER_SUPPORT" at bounding box center [503, 154] width 323 height 12
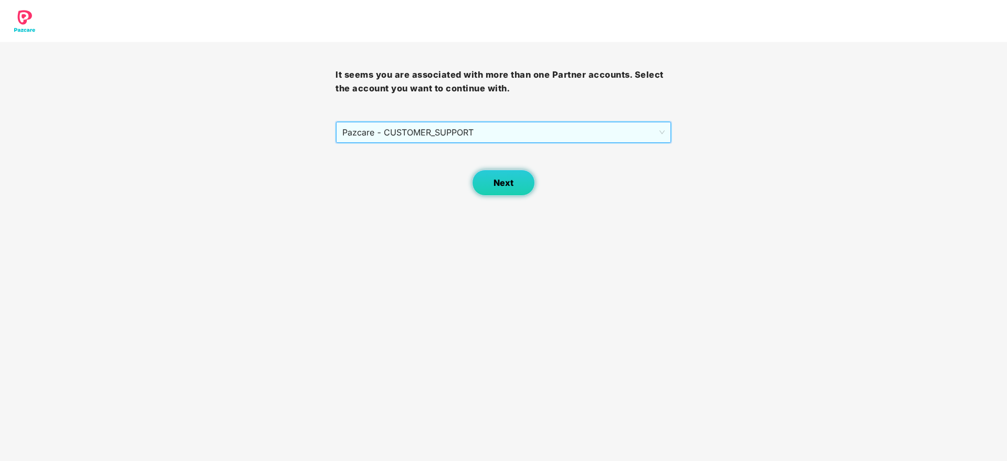
click at [500, 181] on span "Next" at bounding box center [504, 183] width 20 height 10
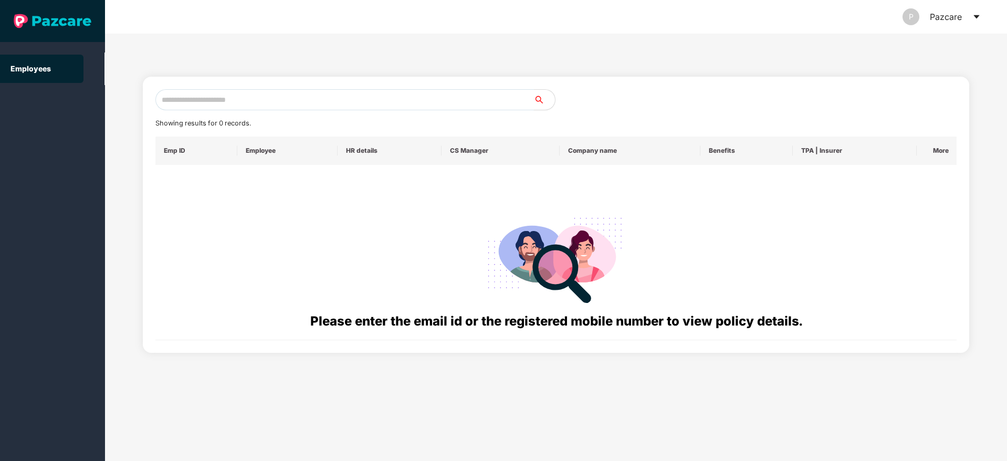
click at [252, 101] on input "text" at bounding box center [344, 99] width 379 height 21
paste input "**********"
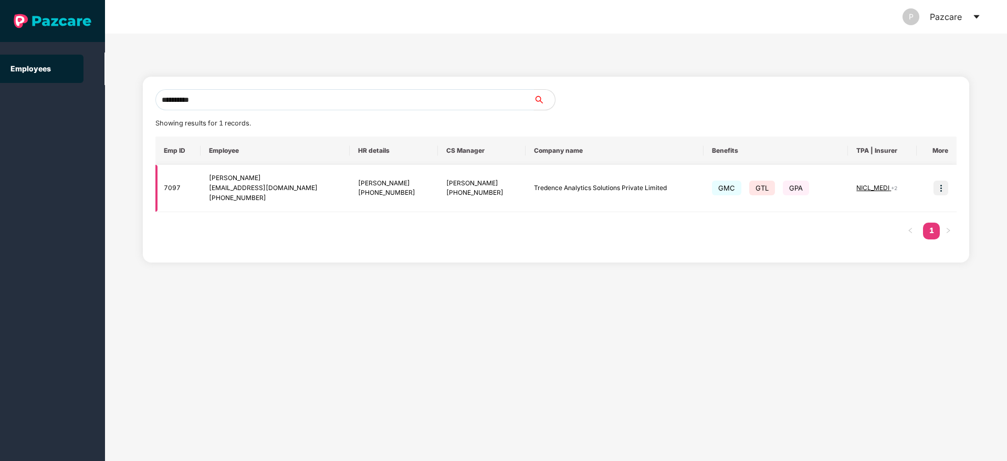
type input "**********"
click at [942, 188] on img at bounding box center [941, 188] width 15 height 15
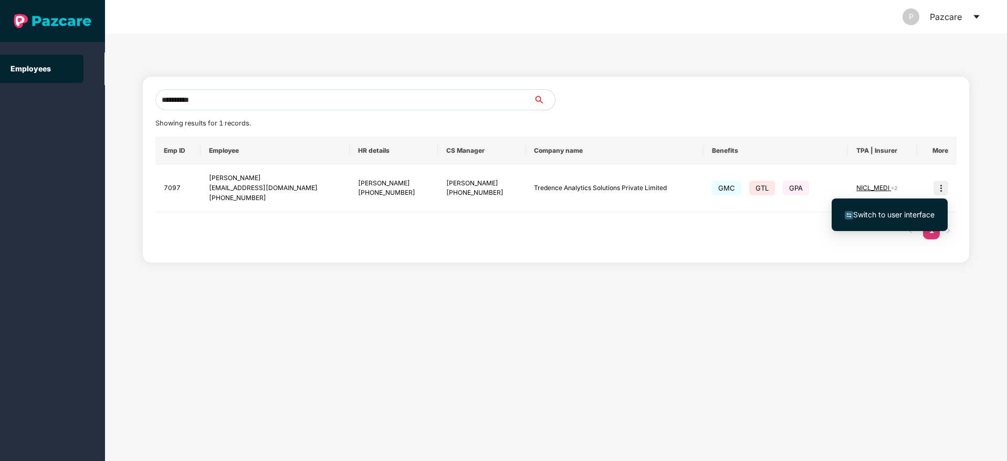
click at [868, 220] on span "Switch to user interface" at bounding box center [890, 215] width 90 height 12
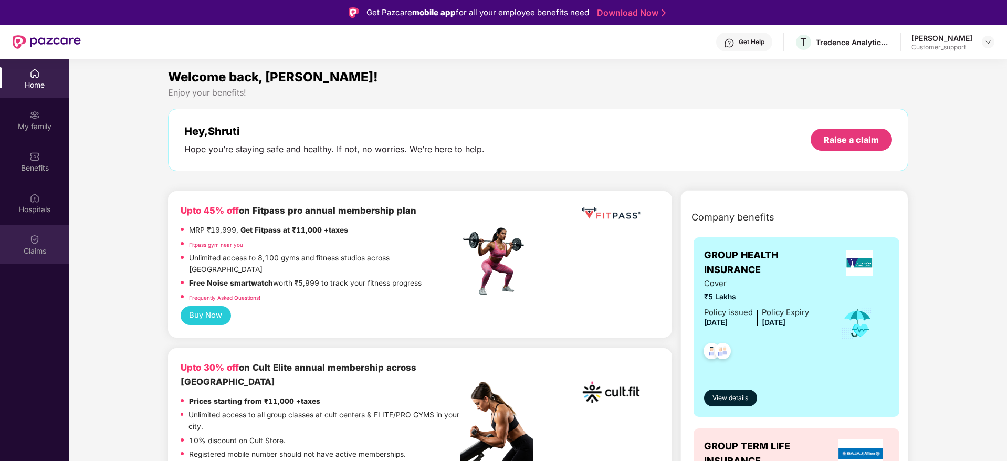
click at [36, 242] on img at bounding box center [34, 239] width 11 height 11
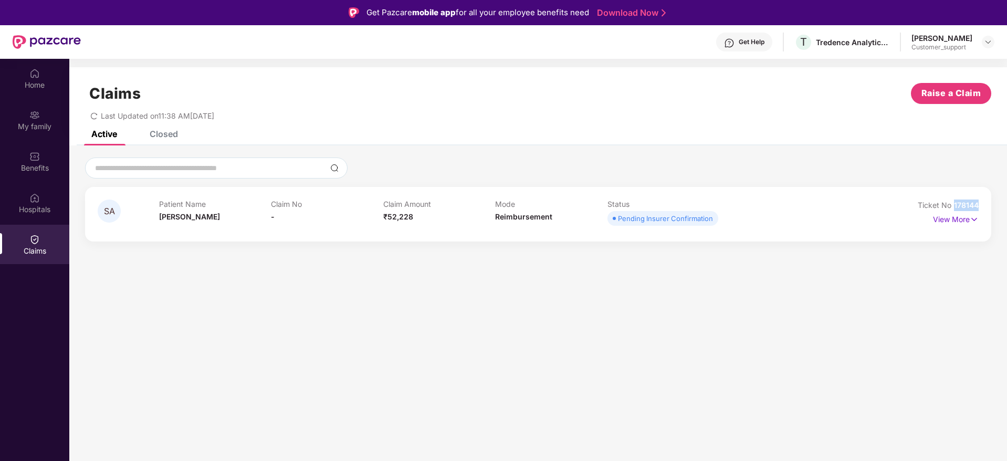
drag, startPoint x: 980, startPoint y: 208, endPoint x: 953, endPoint y: 206, distance: 26.9
click at [953, 206] on div "SA Patient Name [PERSON_NAME] Claim No - Claim Amount ₹52,228 Mode Reimbursemen…" at bounding box center [538, 214] width 906 height 55
copy span "178144"
click at [43, 166] on div "Benefits" at bounding box center [34, 168] width 69 height 11
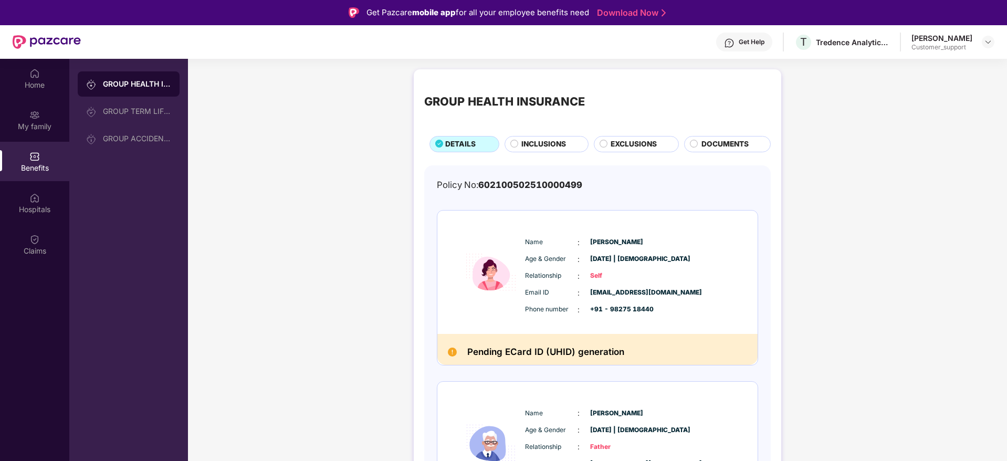
click at [735, 44] on img at bounding box center [729, 43] width 11 height 11
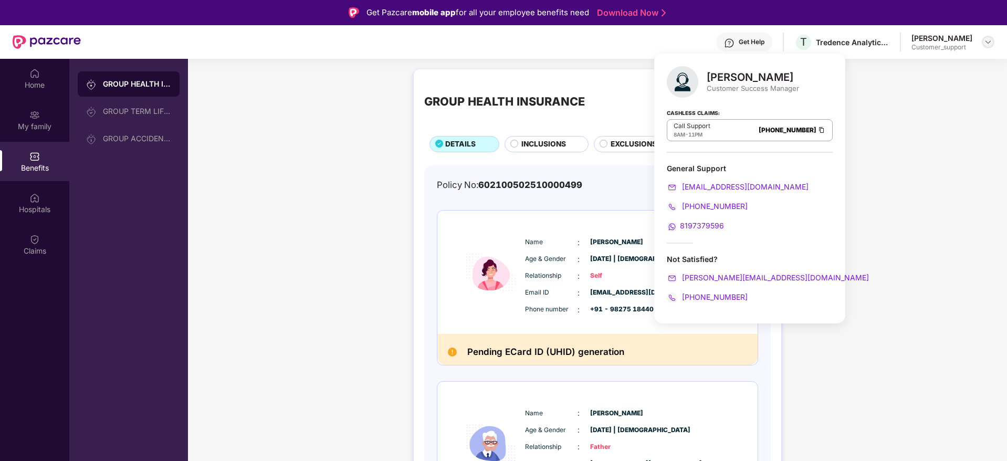
click at [991, 44] on img at bounding box center [988, 42] width 8 height 8
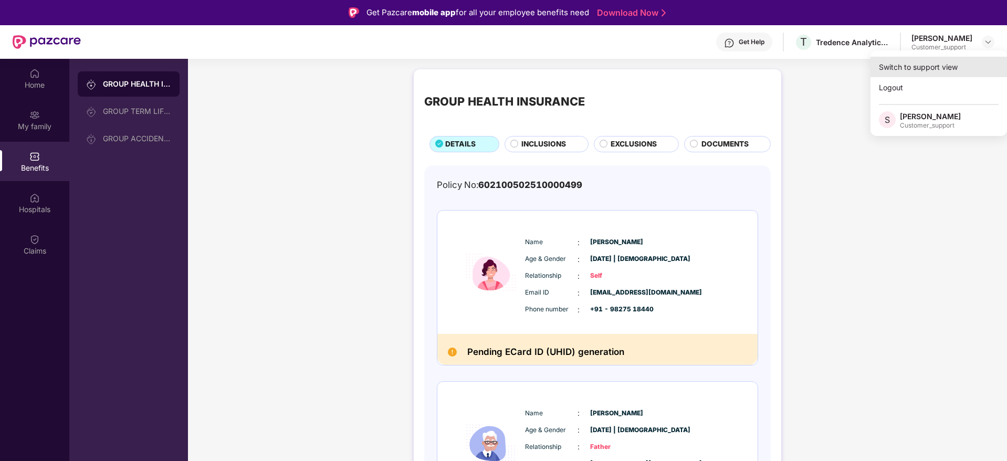
click at [943, 64] on div "Switch to support view" at bounding box center [939, 67] width 137 height 20
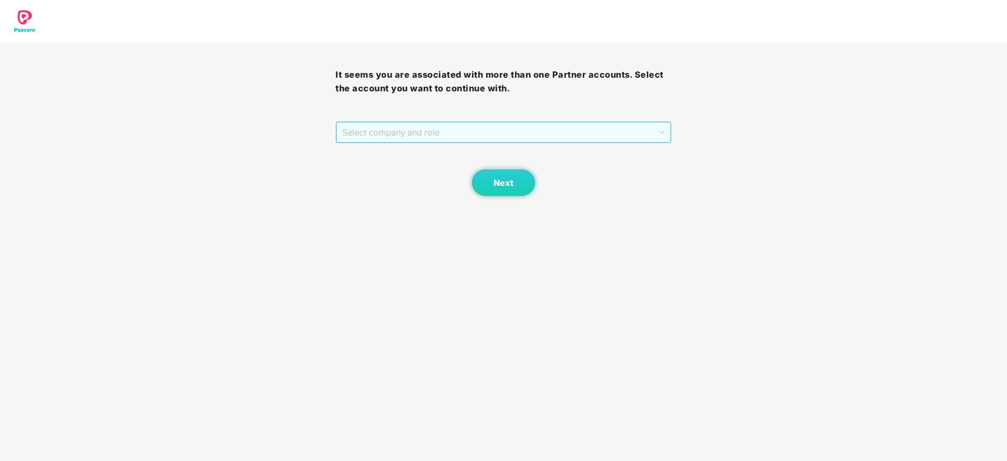
click at [484, 131] on span "Select company and role" at bounding box center [503, 132] width 322 height 20
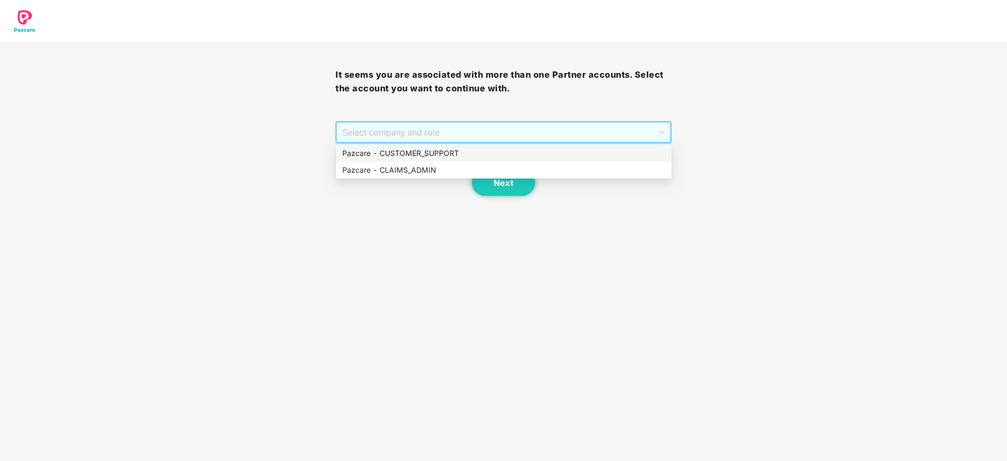
click at [443, 152] on div "Pazcare - CUSTOMER_SUPPORT" at bounding box center [503, 154] width 323 height 12
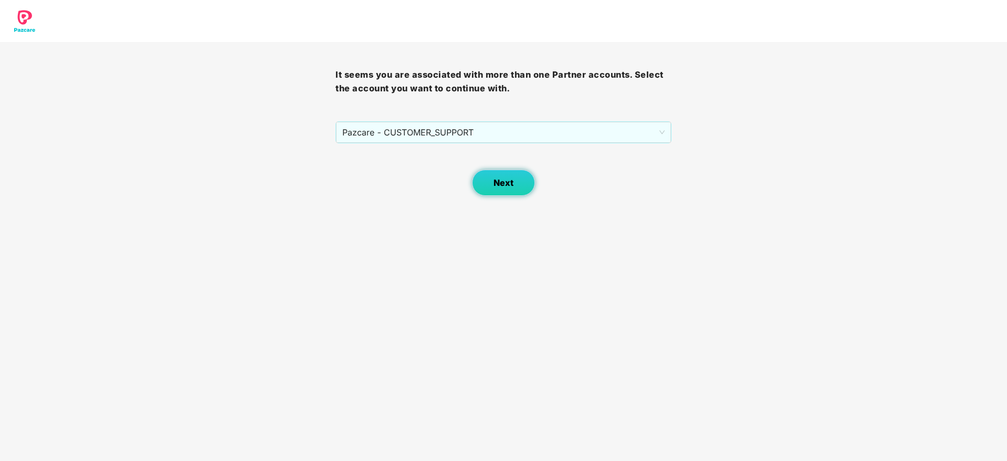
click at [511, 186] on span "Next" at bounding box center [504, 183] width 20 height 10
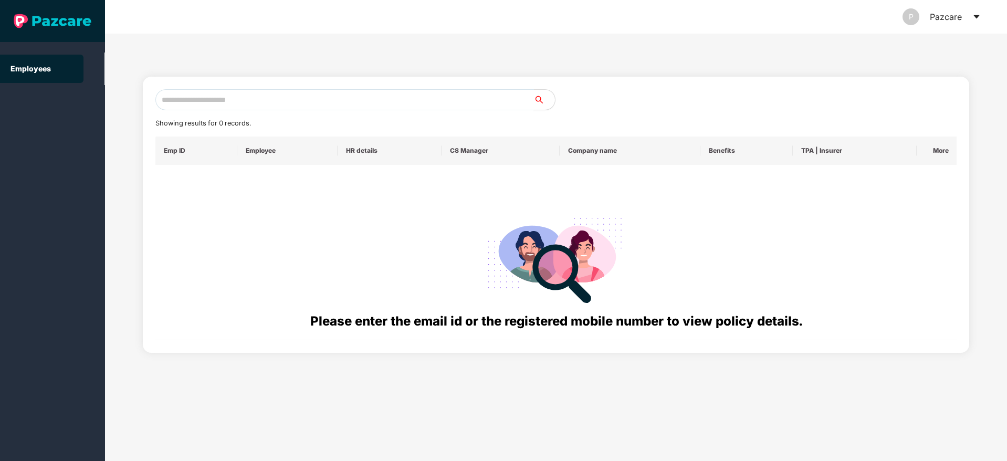
click at [247, 97] on input "text" at bounding box center [344, 99] width 379 height 21
paste input "**********"
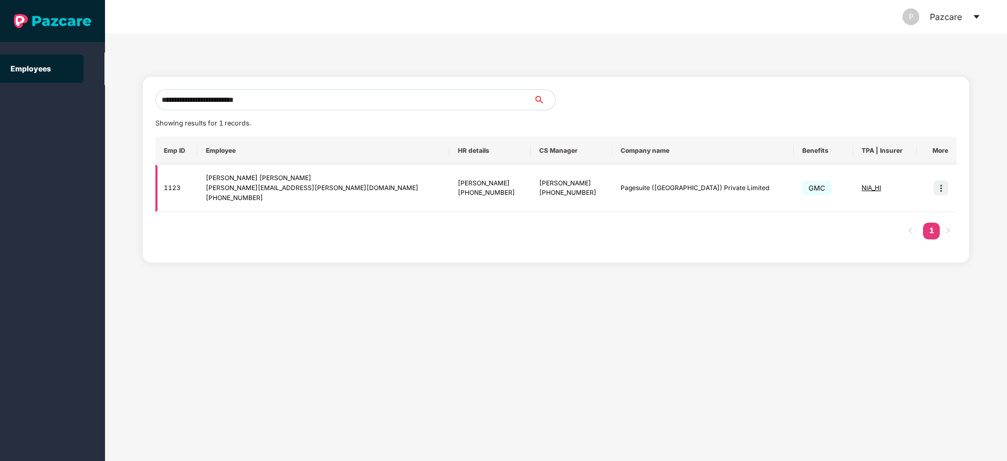
type input "**********"
click at [943, 184] on img at bounding box center [941, 188] width 15 height 15
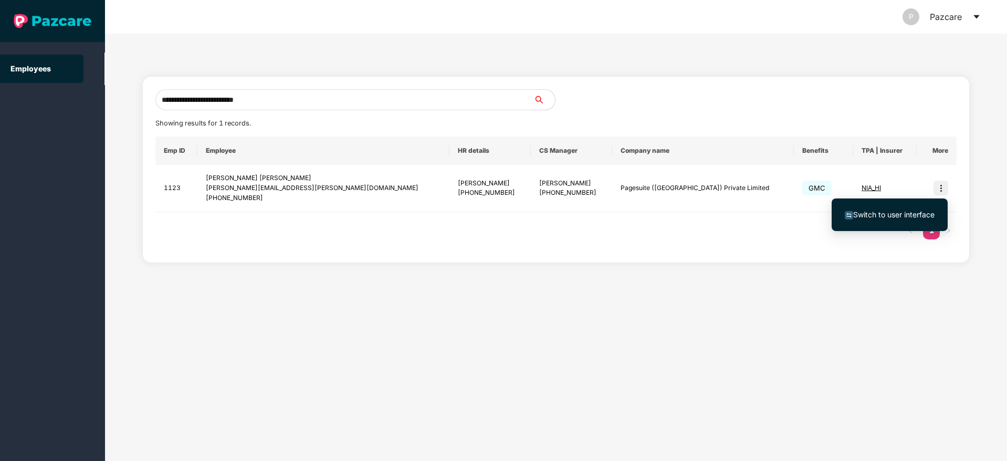
click at [899, 212] on span "Switch to user interface" at bounding box center [893, 214] width 81 height 9
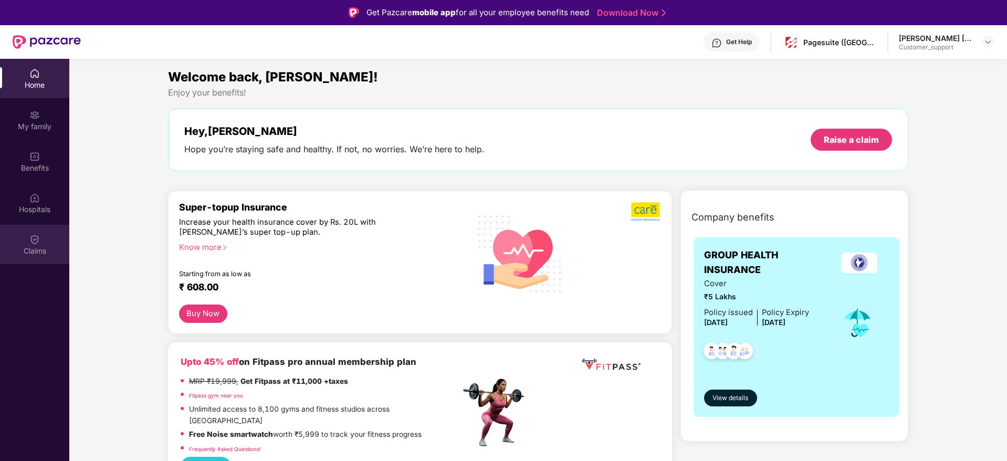
click at [32, 244] on img at bounding box center [34, 239] width 11 height 11
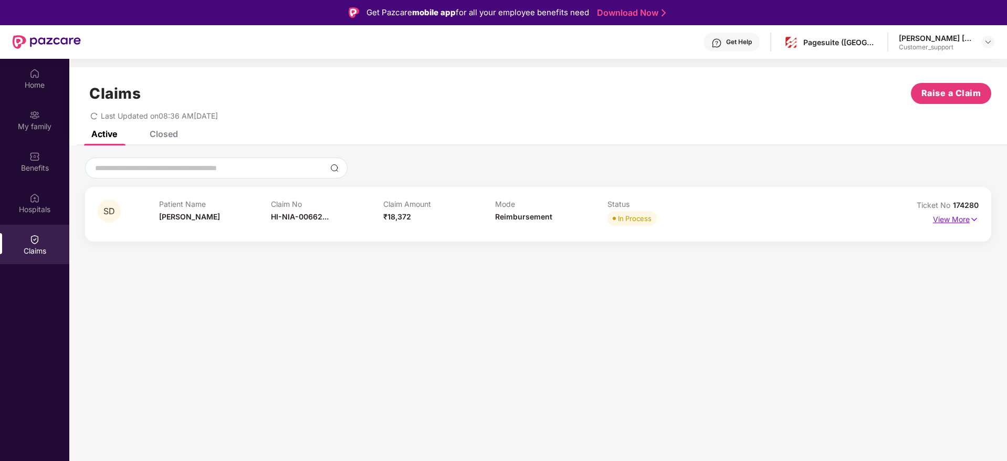
click at [978, 222] on img at bounding box center [974, 220] width 9 height 12
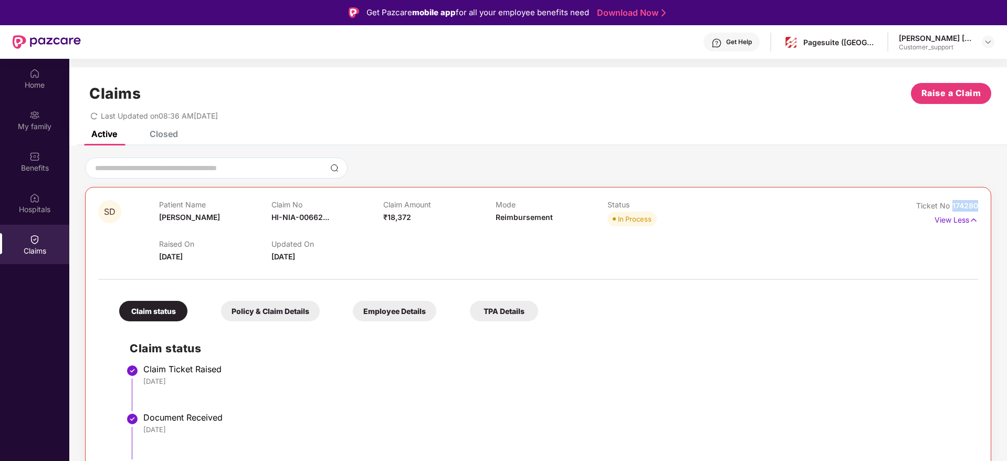
drag, startPoint x: 976, startPoint y: 208, endPoint x: 952, endPoint y: 207, distance: 24.7
click at [953, 207] on span "174280" at bounding box center [966, 205] width 26 height 9
copy span "174280"
click at [169, 132] on div "Closed" at bounding box center [164, 134] width 28 height 11
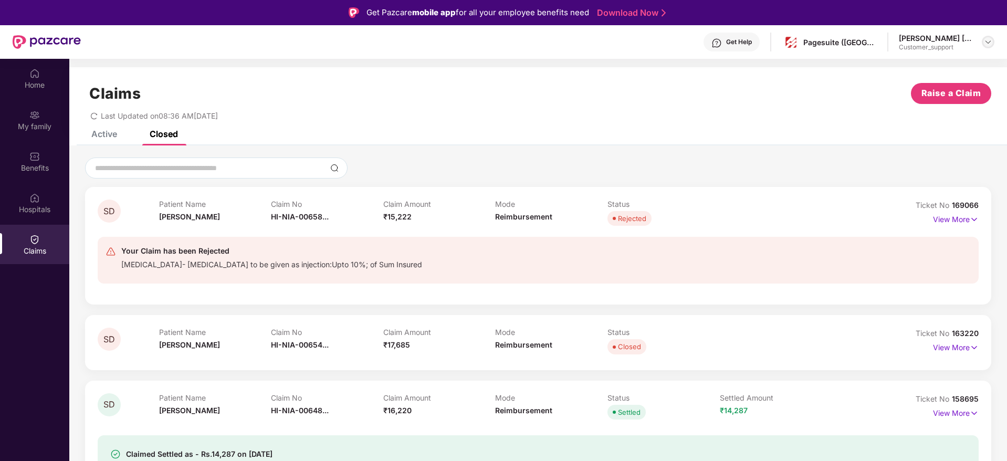
click at [989, 39] on img at bounding box center [988, 42] width 8 height 8
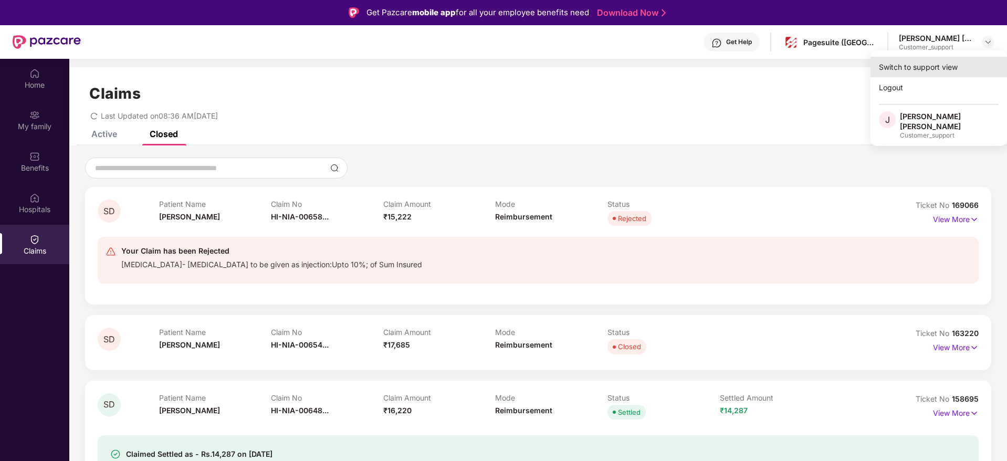
click at [918, 62] on div "Switch to support view" at bounding box center [939, 67] width 137 height 20
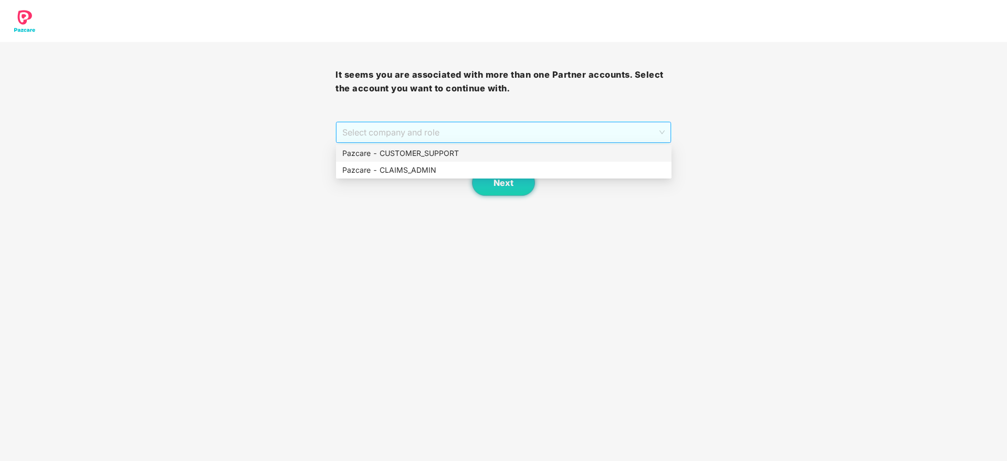
click at [570, 129] on span "Select company and role" at bounding box center [503, 132] width 322 height 20
click at [503, 152] on div "Pazcare - CUSTOMER_SUPPORT" at bounding box center [503, 154] width 323 height 12
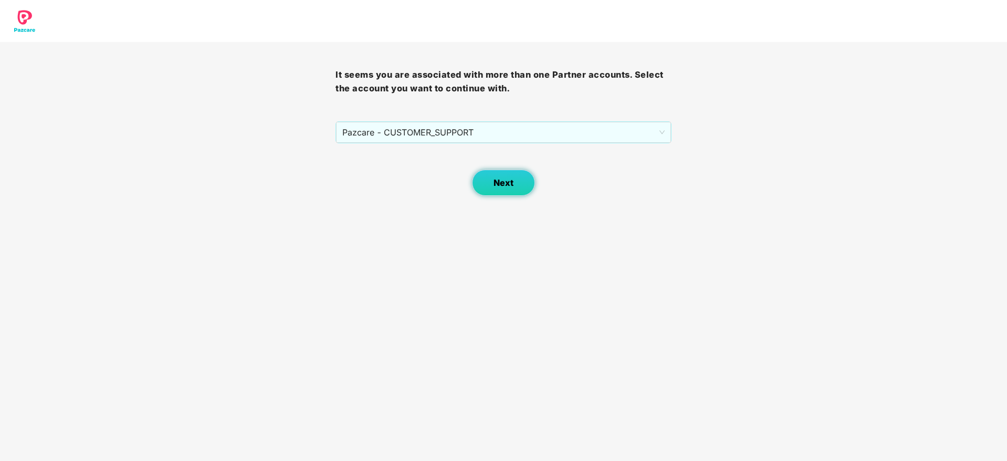
click at [518, 189] on button "Next" at bounding box center [503, 183] width 63 height 26
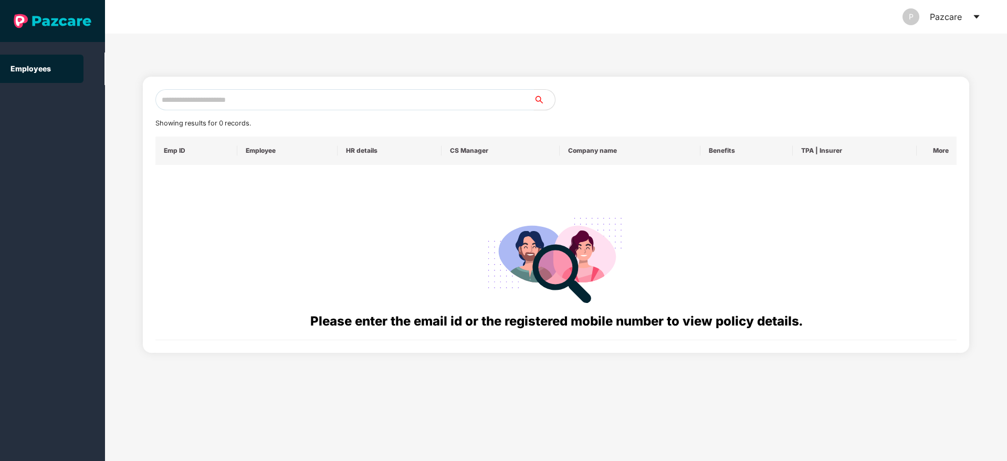
click at [192, 106] on input "text" at bounding box center [344, 99] width 379 height 21
paste input "**********"
type input "*"
click at [197, 109] on input "**********" at bounding box center [344, 99] width 379 height 21
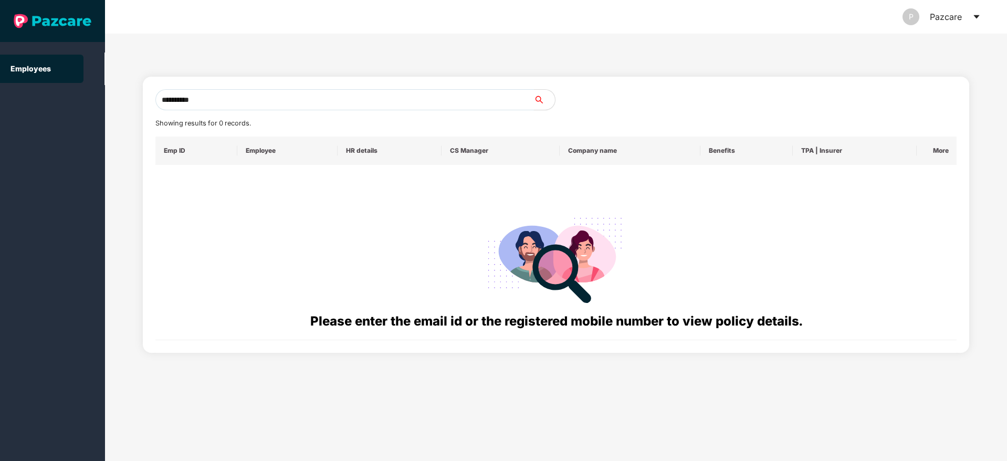
click at [231, 99] on input "**********" at bounding box center [344, 99] width 379 height 21
type input "*"
click at [234, 101] on input "text" at bounding box center [344, 99] width 379 height 21
paste input "**********"
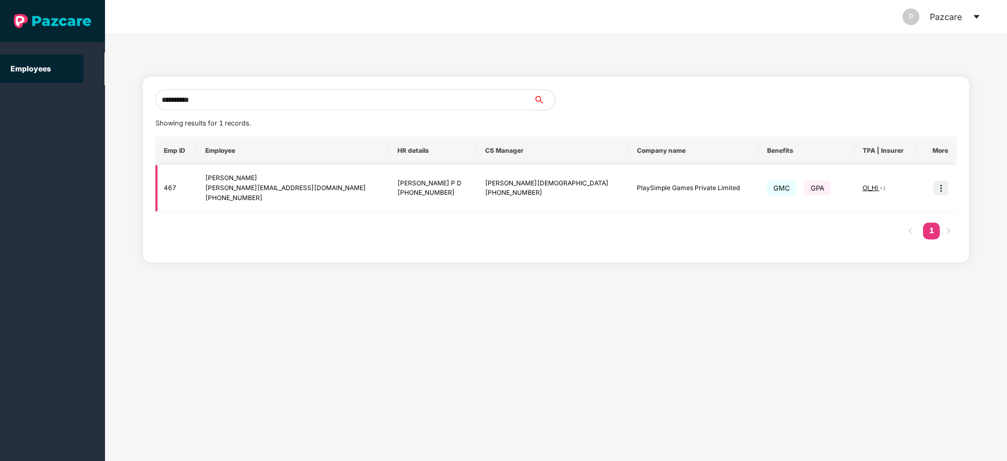
type input "**********"
click at [945, 187] on img at bounding box center [941, 188] width 15 height 15
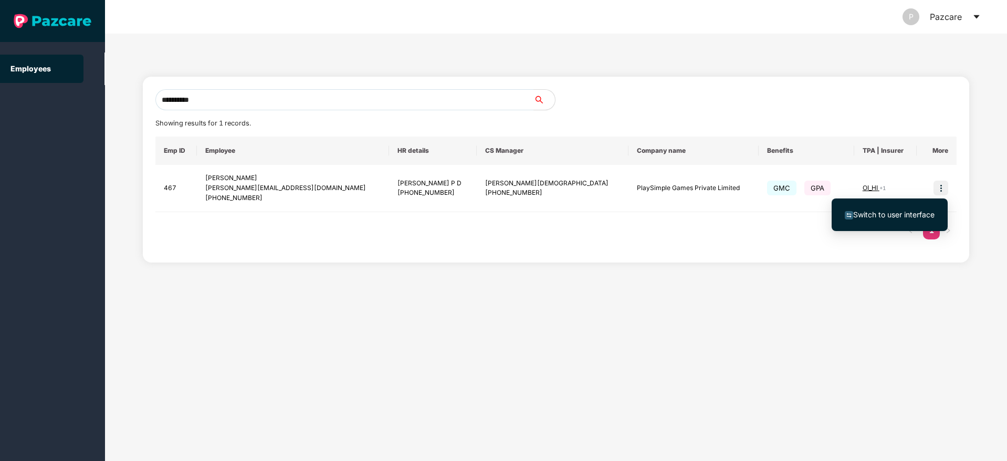
click at [900, 214] on span "Switch to user interface" at bounding box center [893, 214] width 81 height 9
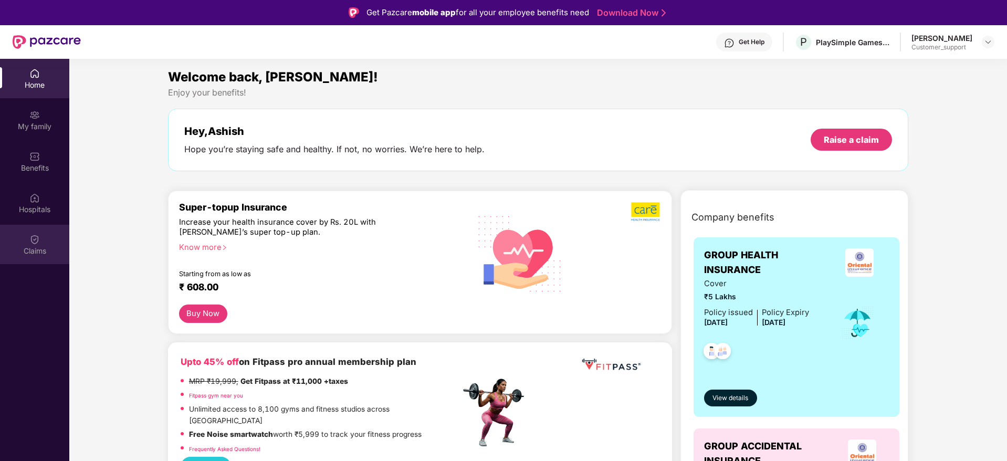
click at [28, 241] on div "Claims" at bounding box center [34, 244] width 69 height 39
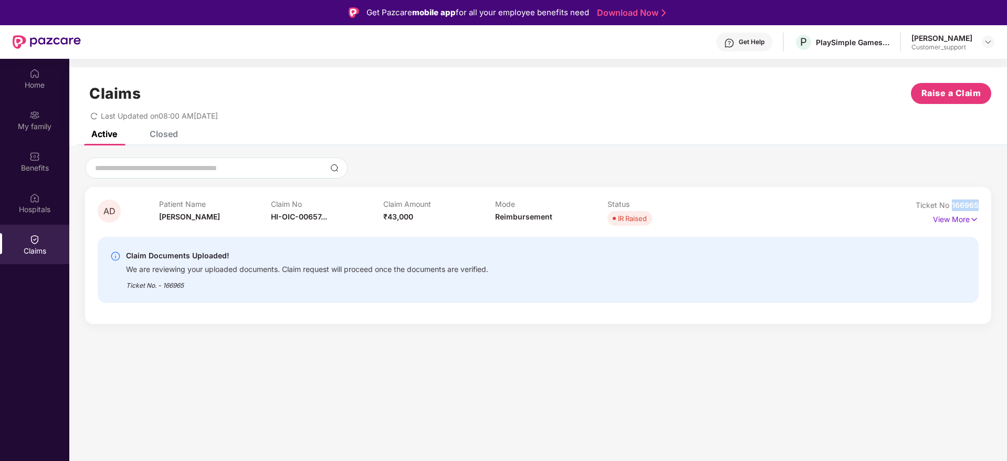
drag, startPoint x: 981, startPoint y: 205, endPoint x: 952, endPoint y: 210, distance: 29.2
click at [952, 210] on div "AD Patient Name [PERSON_NAME] Claim No HI-OIC-00657... Claim Amount ₹43,000 Mod…" at bounding box center [538, 255] width 906 height 137
copy span "166965"
click at [991, 41] on img at bounding box center [988, 42] width 8 height 8
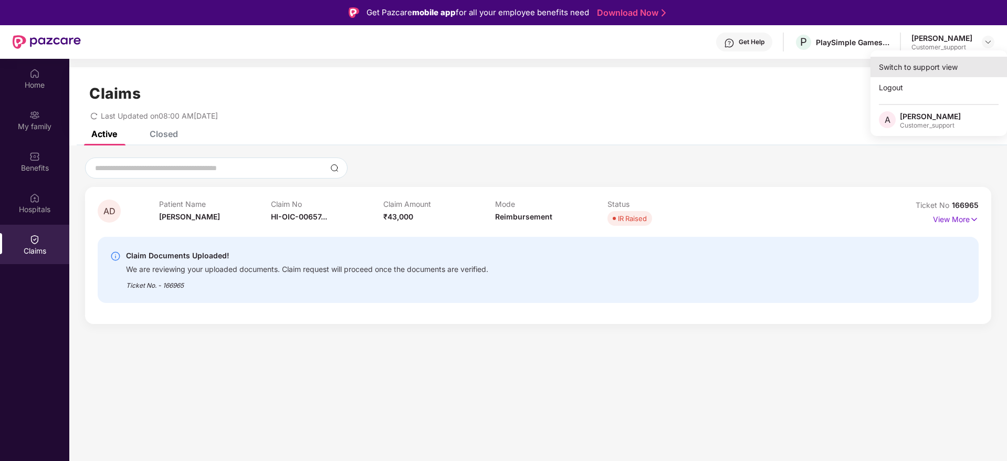
click at [937, 66] on div "Switch to support view" at bounding box center [939, 67] width 137 height 20
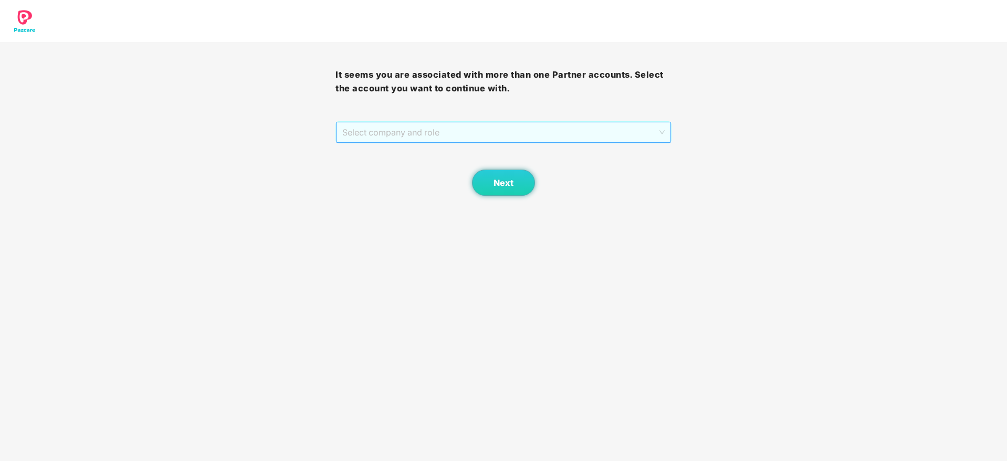
click at [545, 135] on span "Select company and role" at bounding box center [503, 132] width 322 height 20
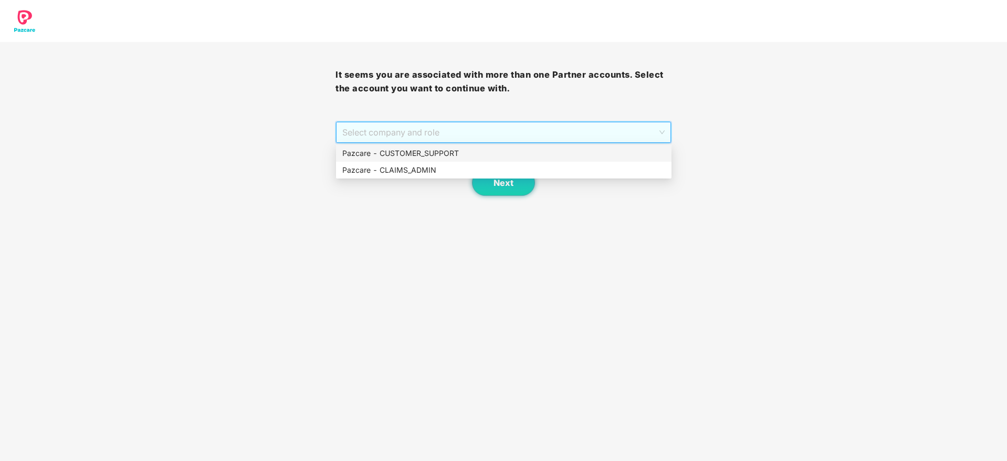
click at [475, 155] on div "Pazcare - CUSTOMER_SUPPORT" at bounding box center [503, 154] width 323 height 12
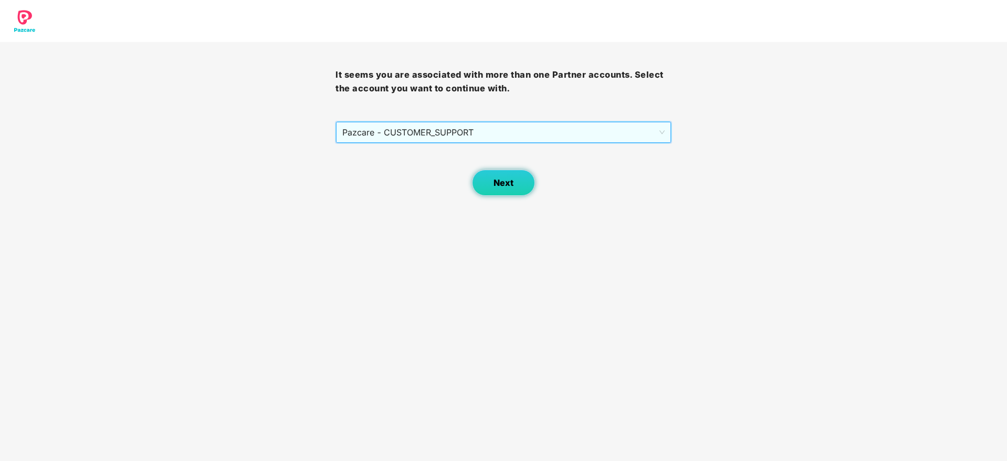
click at [507, 190] on button "Next" at bounding box center [503, 183] width 63 height 26
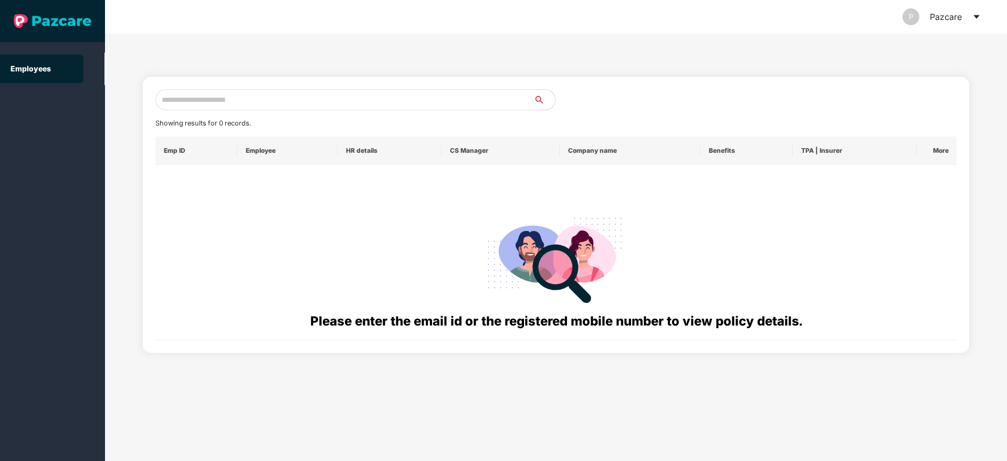
click at [211, 102] on input "text" at bounding box center [344, 99] width 379 height 21
paste input "**********"
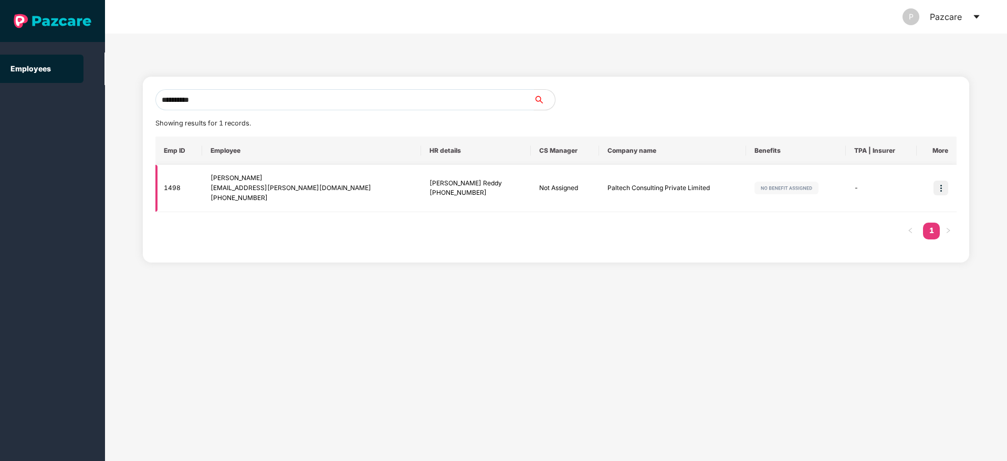
type input "**********"
click at [942, 183] on img at bounding box center [941, 188] width 15 height 15
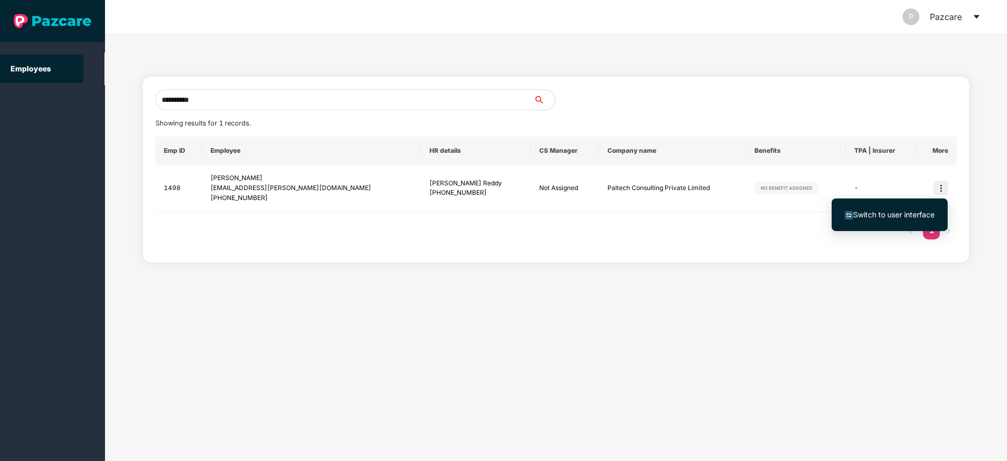
click at [882, 211] on span "Switch to user interface" at bounding box center [893, 214] width 81 height 9
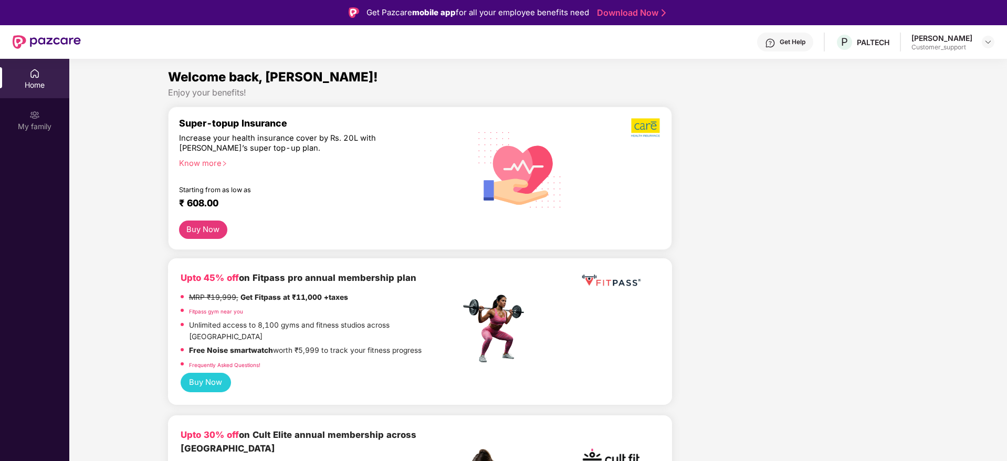
click at [778, 40] on div "Get Help" at bounding box center [785, 42] width 56 height 19
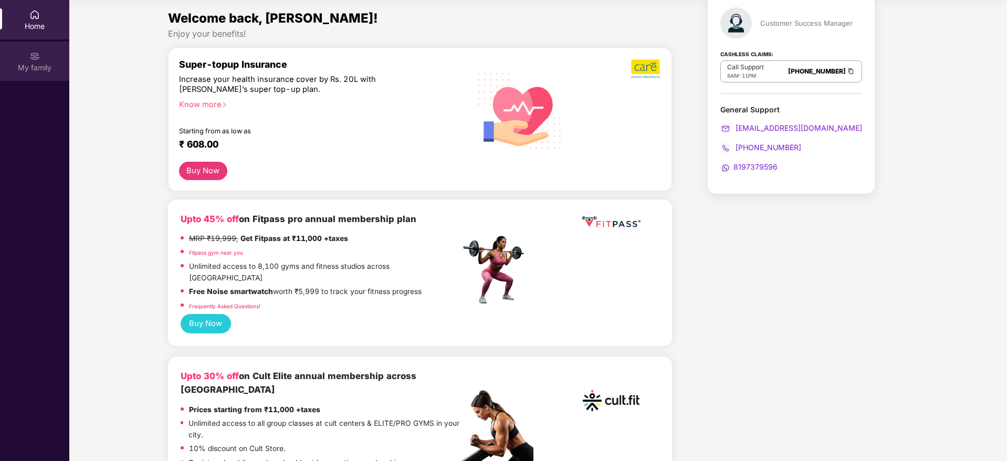
click at [34, 67] on div "My family" at bounding box center [34, 67] width 69 height 11
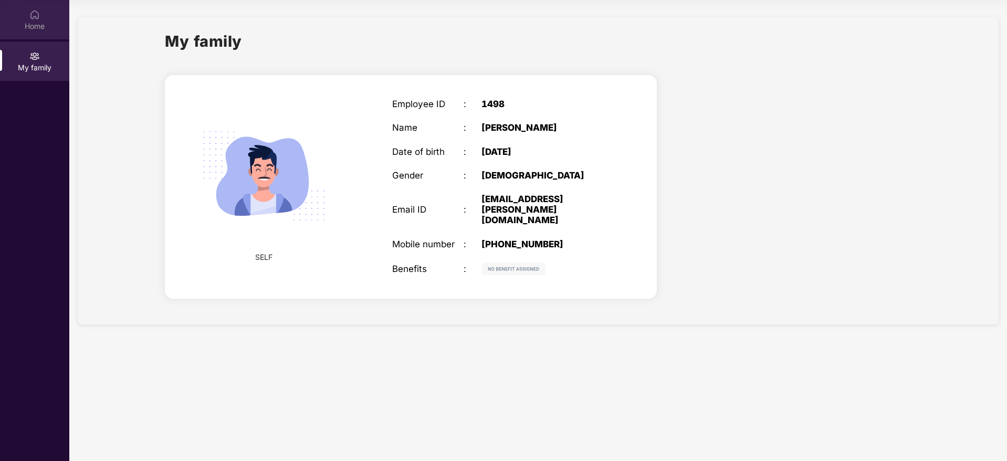
click at [29, 21] on div "Home" at bounding box center [34, 26] width 69 height 11
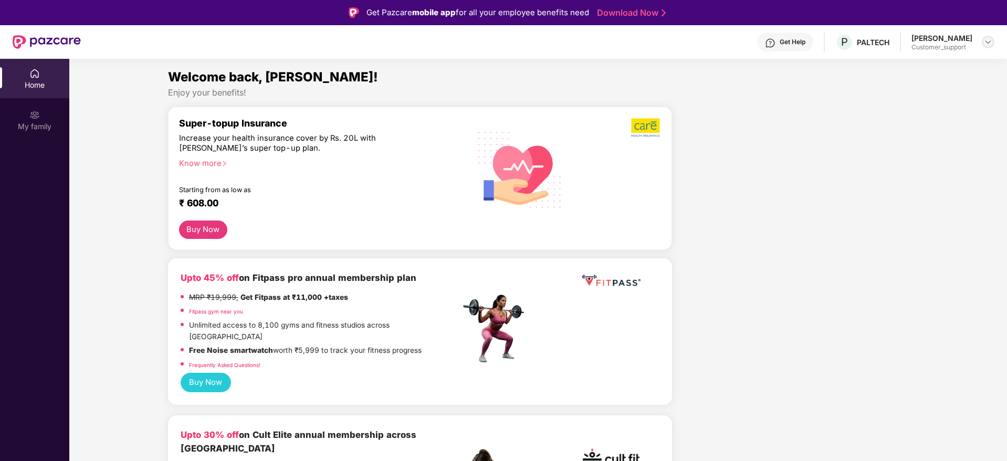
click at [986, 45] on img at bounding box center [988, 42] width 8 height 8
click at [947, 67] on div "Switch to support view" at bounding box center [939, 67] width 137 height 20
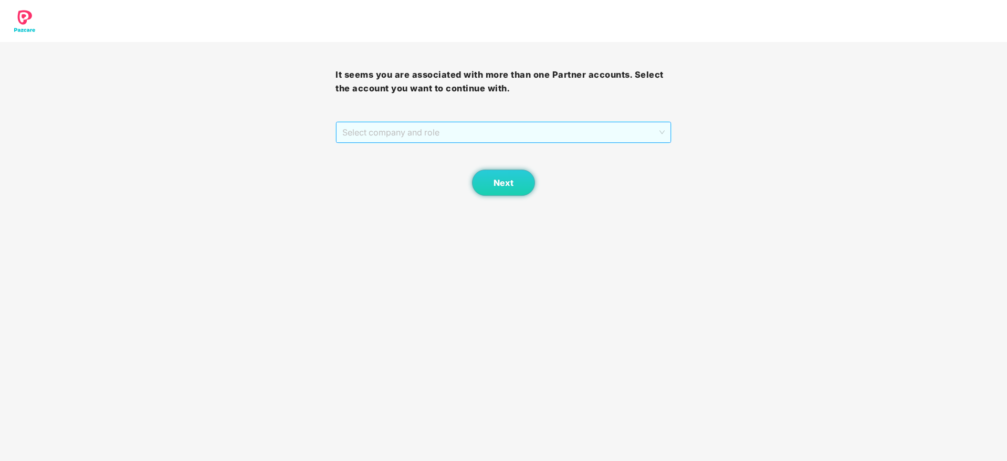
click at [536, 134] on span "Select company and role" at bounding box center [503, 132] width 322 height 20
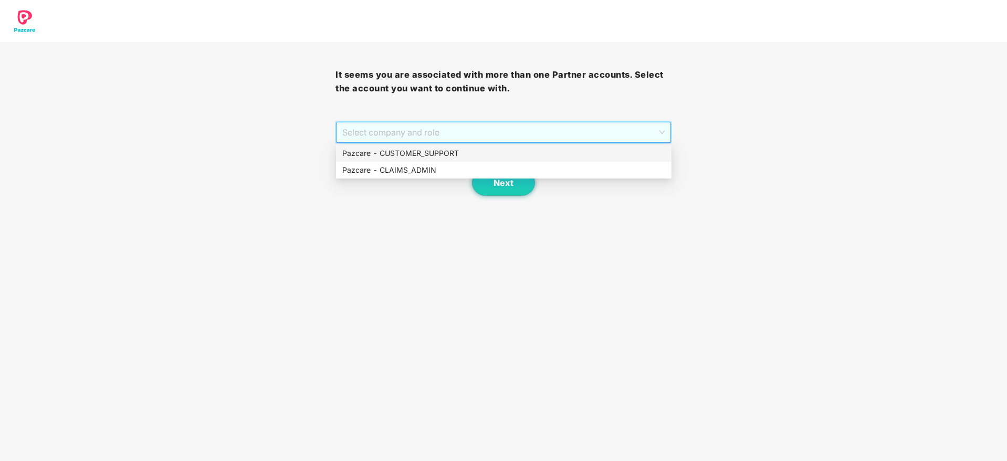
click at [477, 151] on div "Pazcare - CUSTOMER_SUPPORT" at bounding box center [503, 154] width 323 height 12
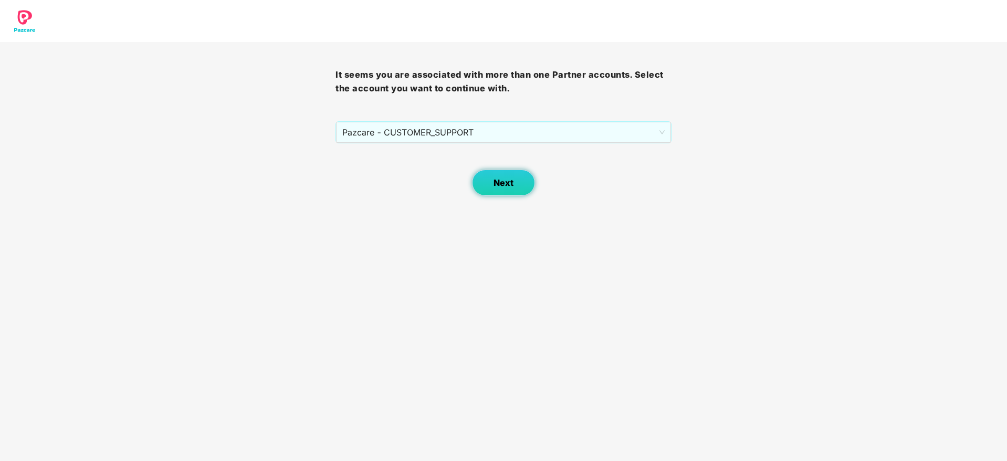
click at [505, 179] on span "Next" at bounding box center [504, 183] width 20 height 10
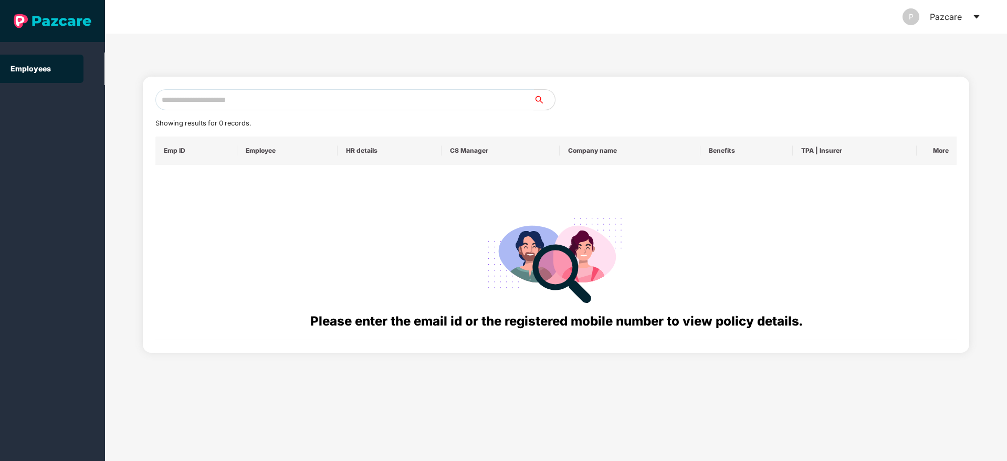
click at [217, 97] on input "text" at bounding box center [344, 99] width 379 height 21
paste input "**********"
type input "**********"
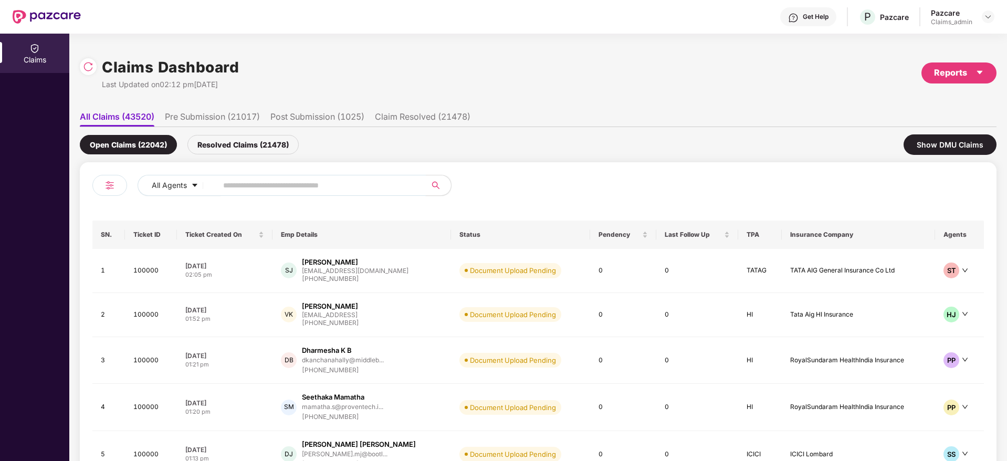
click at [232, 184] on input "text" at bounding box center [317, 186] width 189 height 16
paste input "******"
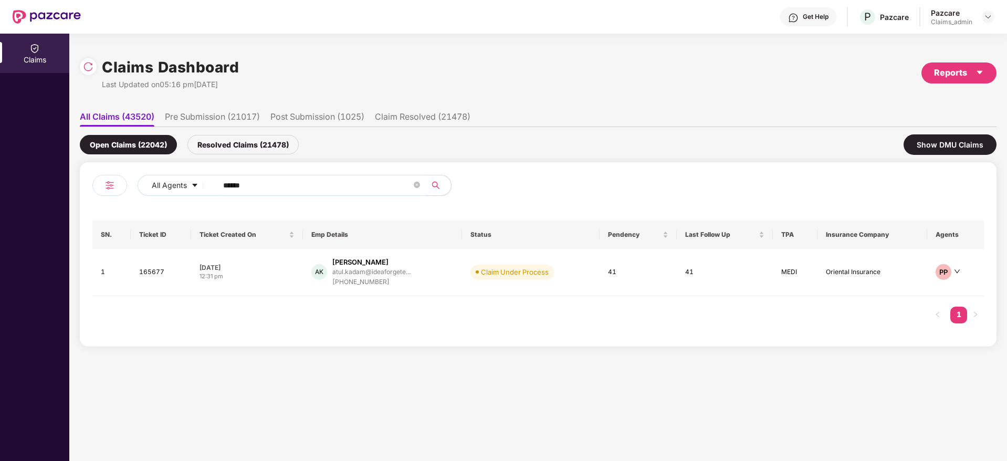
type input "******"
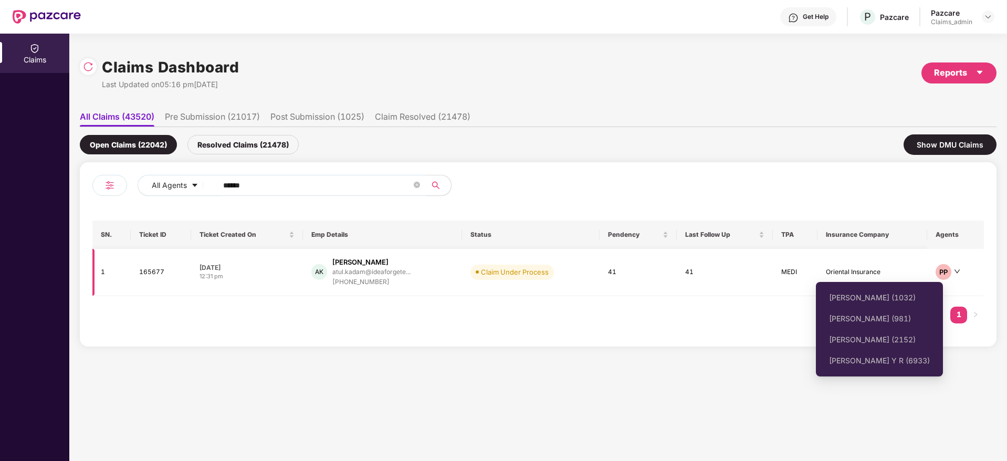
click at [960, 273] on icon "down" at bounding box center [957, 271] width 6 height 6
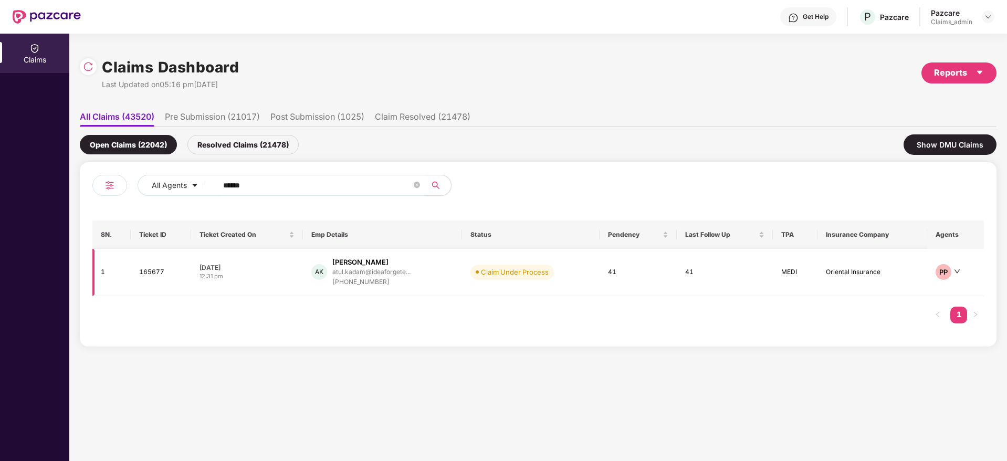
click at [960, 273] on icon "down" at bounding box center [957, 271] width 6 height 6
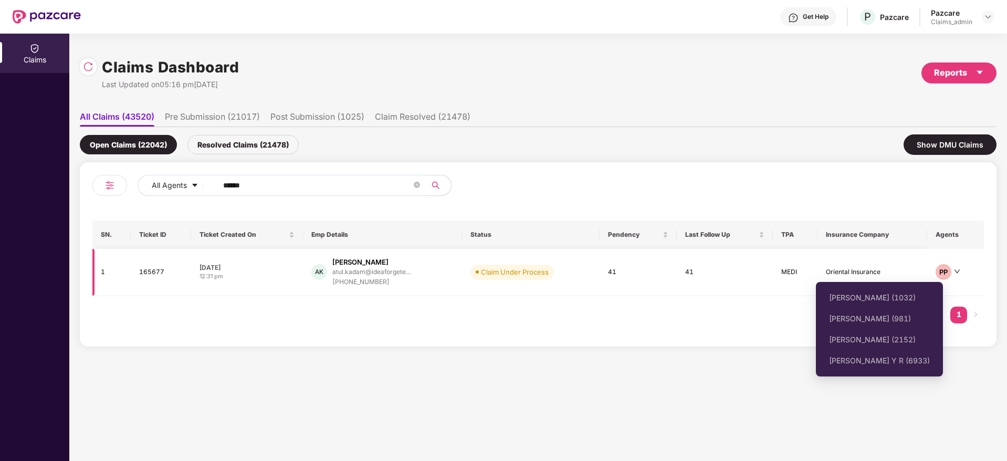
click at [955, 270] on icon "down" at bounding box center [957, 271] width 6 height 6
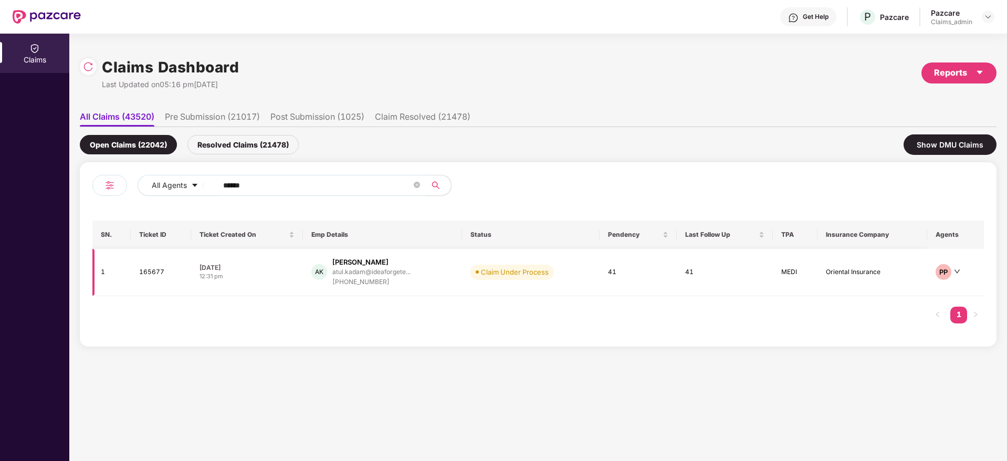
click at [955, 270] on icon "down" at bounding box center [957, 271] width 6 height 6
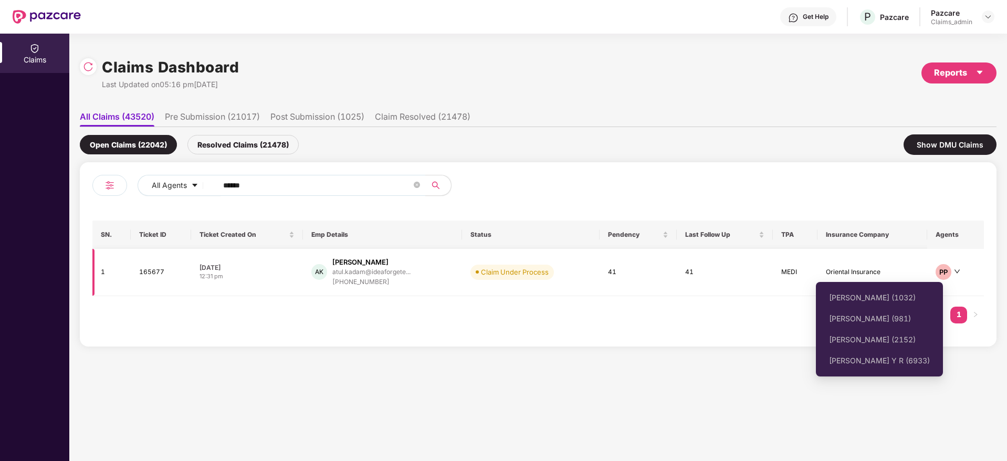
click at [958, 270] on icon "down" at bounding box center [957, 271] width 6 height 6
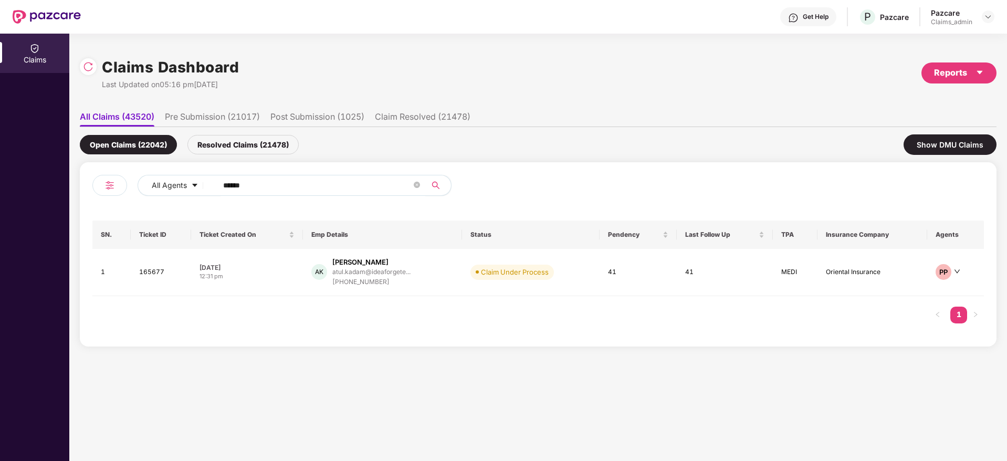
click at [439, 181] on icon "search" at bounding box center [436, 185] width 8 height 8
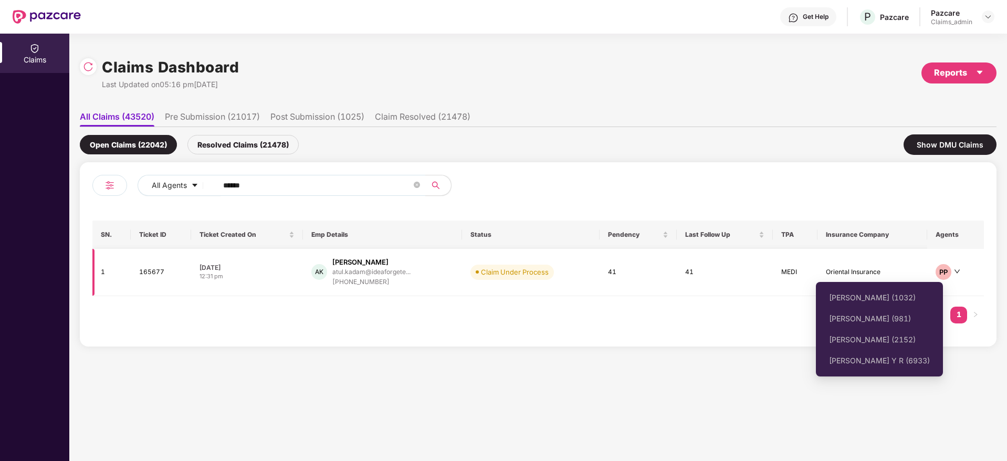
click at [959, 269] on icon "down" at bounding box center [957, 271] width 6 height 6
